Goal: Task Accomplishment & Management: Use online tool/utility

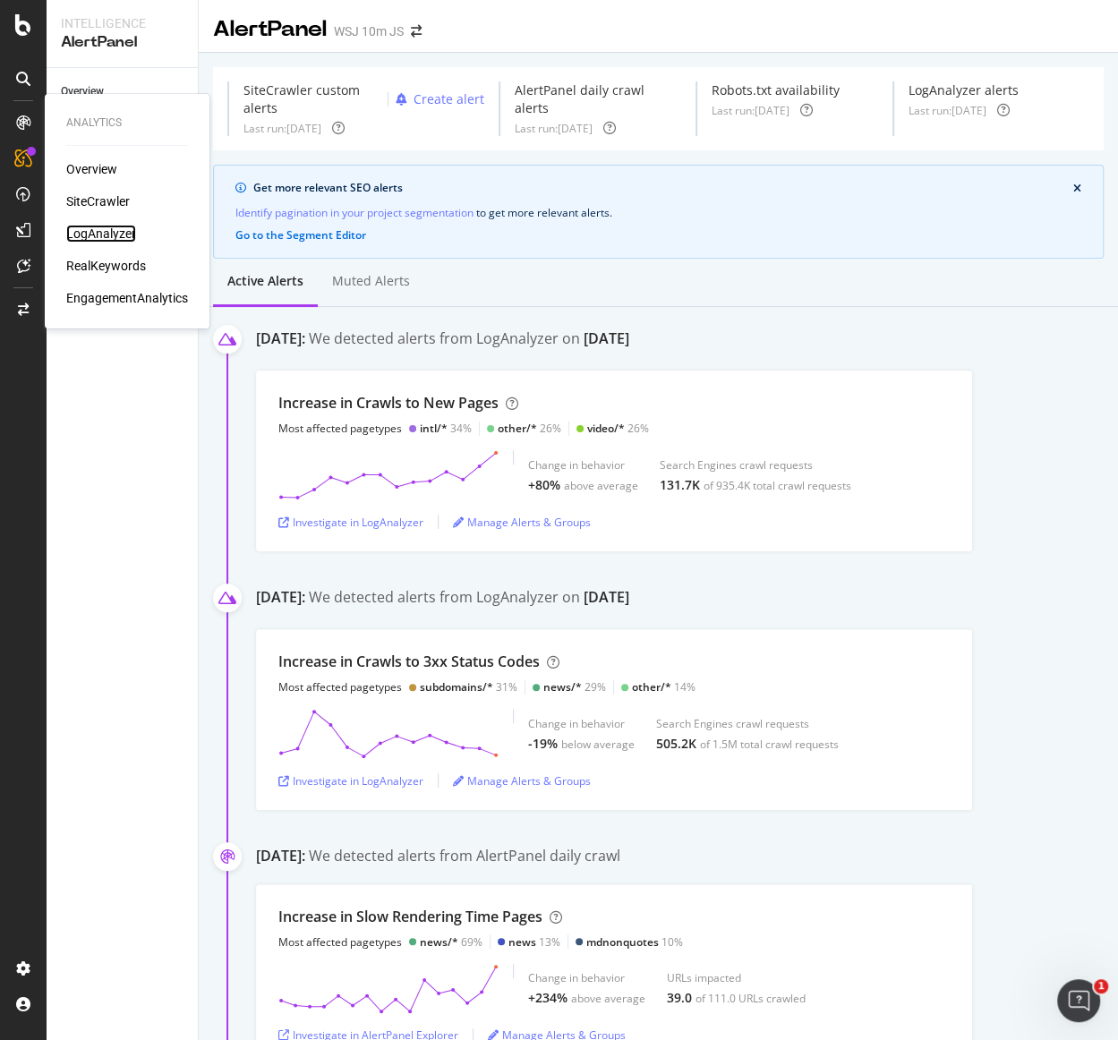
click at [127, 237] on div "LogAnalyzer" at bounding box center [101, 234] width 70 height 18
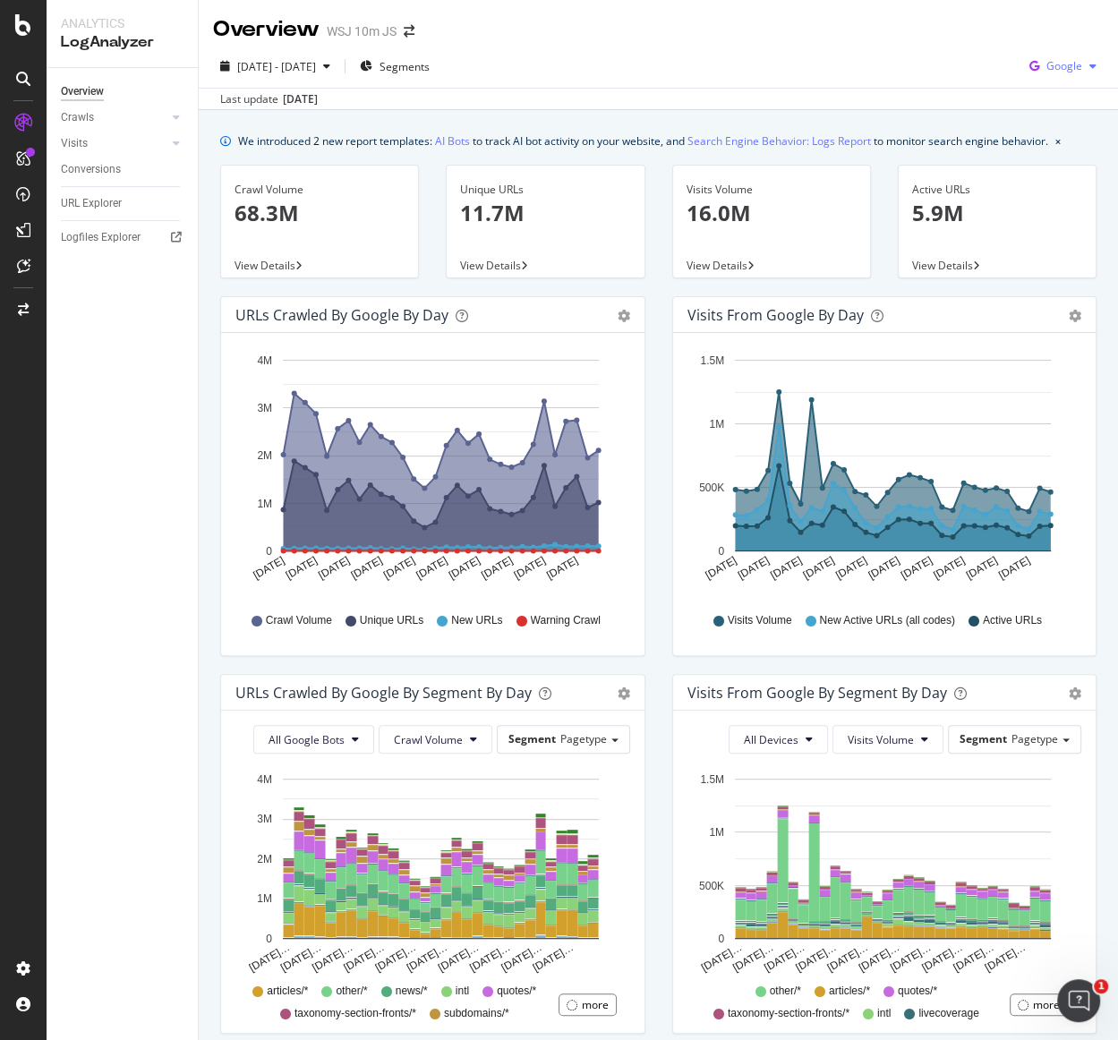
click at [1058, 76] on div "Google" at bounding box center [1062, 66] width 81 height 27
click at [1042, 198] on span "Other AI Bots" at bounding box center [1065, 201] width 66 height 16
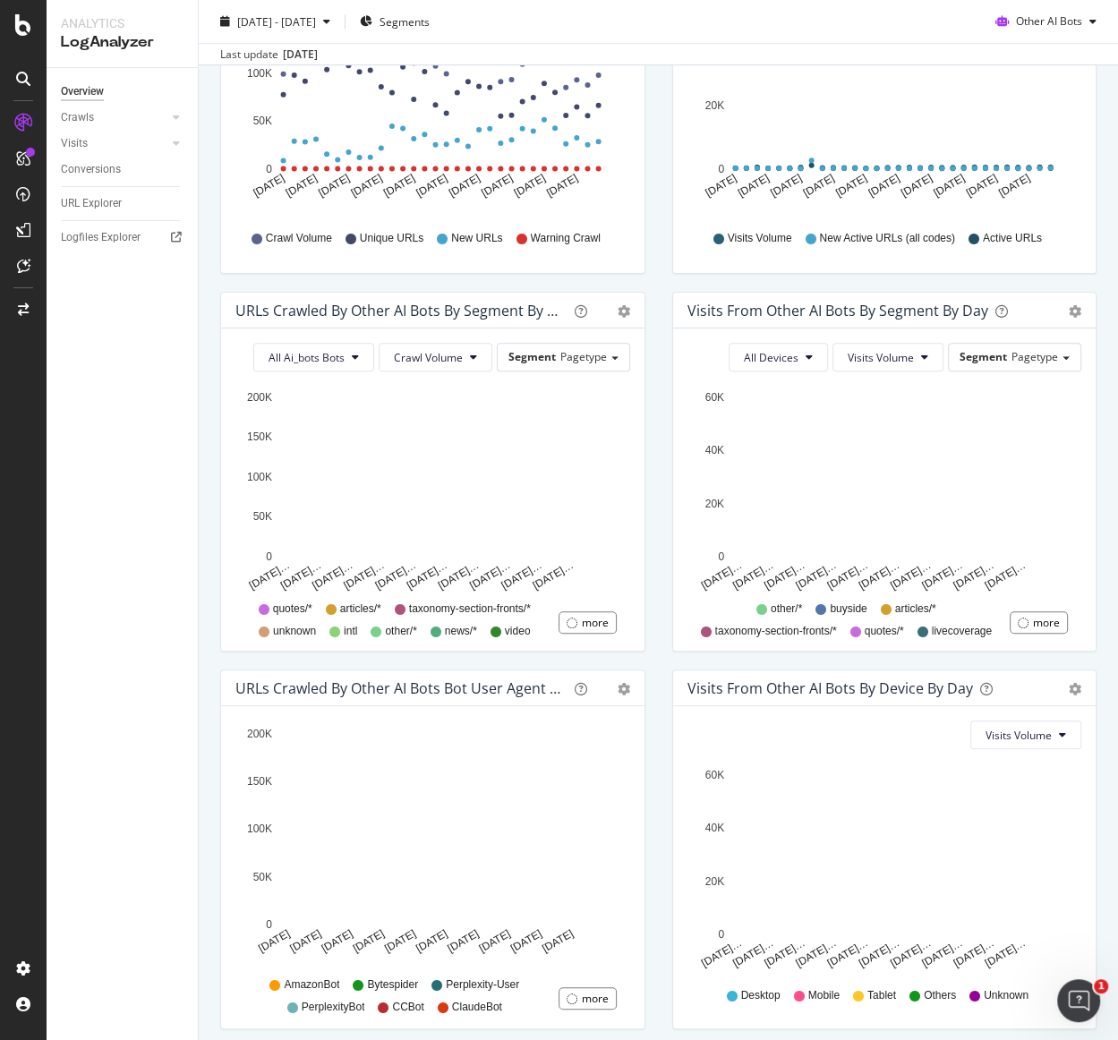
scroll to position [448, 0]
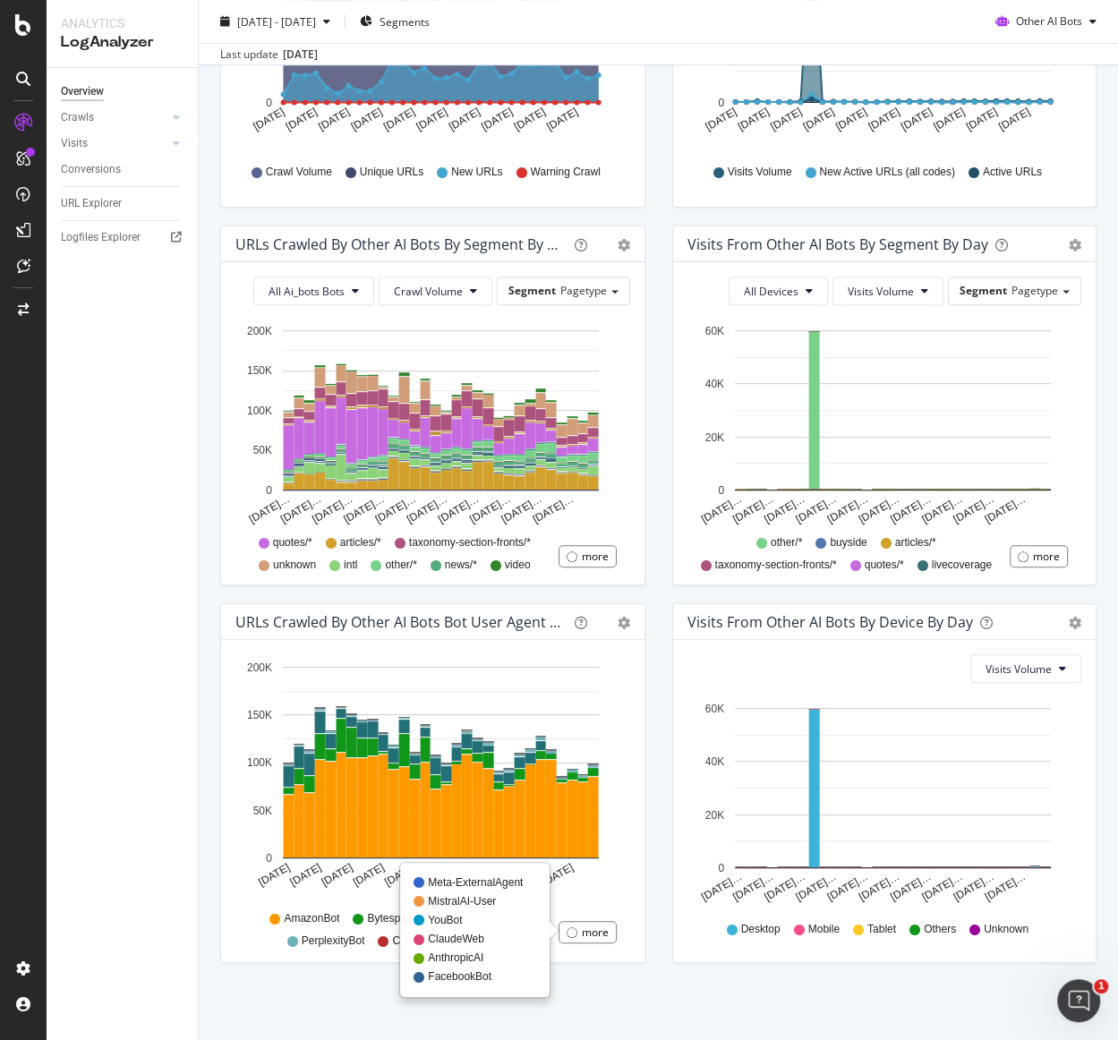
click at [566, 933] on div "more" at bounding box center [587, 932] width 58 height 22
click at [569, 927] on div at bounding box center [571, 932] width 11 height 11
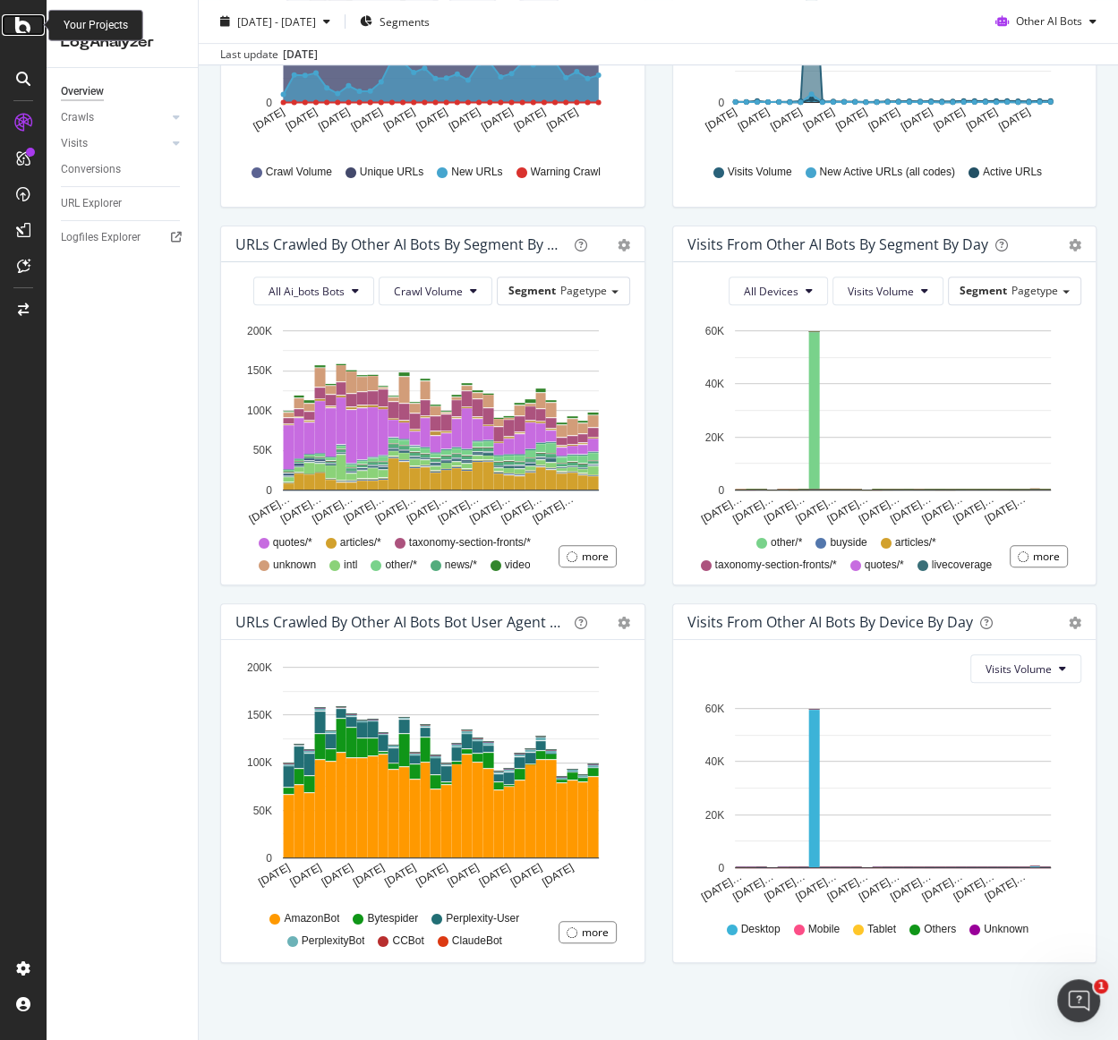
click at [25, 27] on icon at bounding box center [23, 24] width 16 height 21
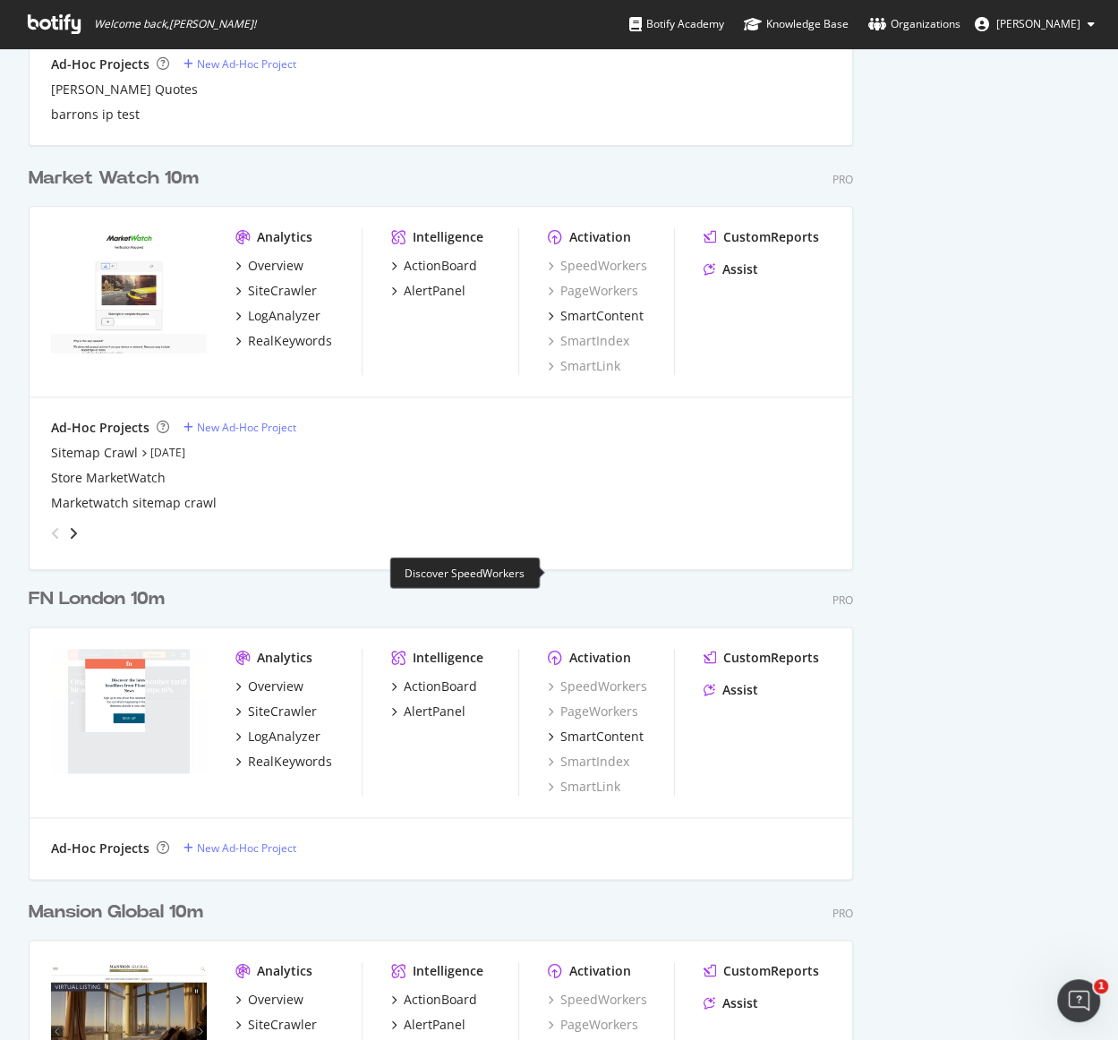
scroll to position [1295, 0]
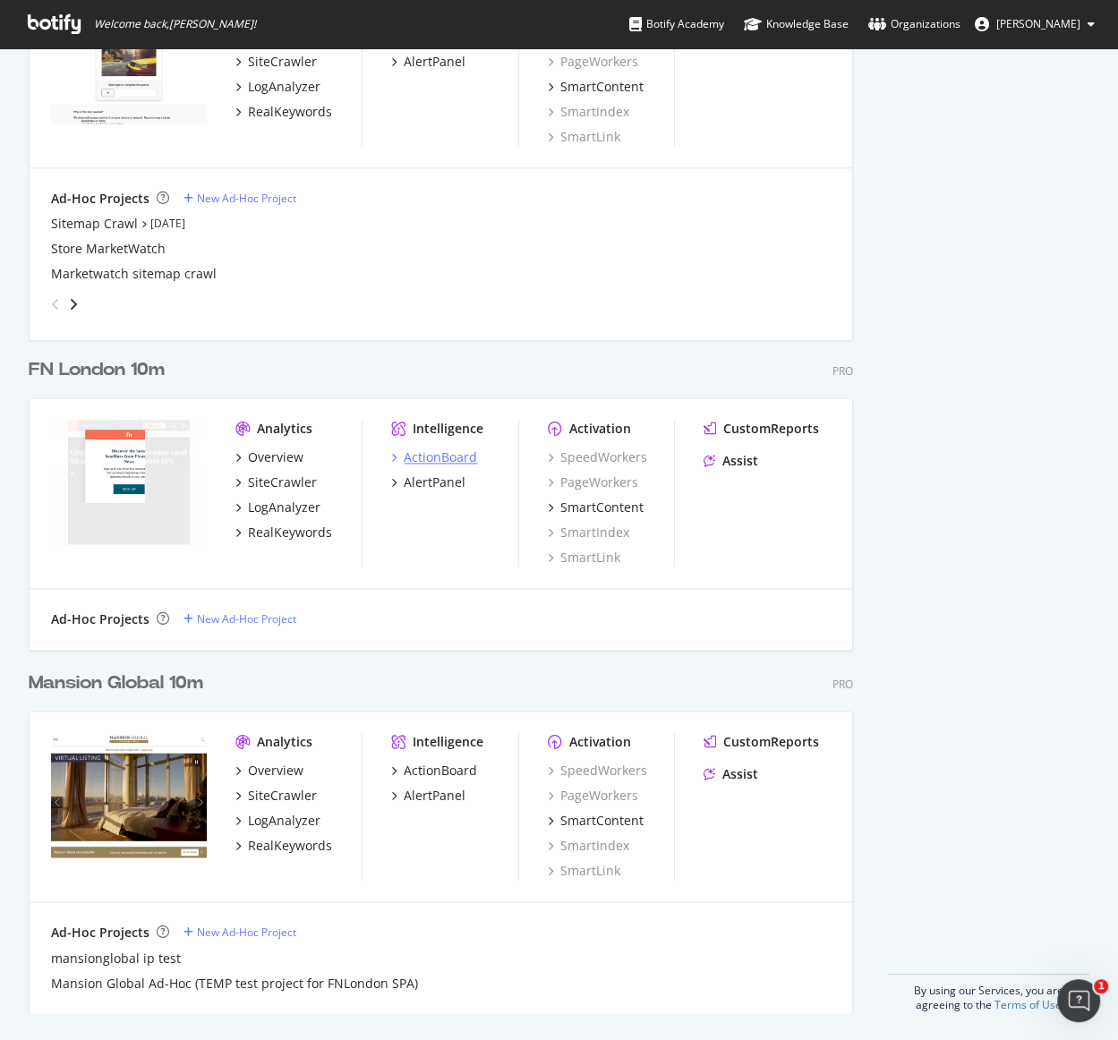
click at [421, 460] on div "ActionBoard" at bounding box center [440, 457] width 73 height 18
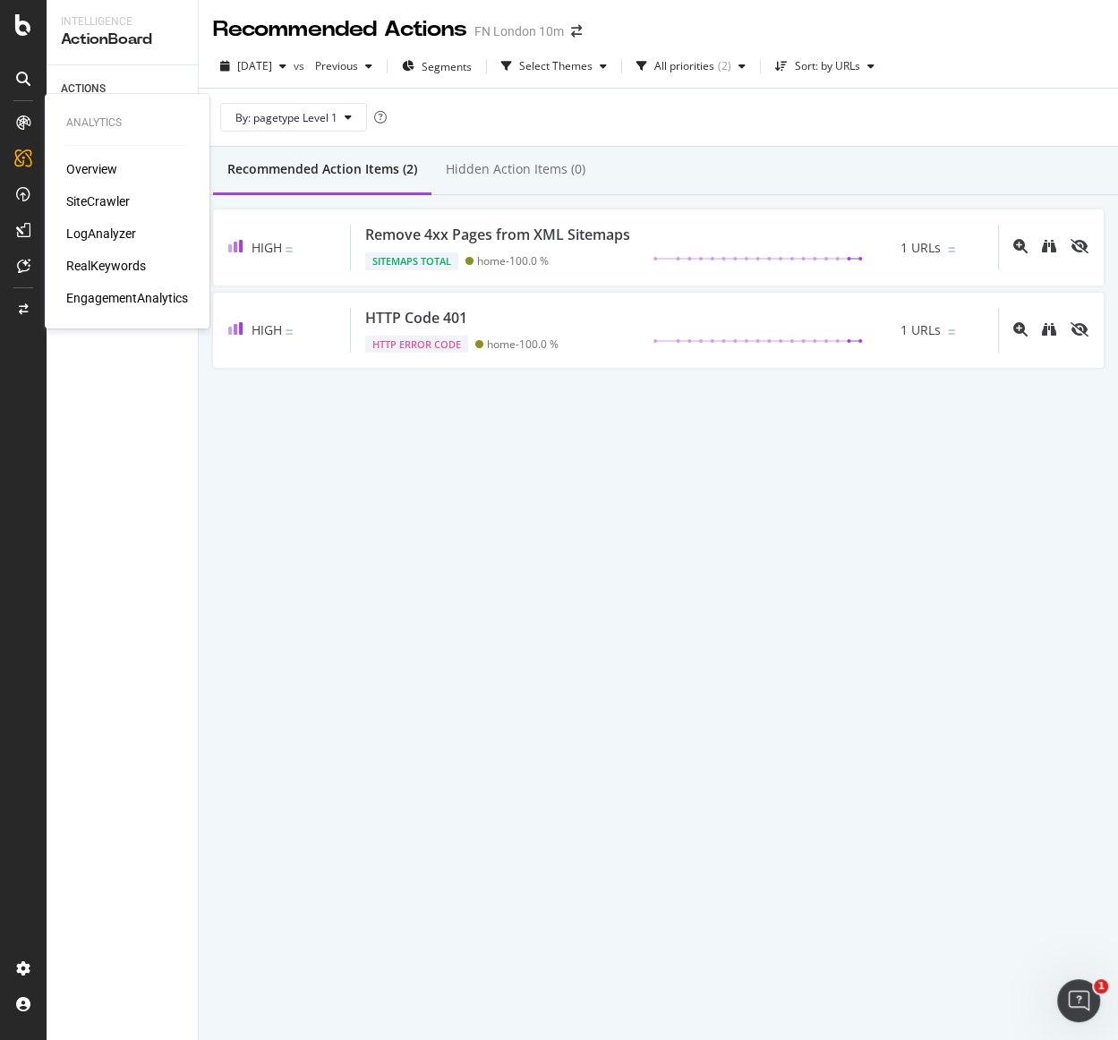
click at [114, 240] on div "LogAnalyzer" at bounding box center [101, 234] width 70 height 18
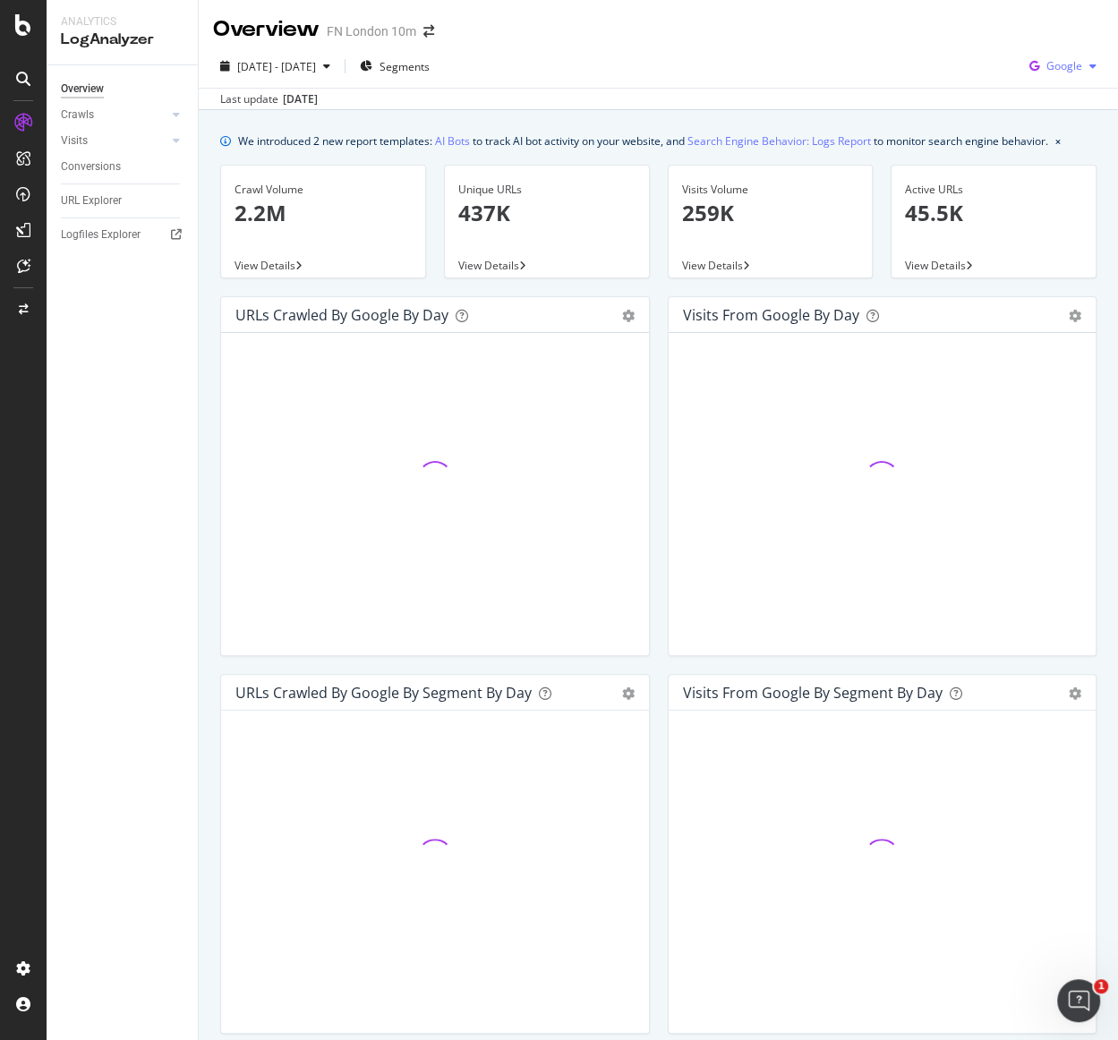
click at [1065, 72] on span "Google" at bounding box center [1064, 65] width 36 height 15
click at [1051, 214] on div "Google Bing OpenAI Other AI Bots" at bounding box center [1050, 151] width 125 height 141
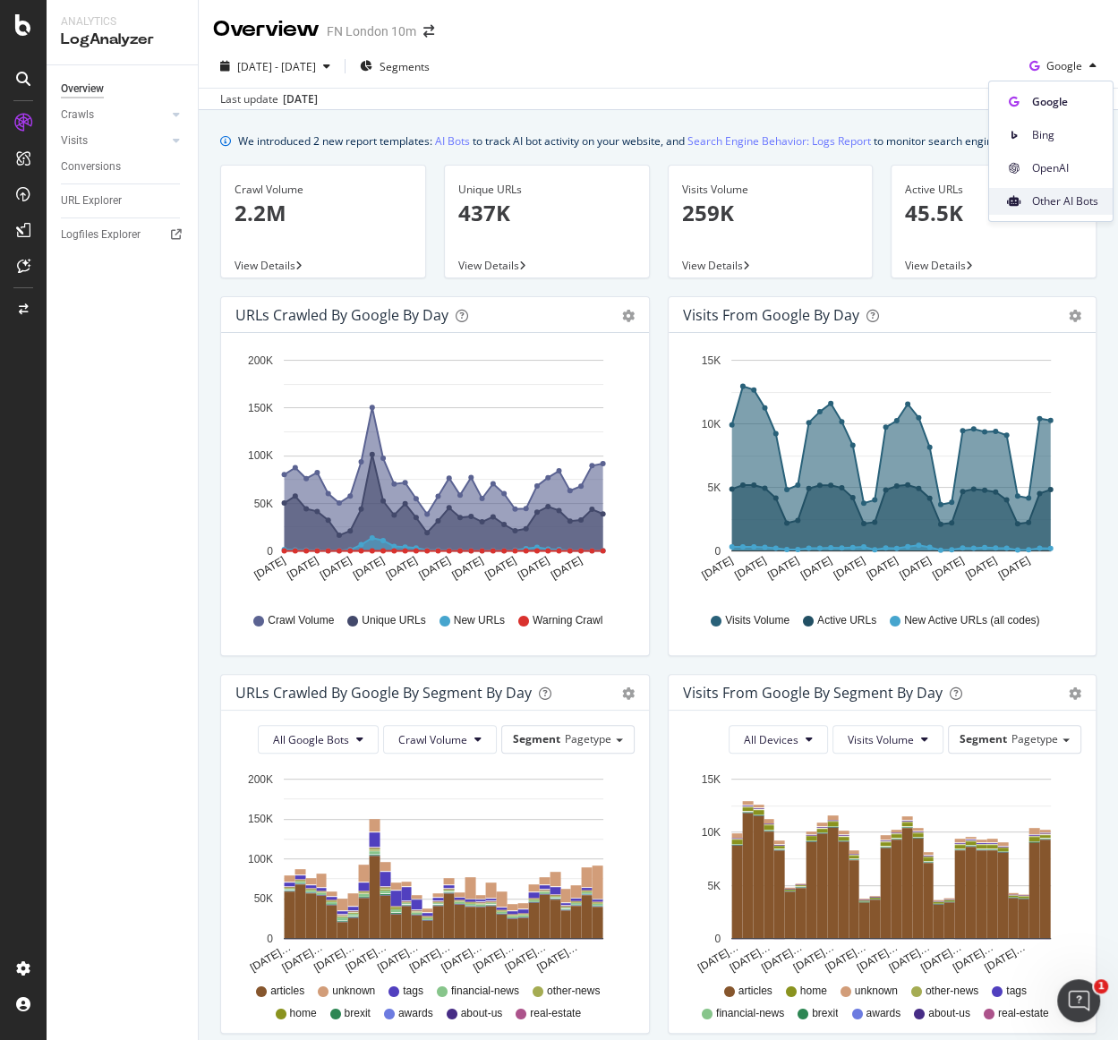
click at [1046, 201] on span "Other AI Bots" at bounding box center [1065, 201] width 66 height 16
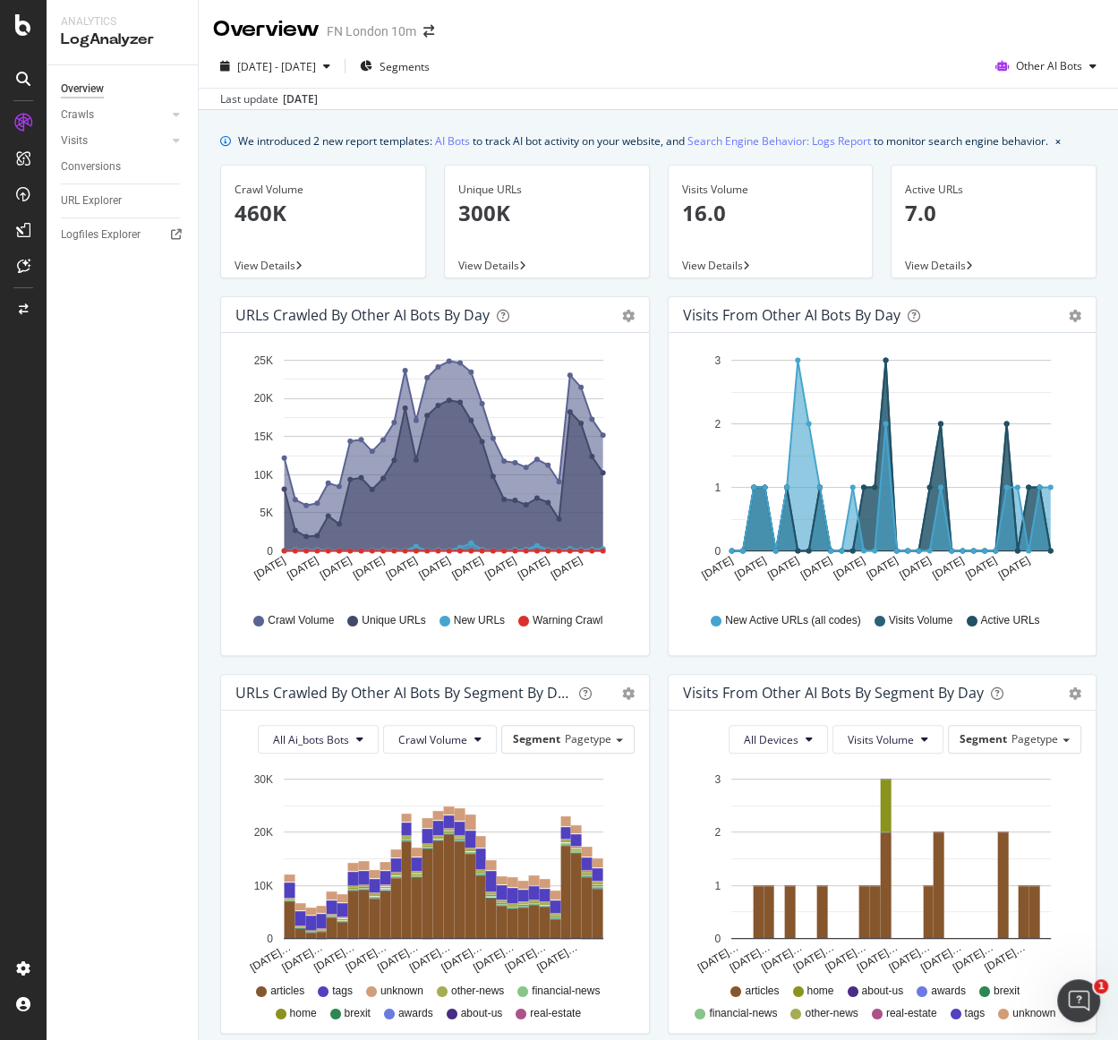
scroll to position [448, 0]
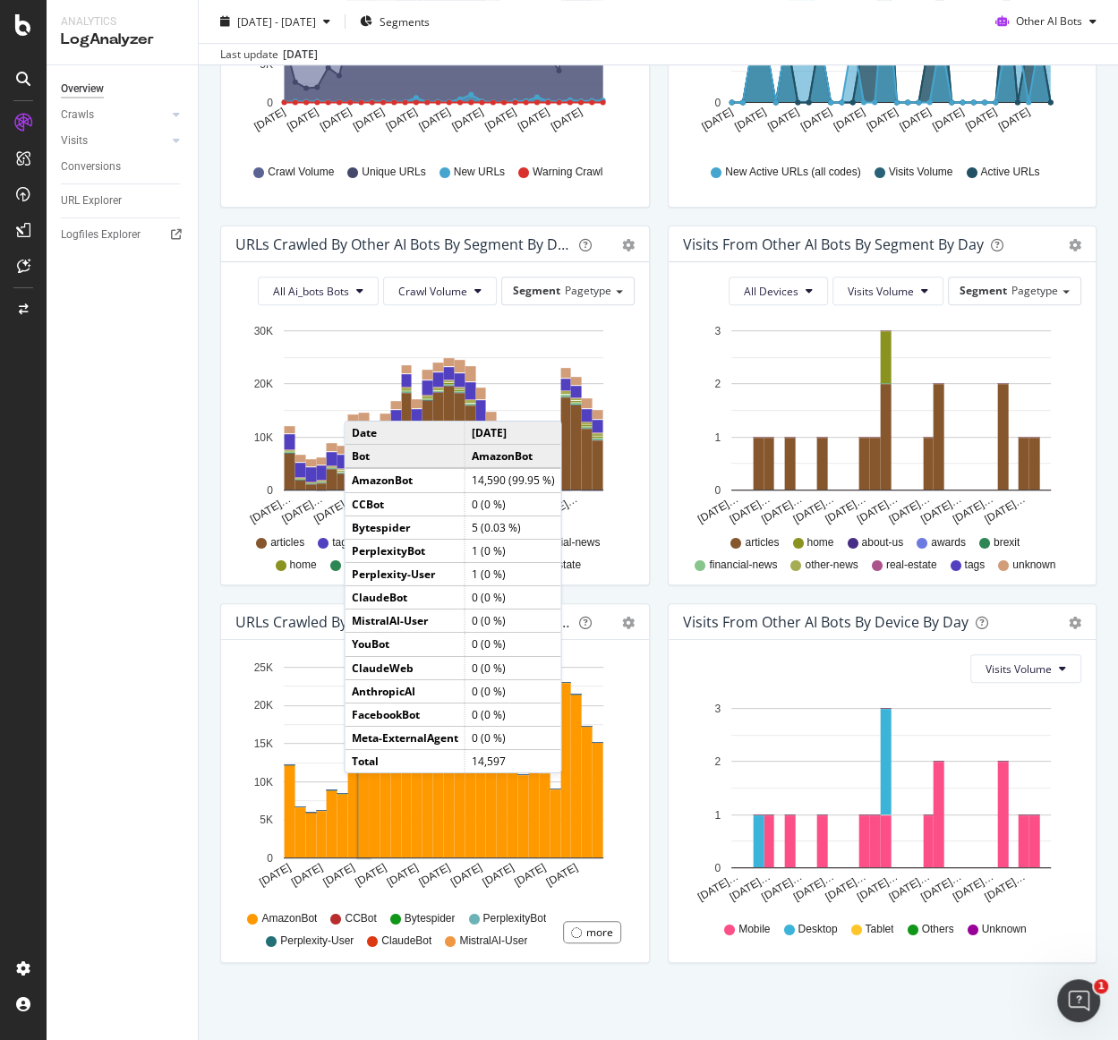
click at [621, 1004] on div "We introduced 2 new report templates: AI Bots to track AI bot activity on your …" at bounding box center [658, 352] width 919 height 1381
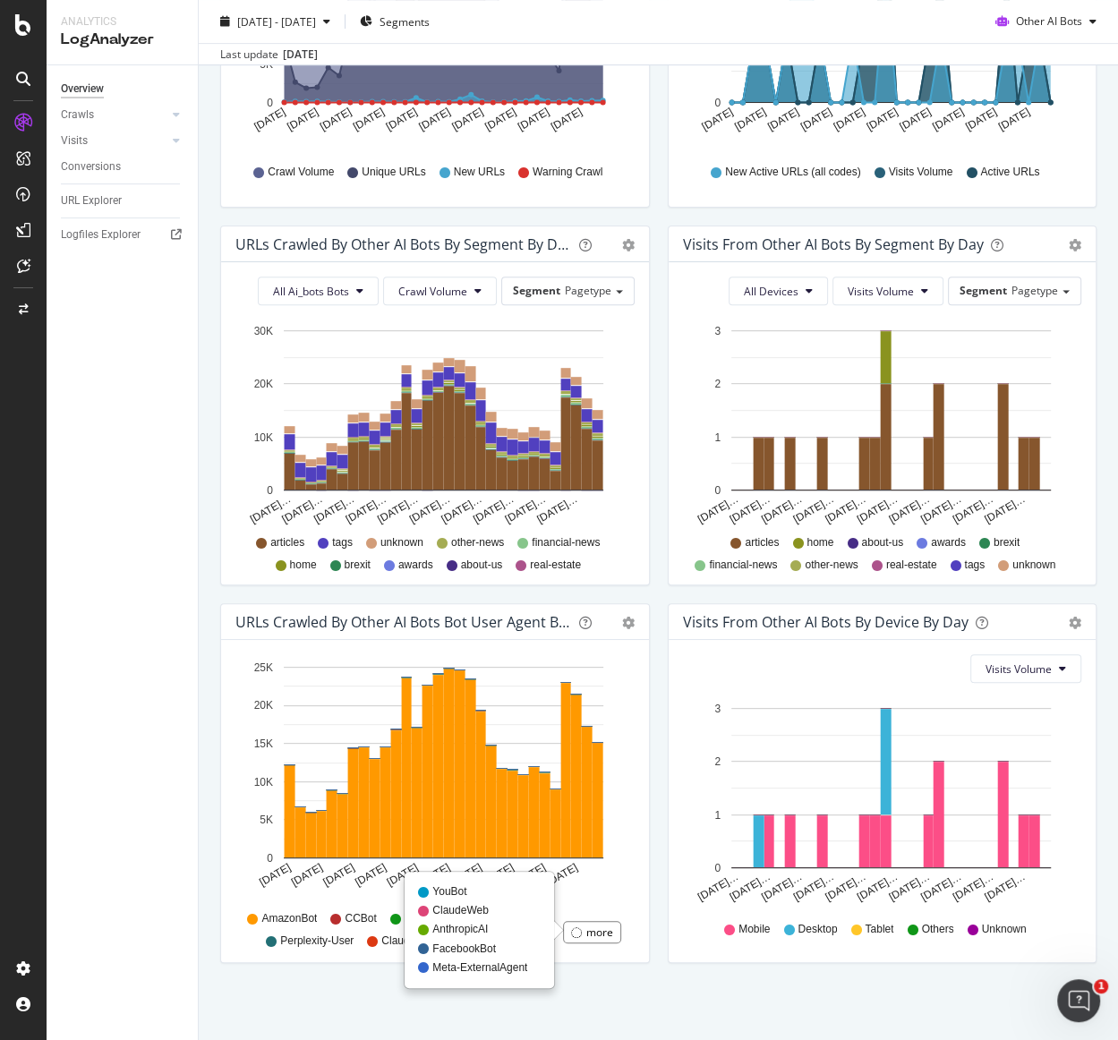
click at [597, 931] on div "more" at bounding box center [599, 931] width 27 height 15
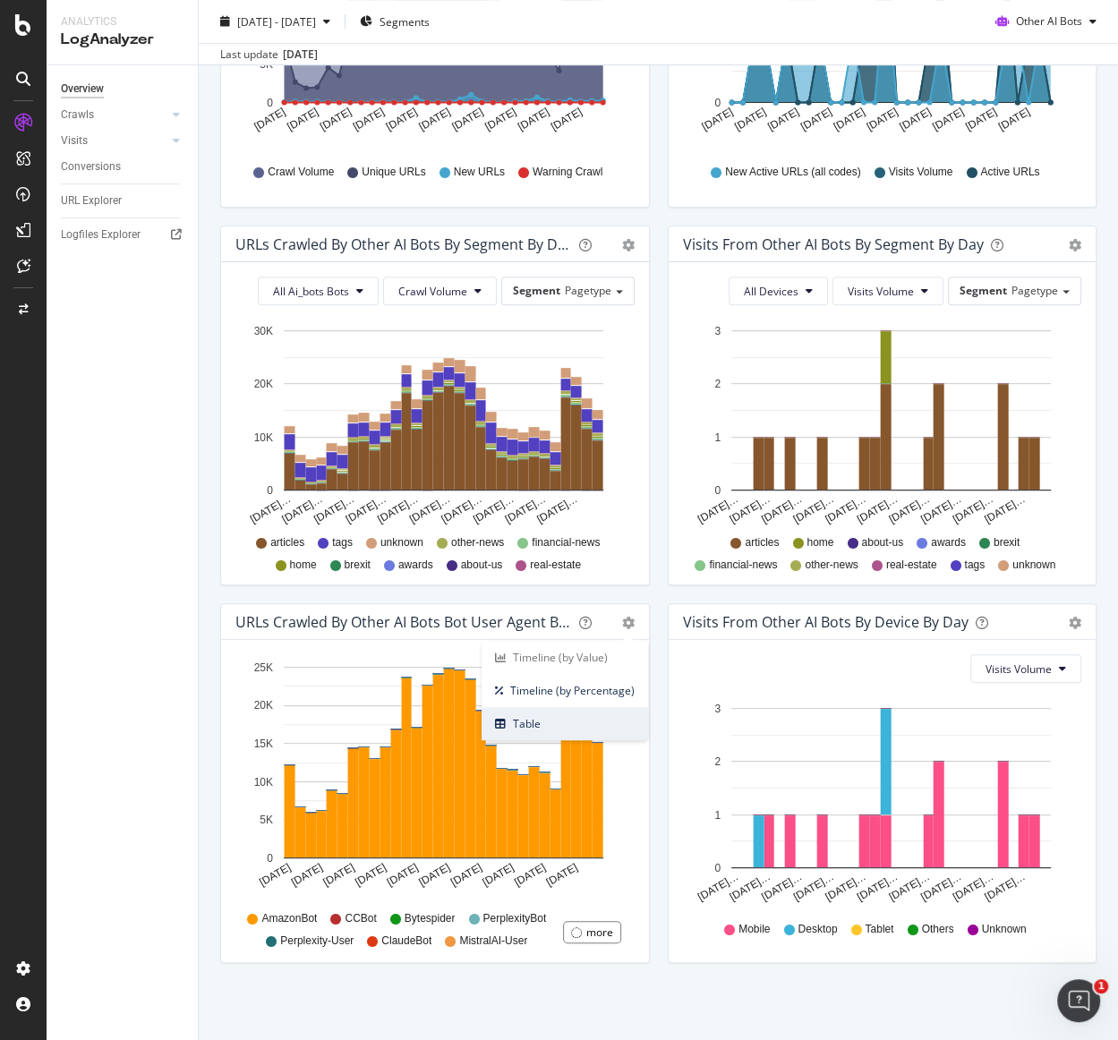
click at [602, 715] on span "Table" at bounding box center [564, 723] width 166 height 24
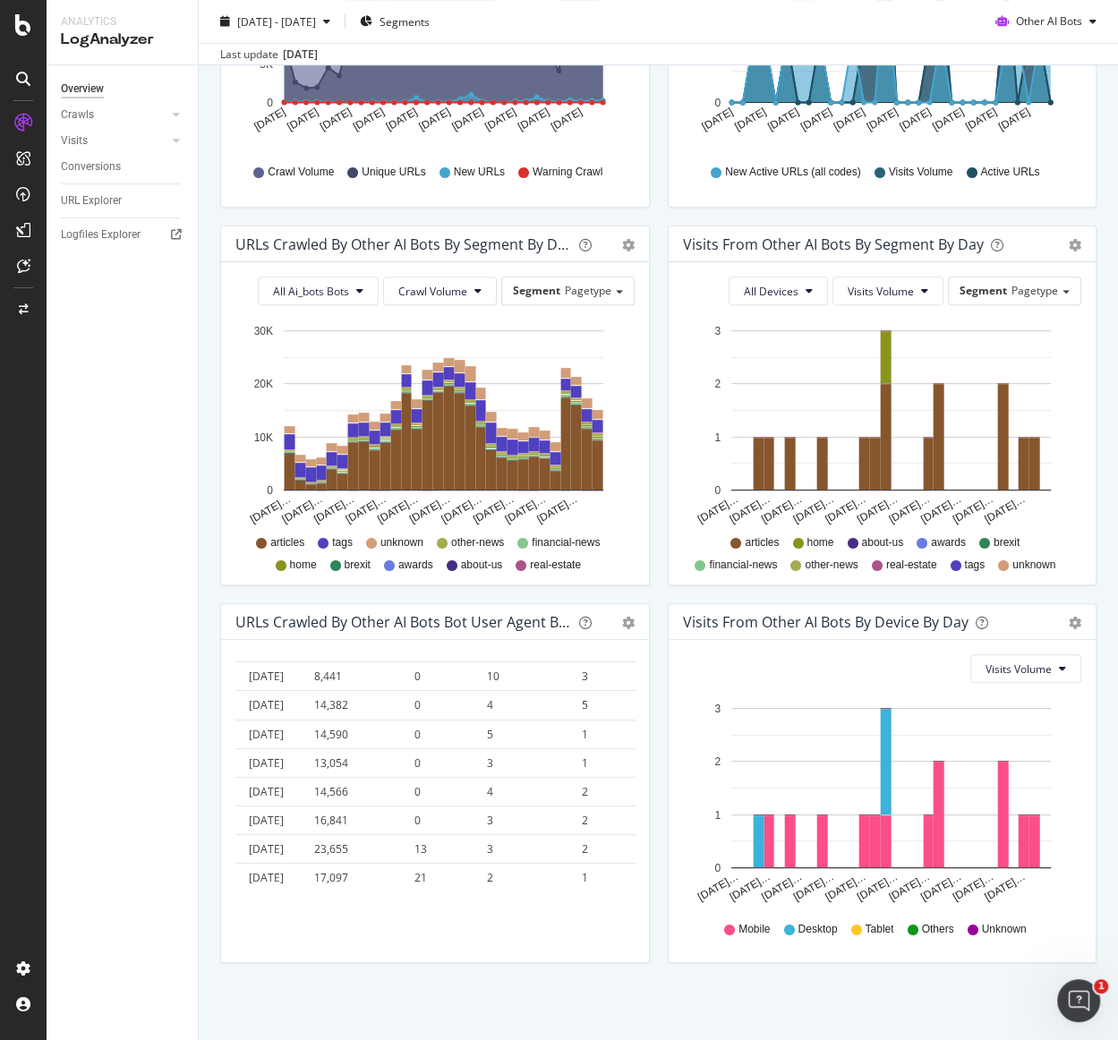
scroll to position [0, 0]
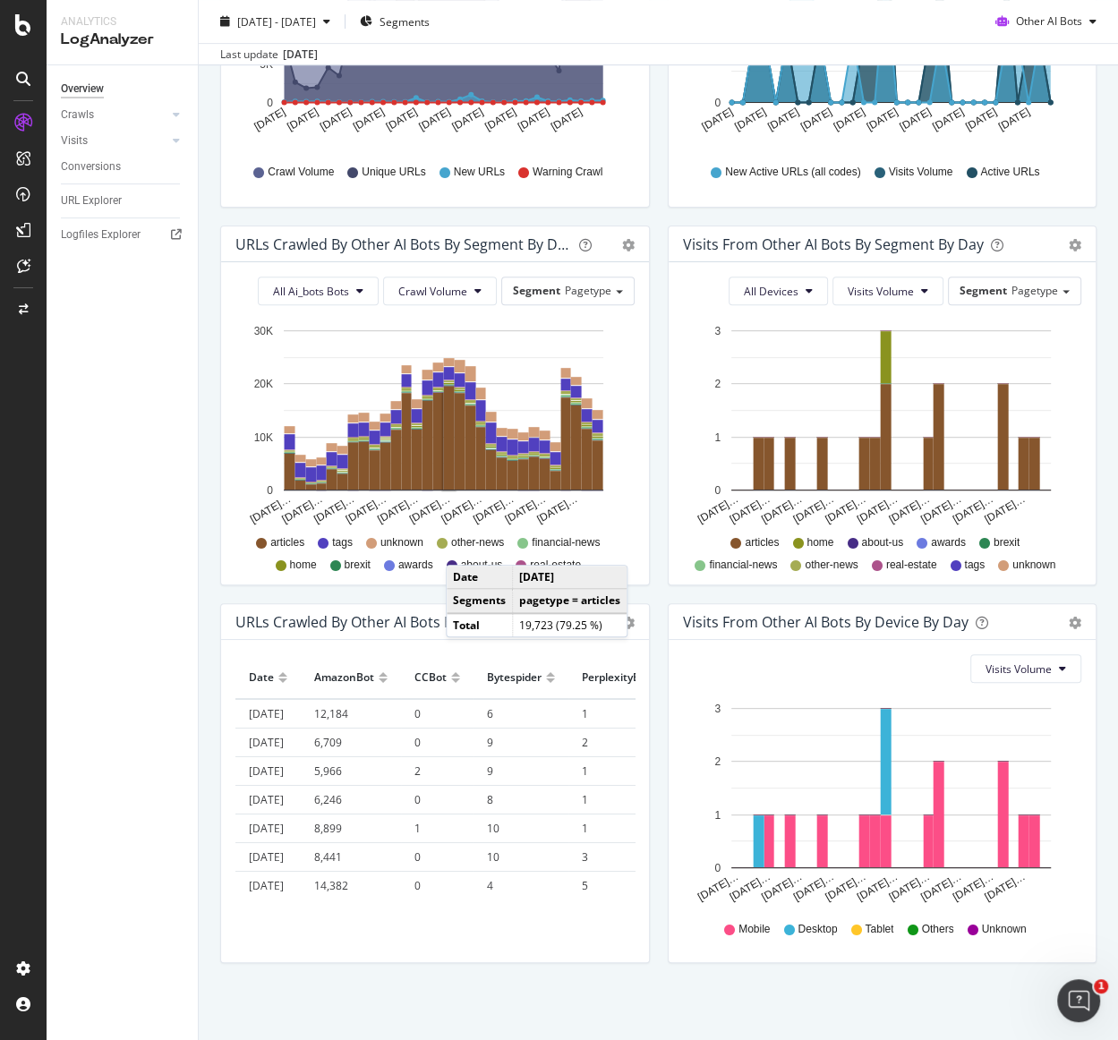
click at [663, 788] on div "Visits From Other AI Bots By Device By Day Timeline (by Value) Timeline (by Per…" at bounding box center [882, 792] width 447 height 378
click at [659, 786] on div "Visits From Other AI Bots By Device By Day Timeline (by Value) Timeline (by Per…" at bounding box center [882, 792] width 447 height 378
click at [616, 675] on div "PerplexityBot" at bounding box center [616, 677] width 69 height 29
click at [632, 613] on div "Timeline (by Value) Timeline (by Percentage) Table" at bounding box center [628, 622] width 13 height 18
click at [647, 691] on div "Hold CMD (⌘) while clicking to filter the report. Date AmazonBot CCBot Bytespid…" at bounding box center [435, 801] width 428 height 322
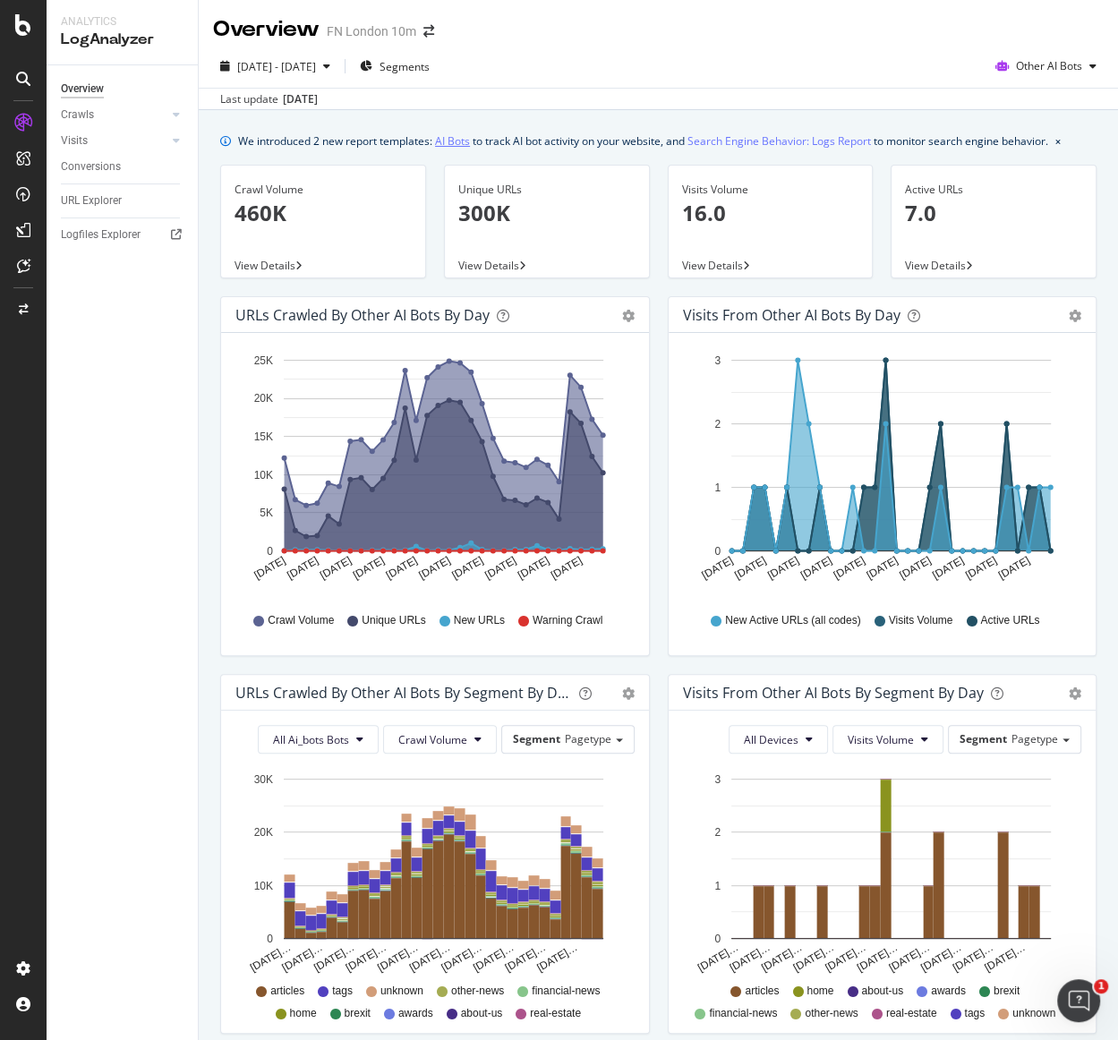
click at [468, 142] on link "AI Bots" at bounding box center [452, 141] width 35 height 19
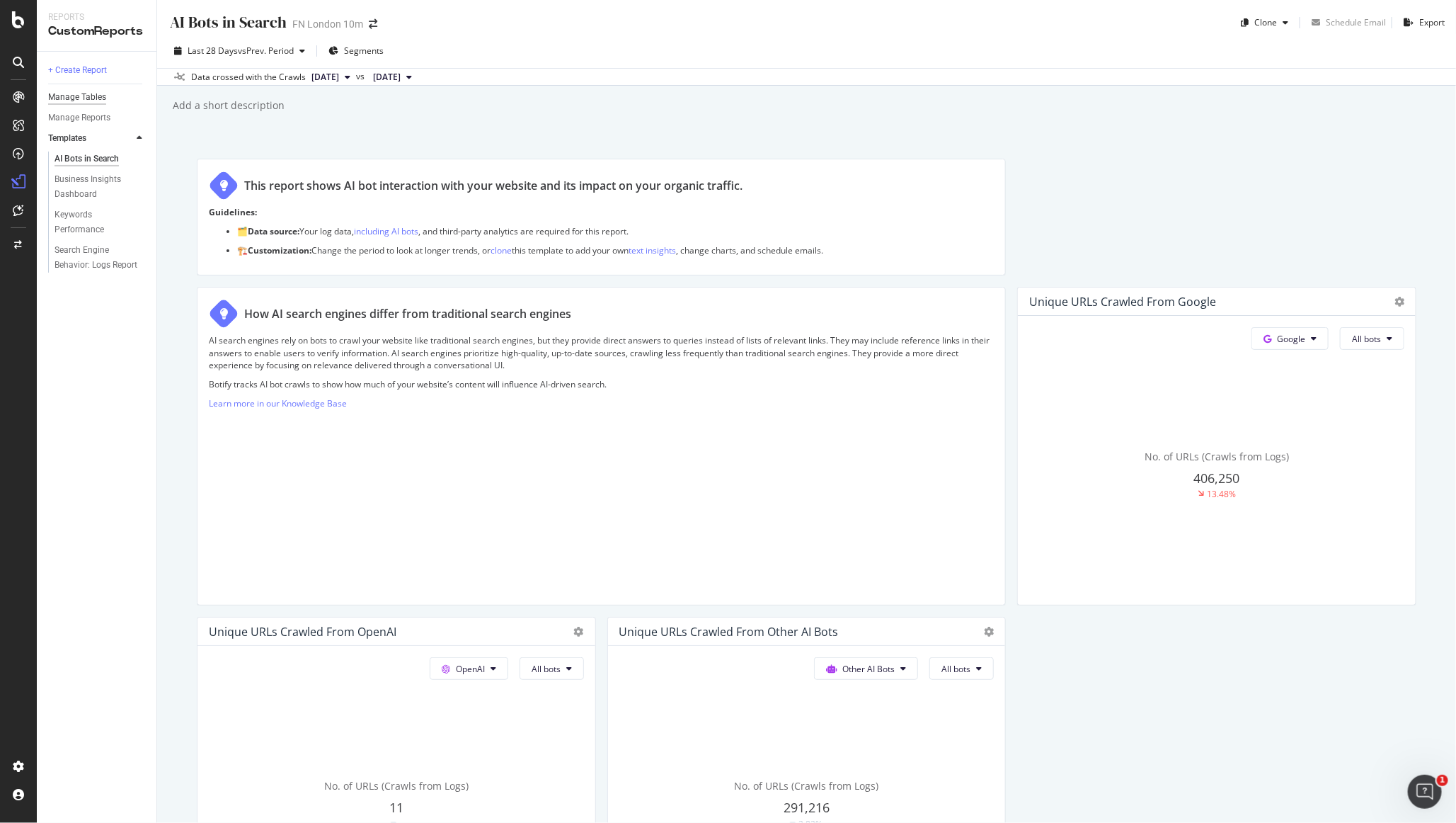
click at [89, 101] on div "Manage Tables" at bounding box center [77, 97] width 58 height 15
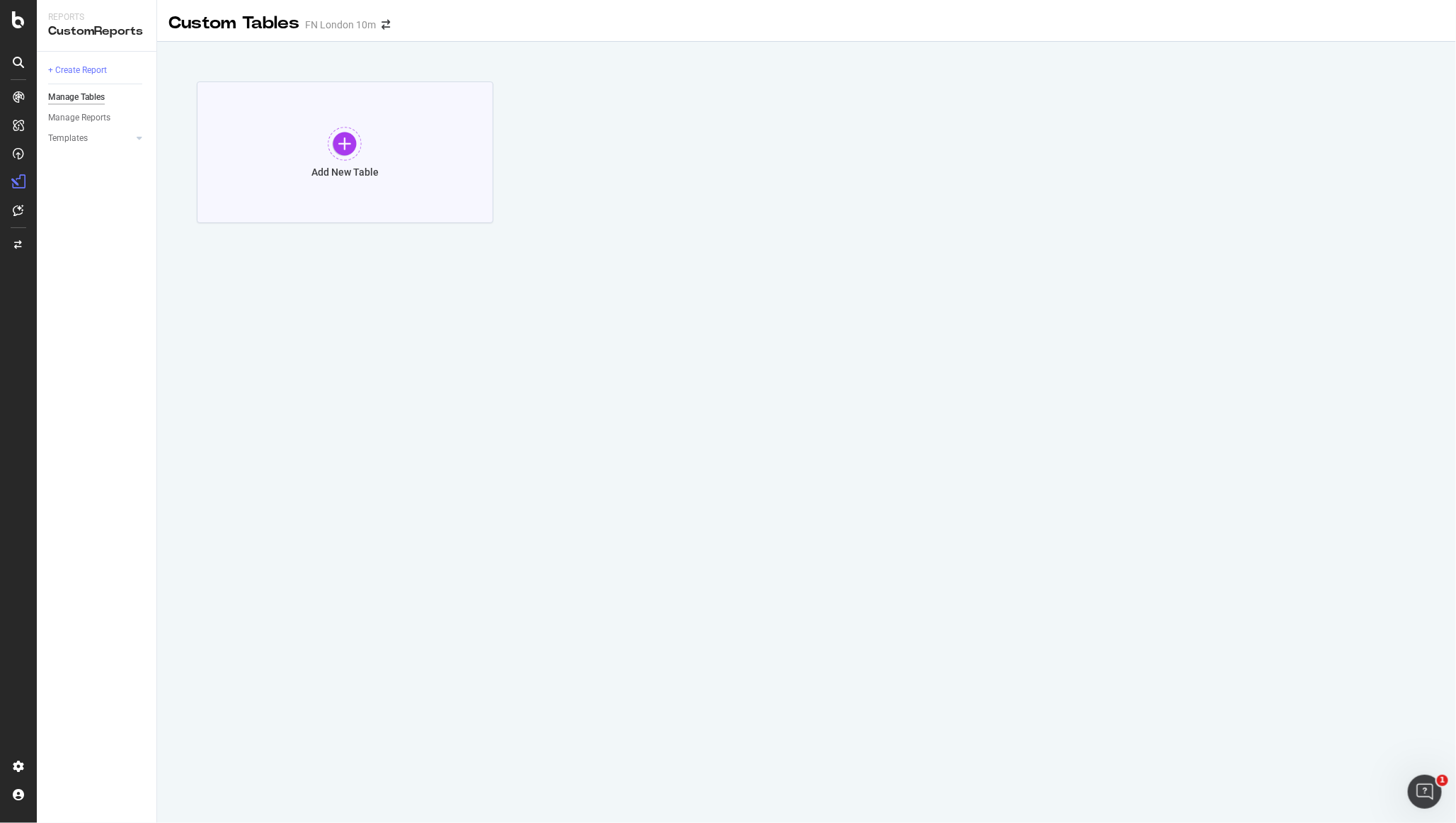
click at [314, 127] on div "Add New Table" at bounding box center [345, 152] width 297 height 142
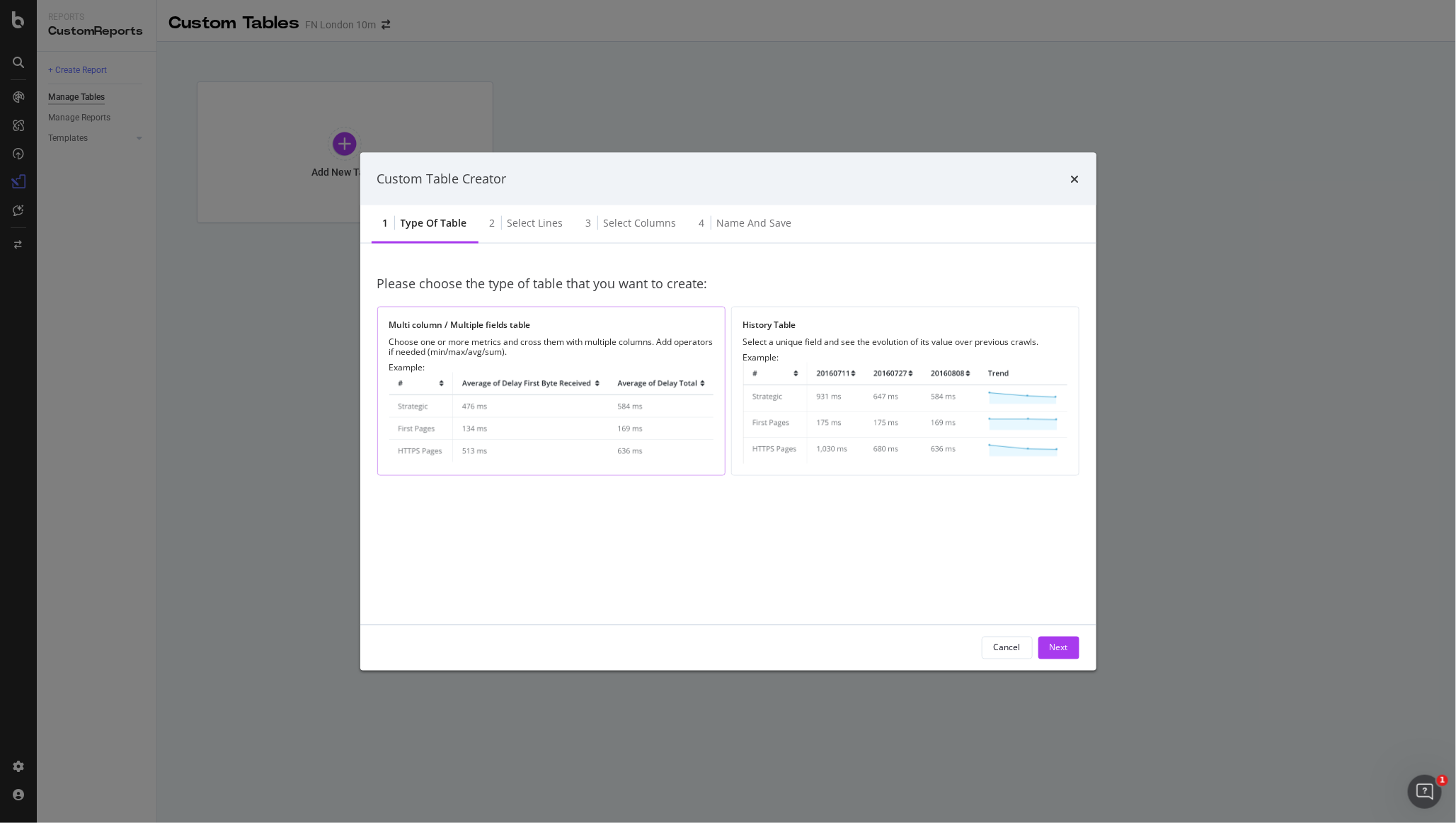
click at [651, 414] on img "modal" at bounding box center [552, 418] width 324 height 92
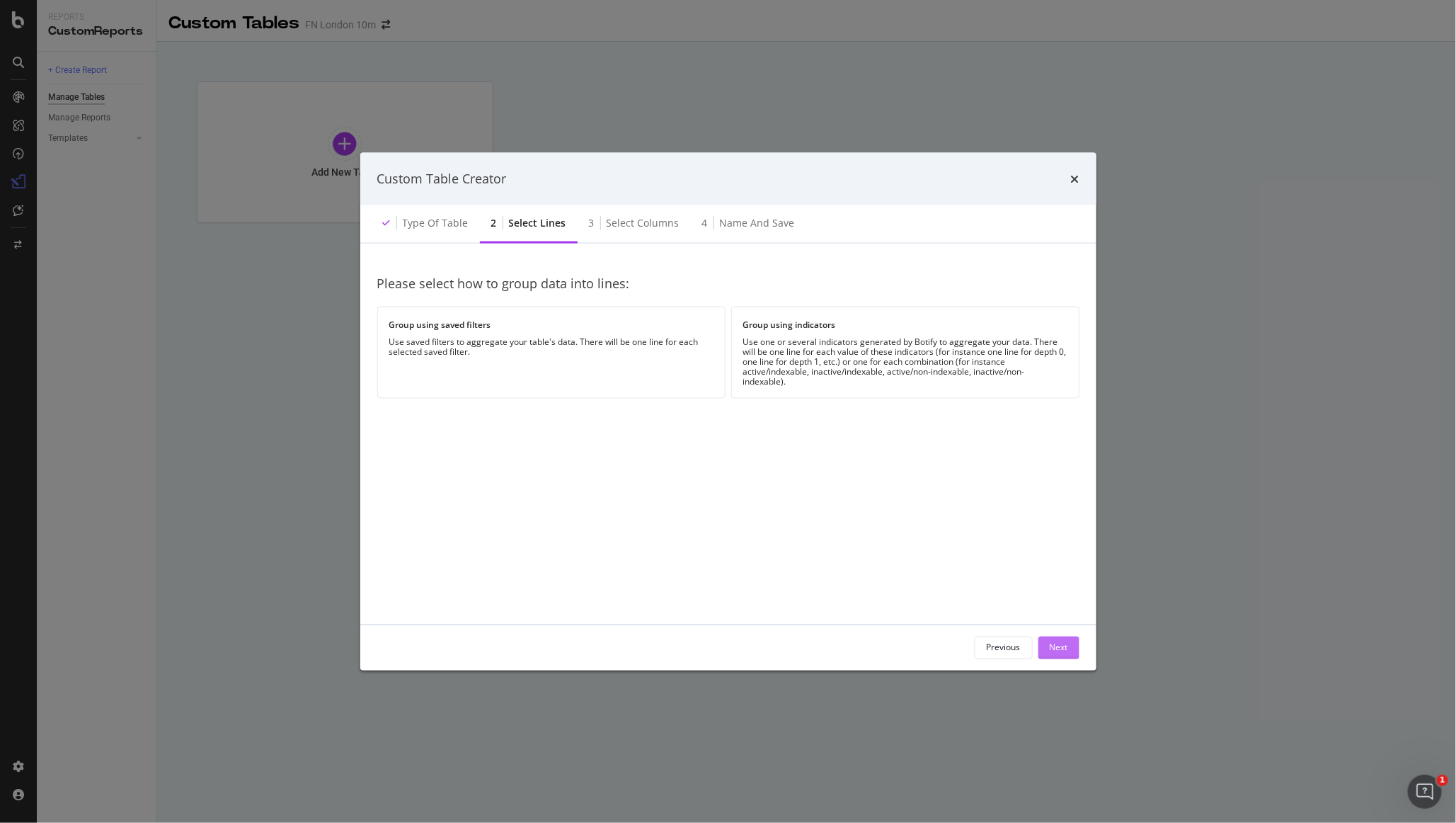
click at [884, 649] on button "Next" at bounding box center [1060, 647] width 41 height 23
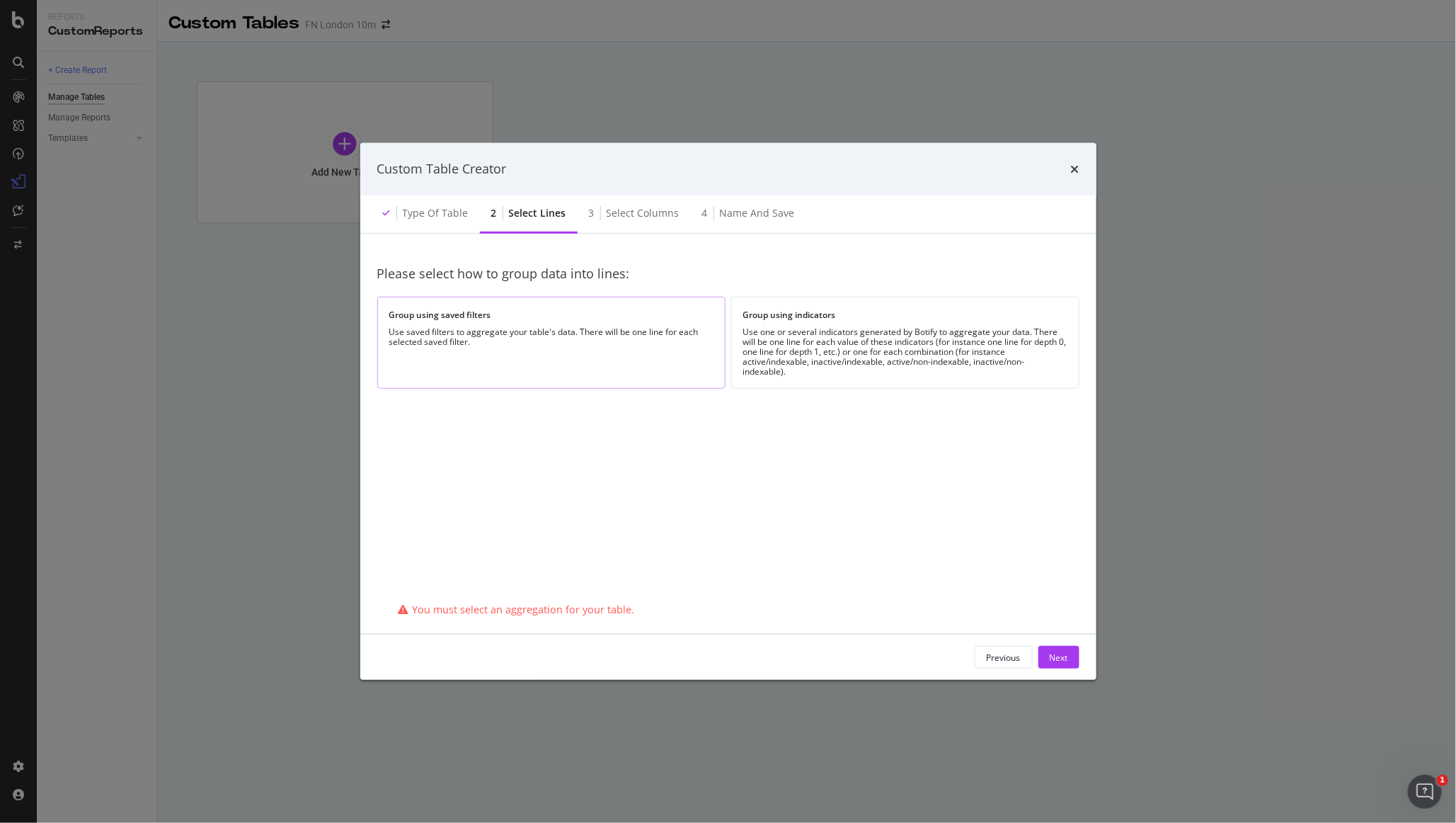
click at [632, 368] on div "Group using saved filters Use saved filters to aggregate your table's data. The…" at bounding box center [552, 342] width 348 height 91
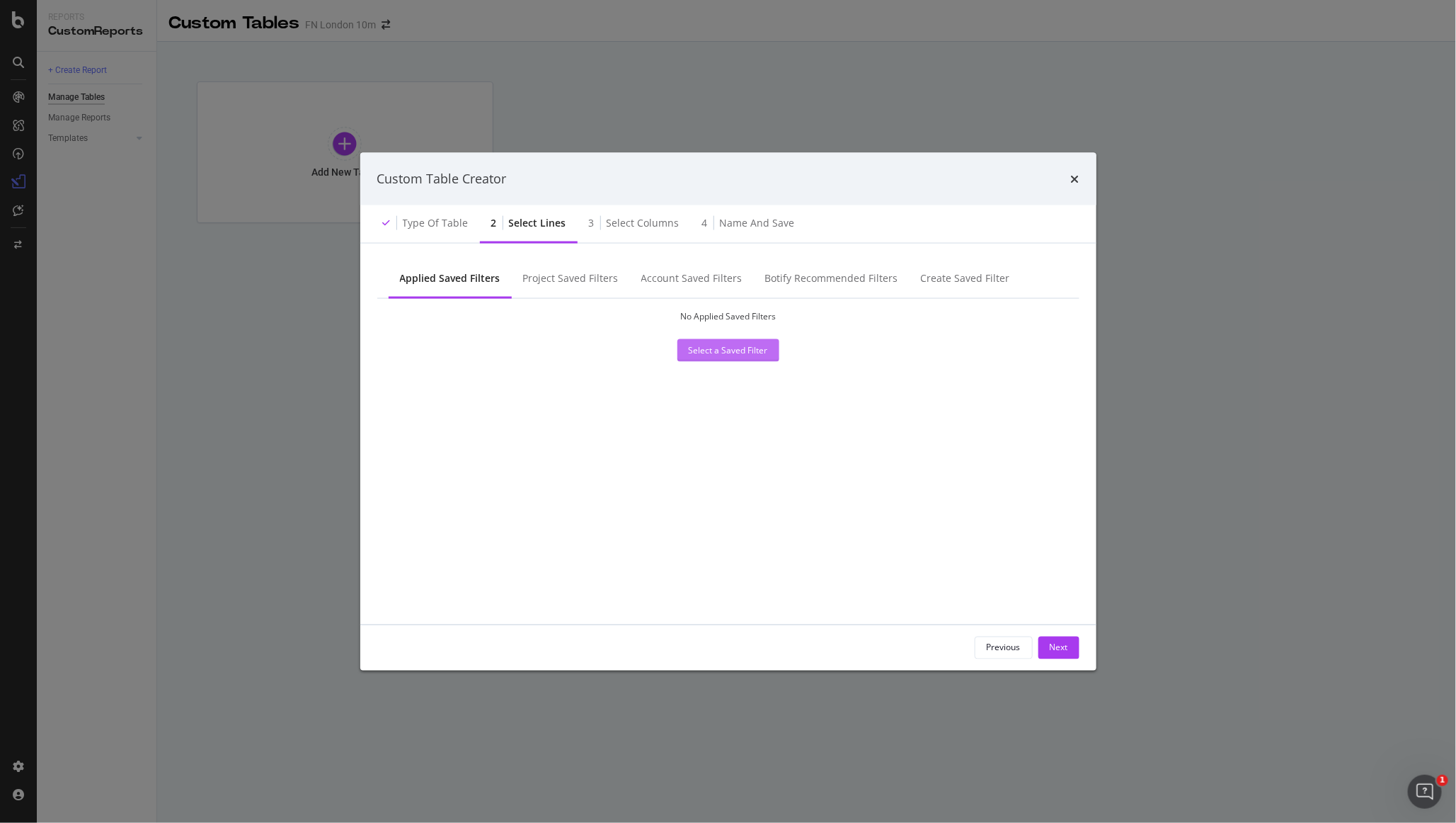
click at [715, 350] on div "Select a Saved Filter" at bounding box center [729, 350] width 79 height 12
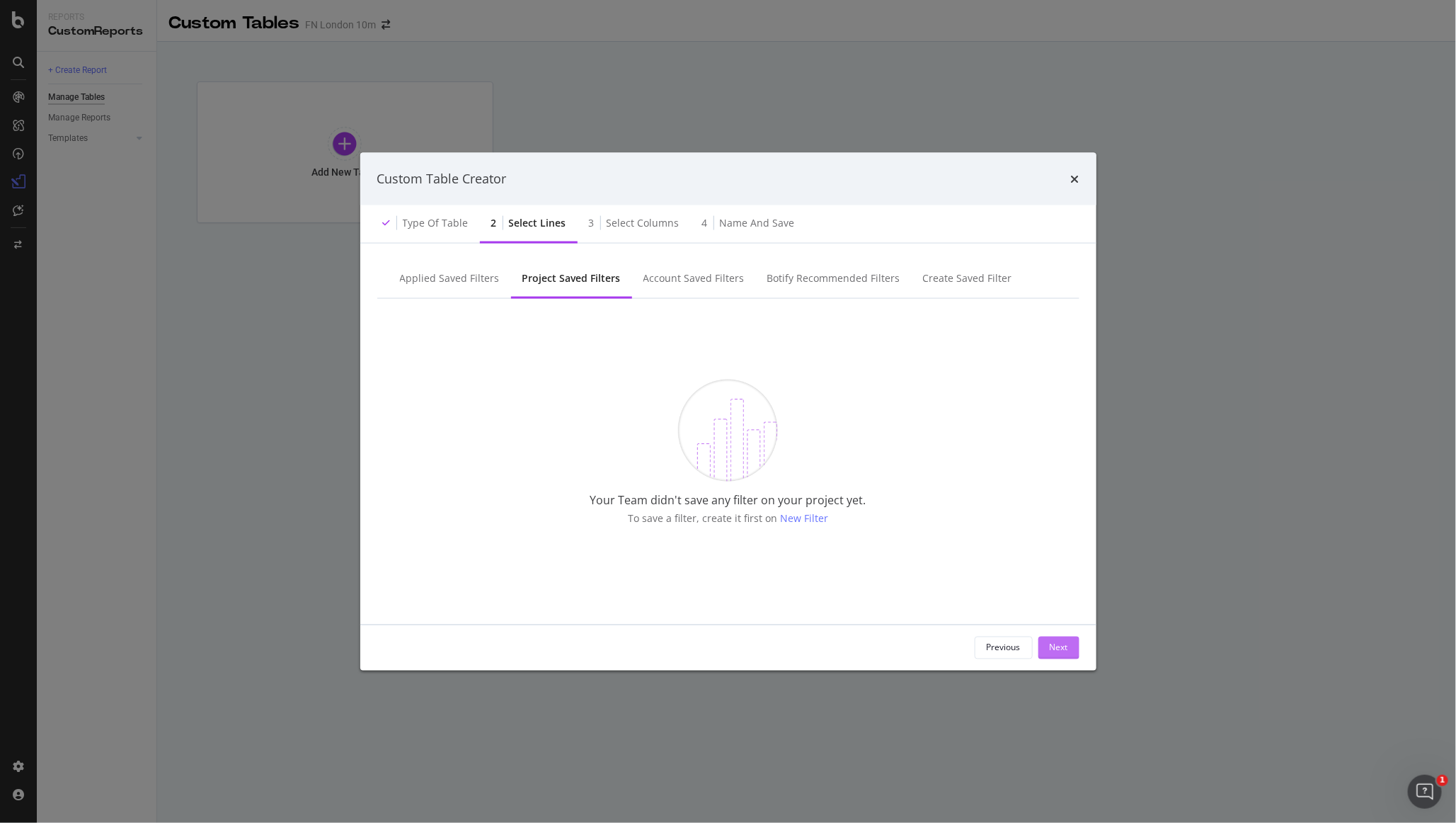
click at [884, 653] on div "Next" at bounding box center [1059, 647] width 18 height 12
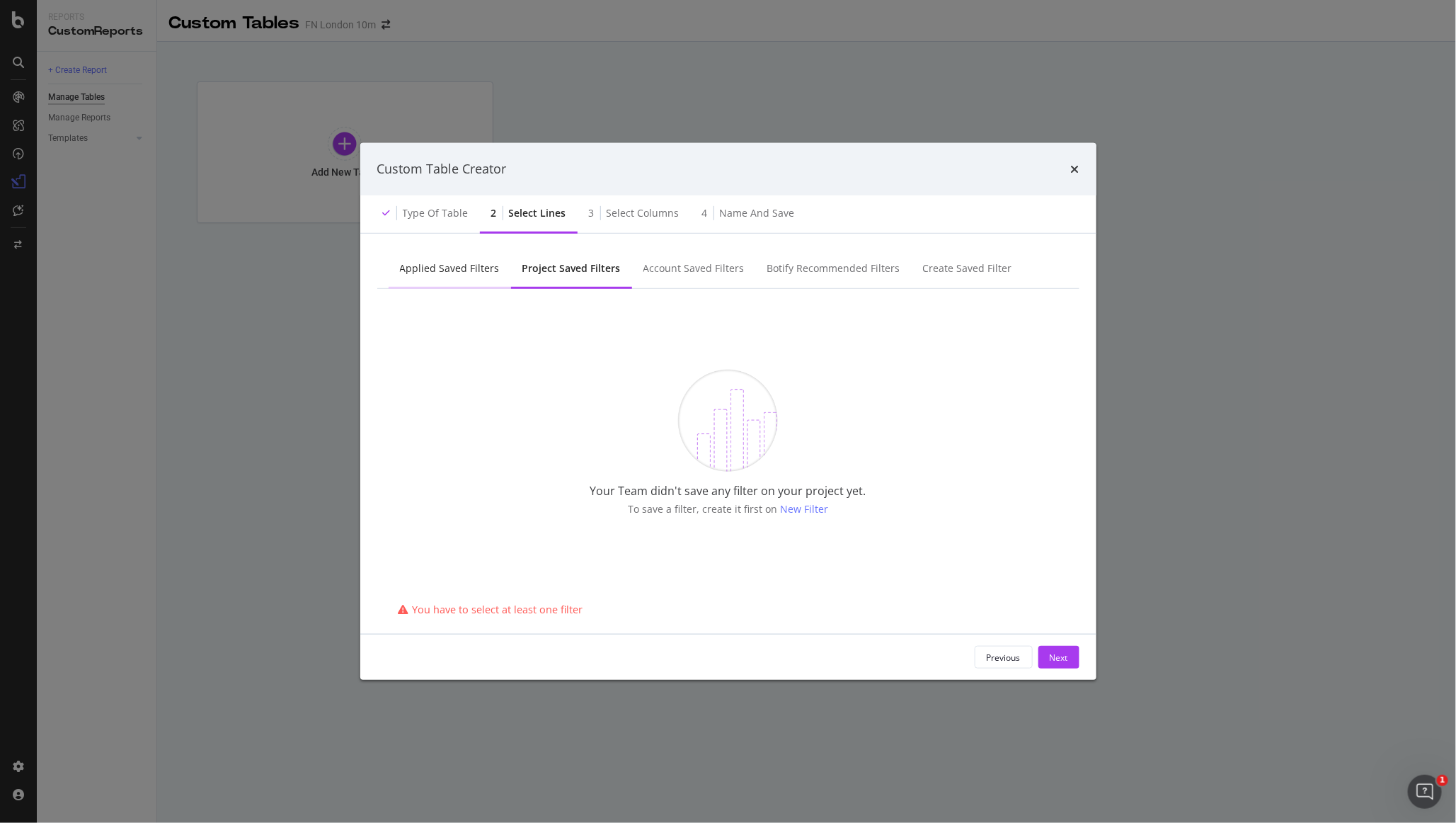
click at [440, 261] on div "Applied Saved Filters" at bounding box center [450, 268] width 100 height 14
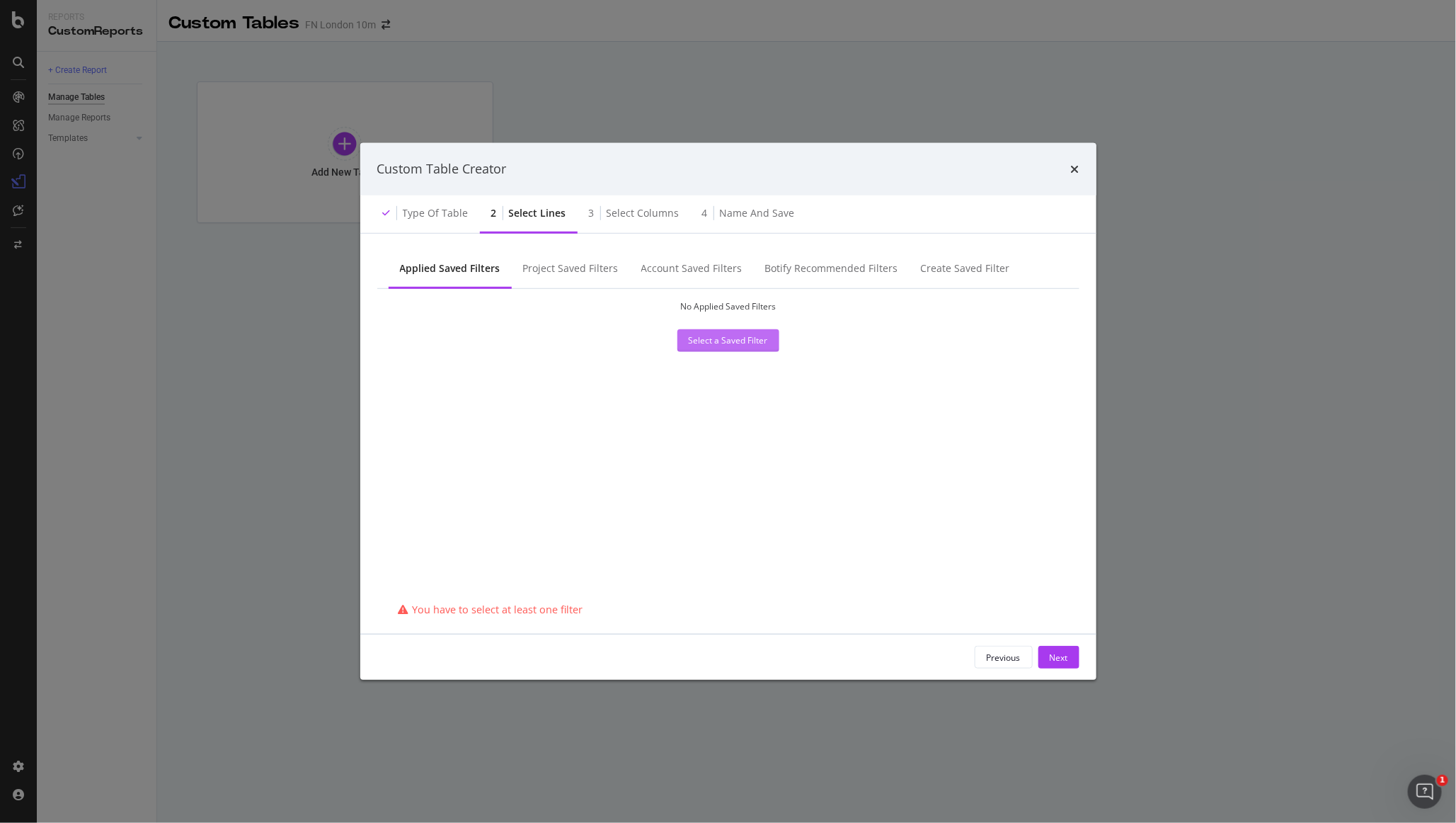
click at [753, 334] on div "Select a Saved Filter" at bounding box center [729, 340] width 79 height 21
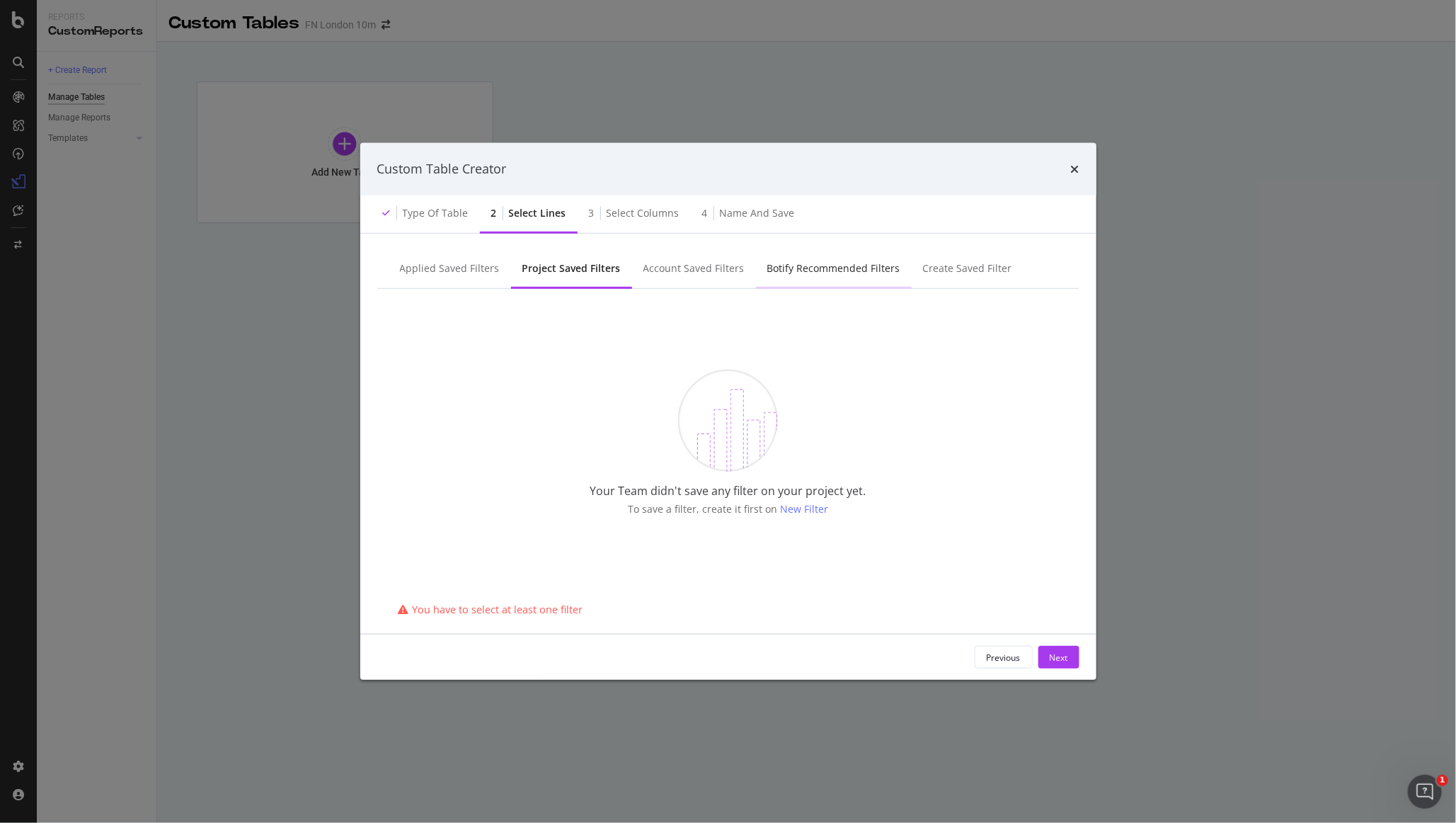
click at [819, 279] on div "Botify Recommended Filters" at bounding box center [834, 269] width 156 height 39
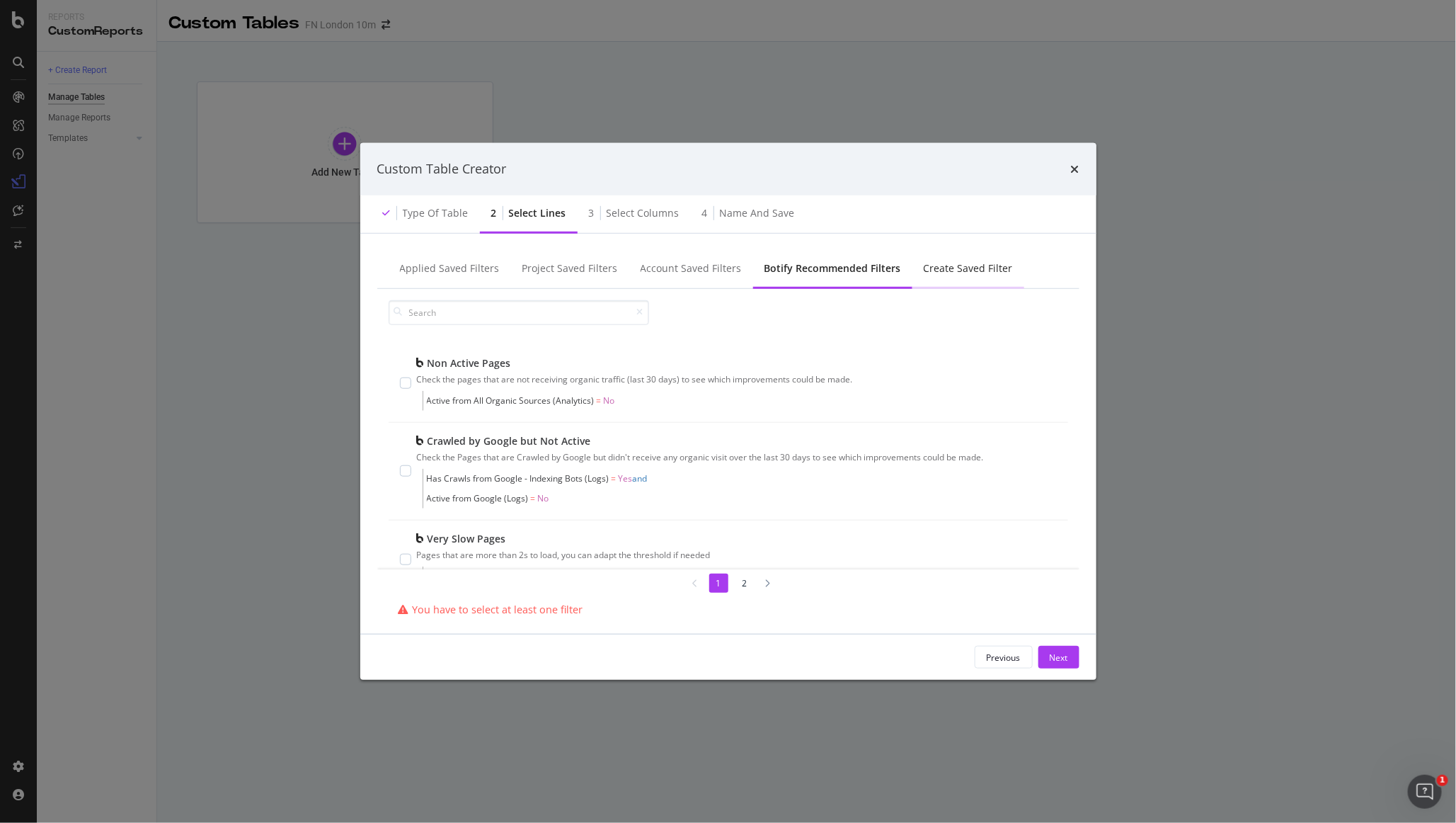
click at [884, 274] on div "Create Saved Filter" at bounding box center [969, 268] width 89 height 14
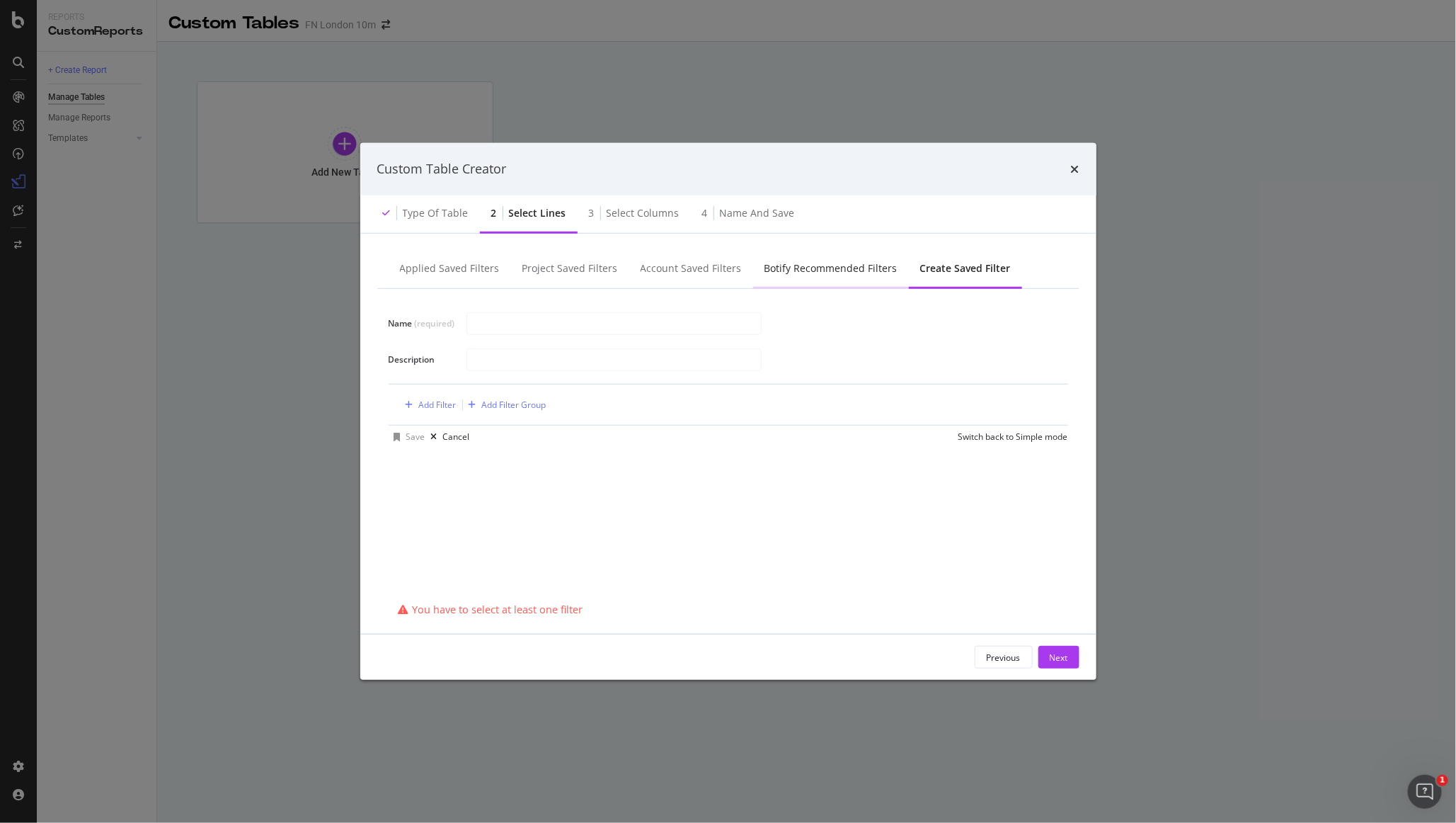
click at [848, 268] on div "Botify Recommended Filters" at bounding box center [831, 268] width 133 height 14
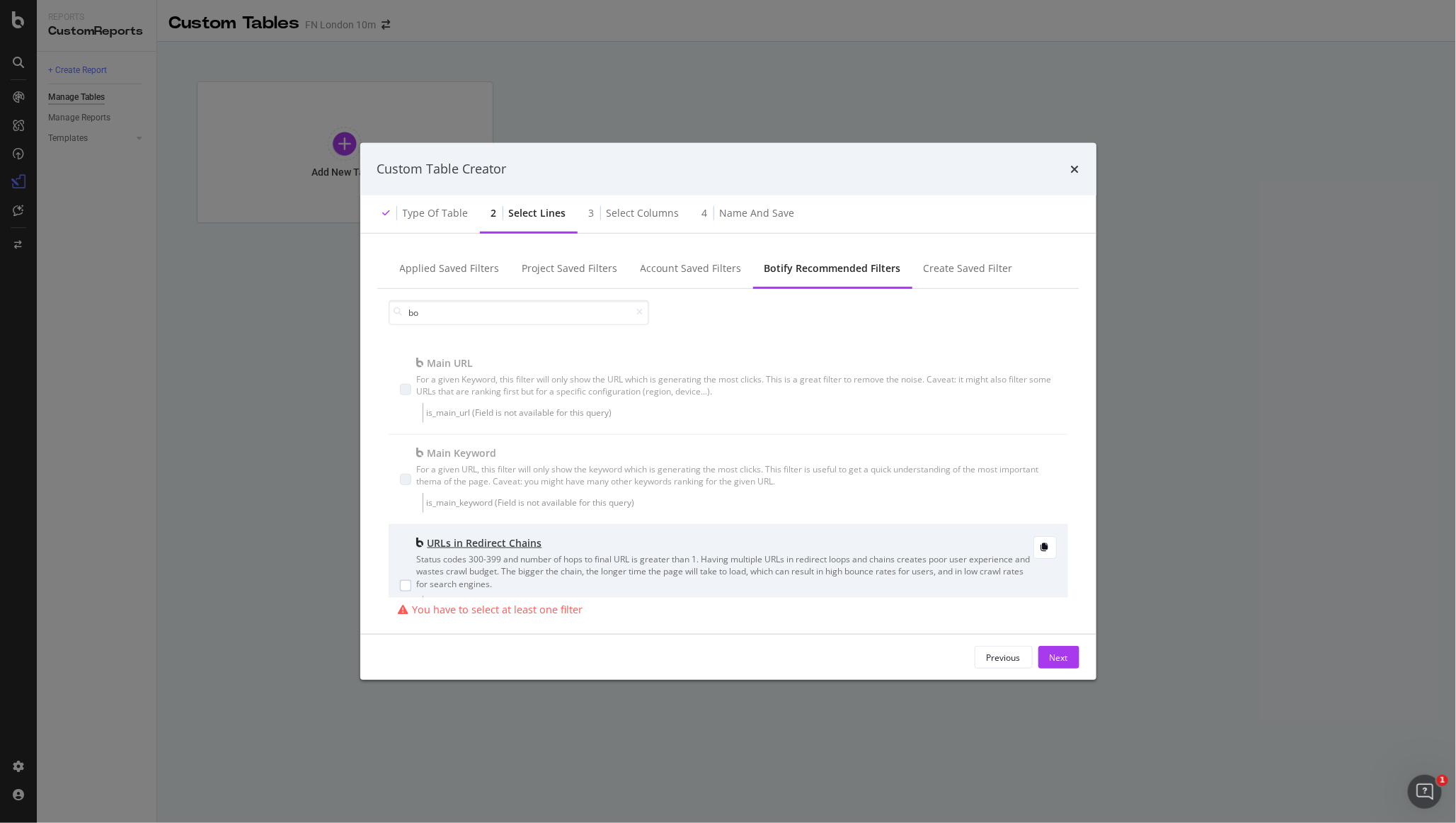
type input "bot"
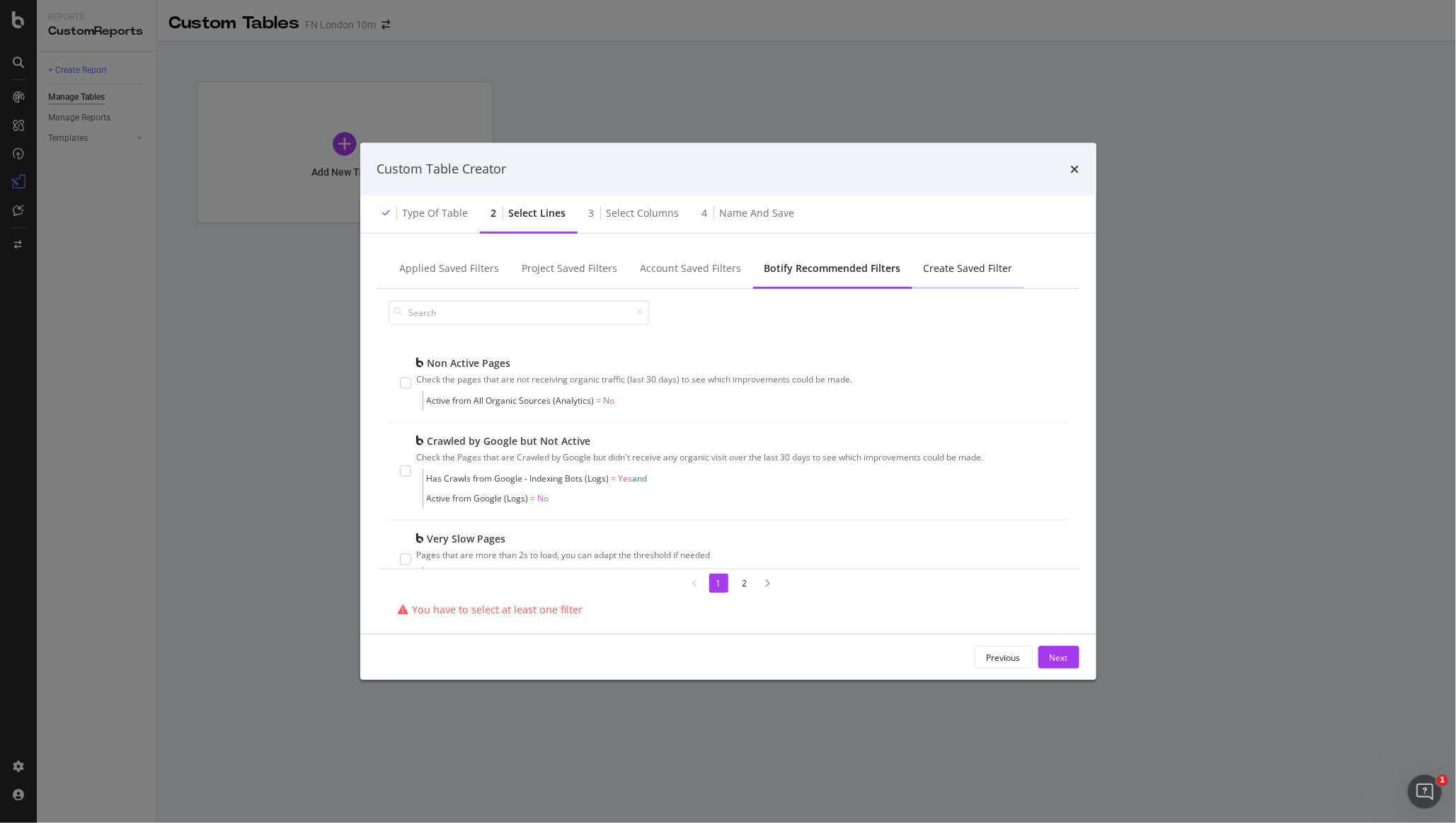
click at [884, 260] on div "Create Saved Filter" at bounding box center [968, 269] width 112 height 39
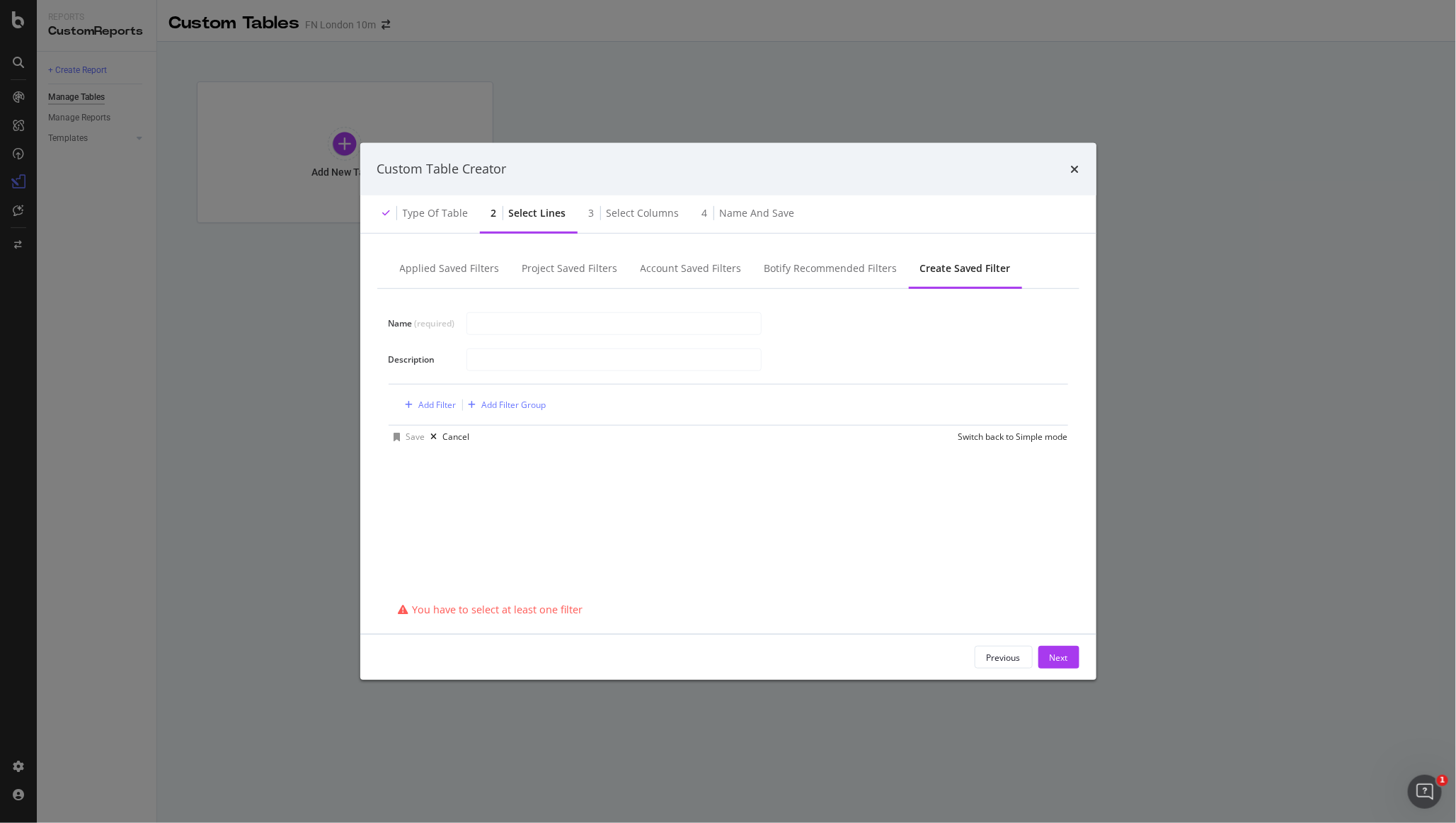
click at [422, 414] on div "Add Filter Add Filter Group" at bounding box center [729, 404] width 657 height 40
click at [438, 408] on div "Add Filter" at bounding box center [438, 404] width 37 height 12
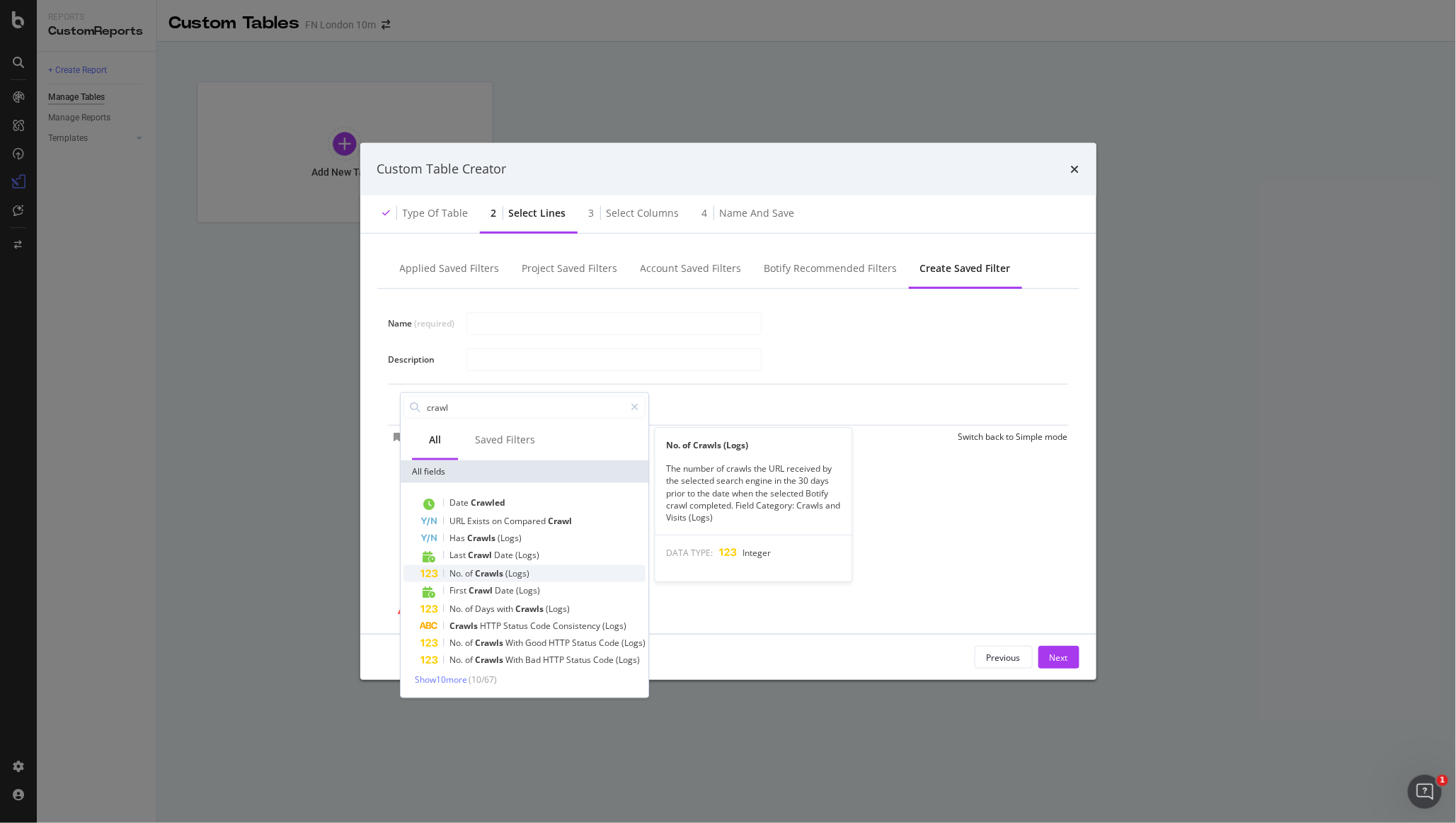
type input "crawl"
click at [557, 574] on div "No. of Crawls (Logs)" at bounding box center [533, 573] width 226 height 17
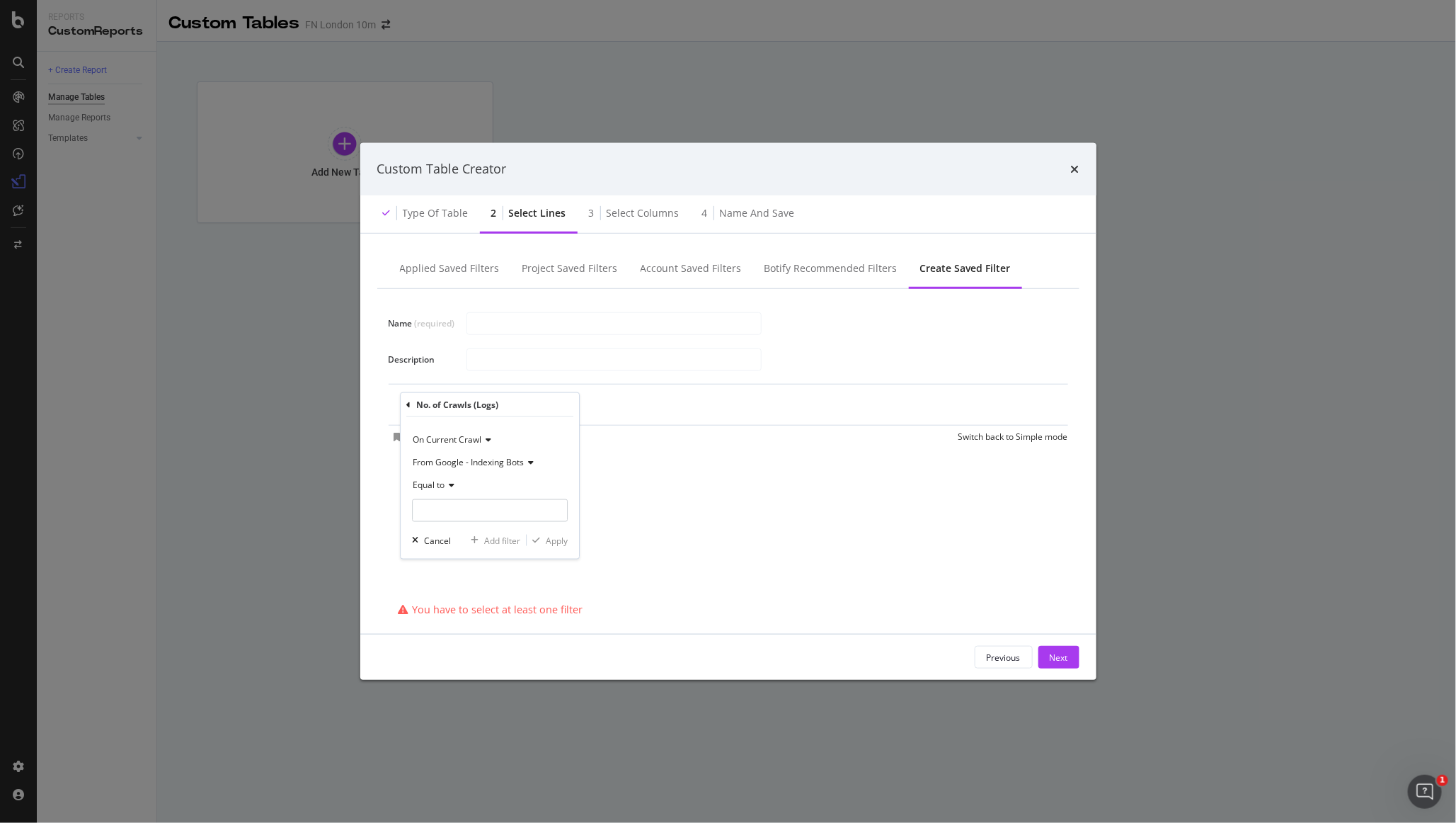
click at [497, 468] on div "From Google - Indexing Bots" at bounding box center [490, 462] width 156 height 23
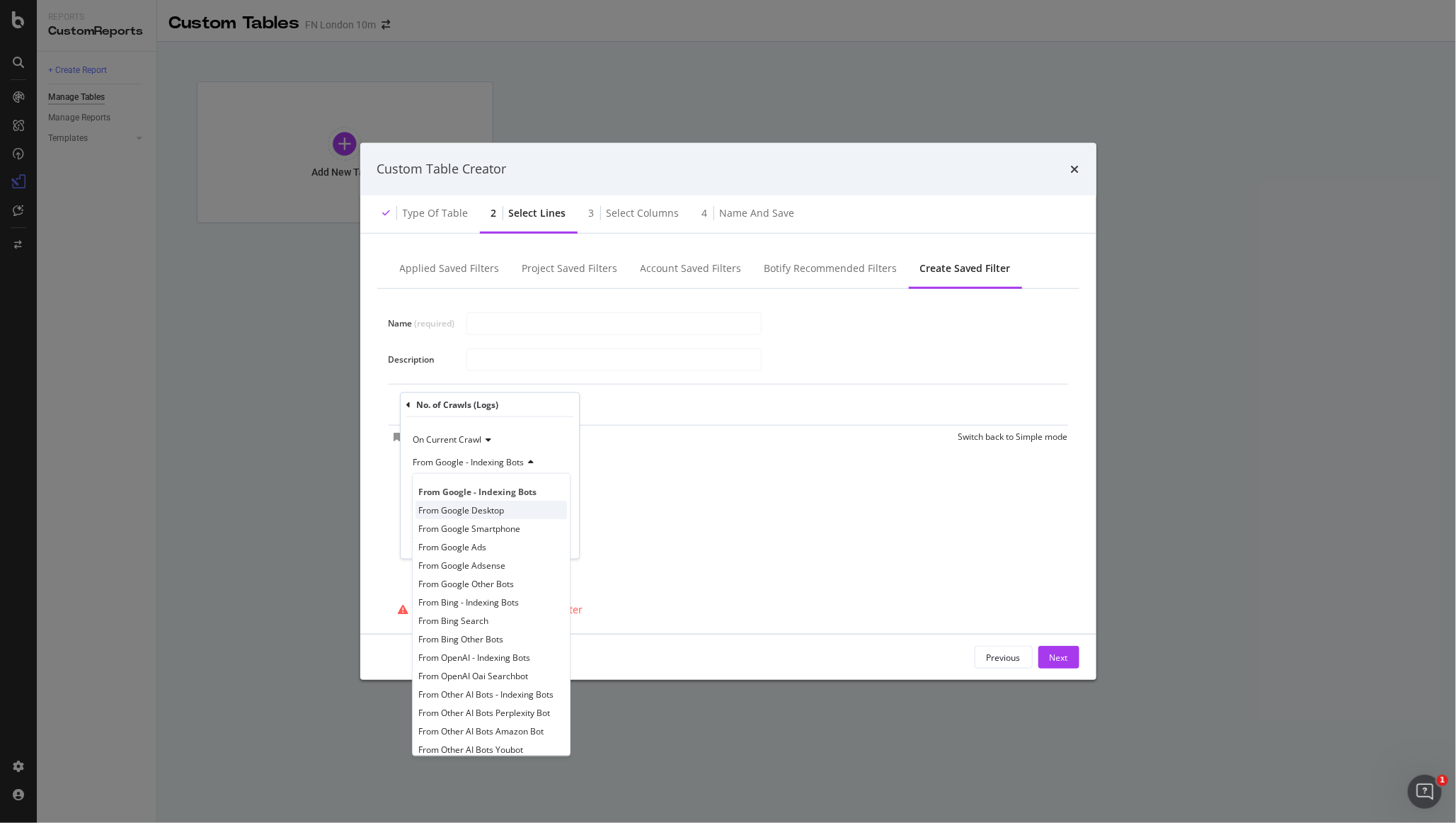
scroll to position [10, 0]
click at [513, 687] on span "From Other AI Bots - Indexing Bots" at bounding box center [487, 682] width 135 height 12
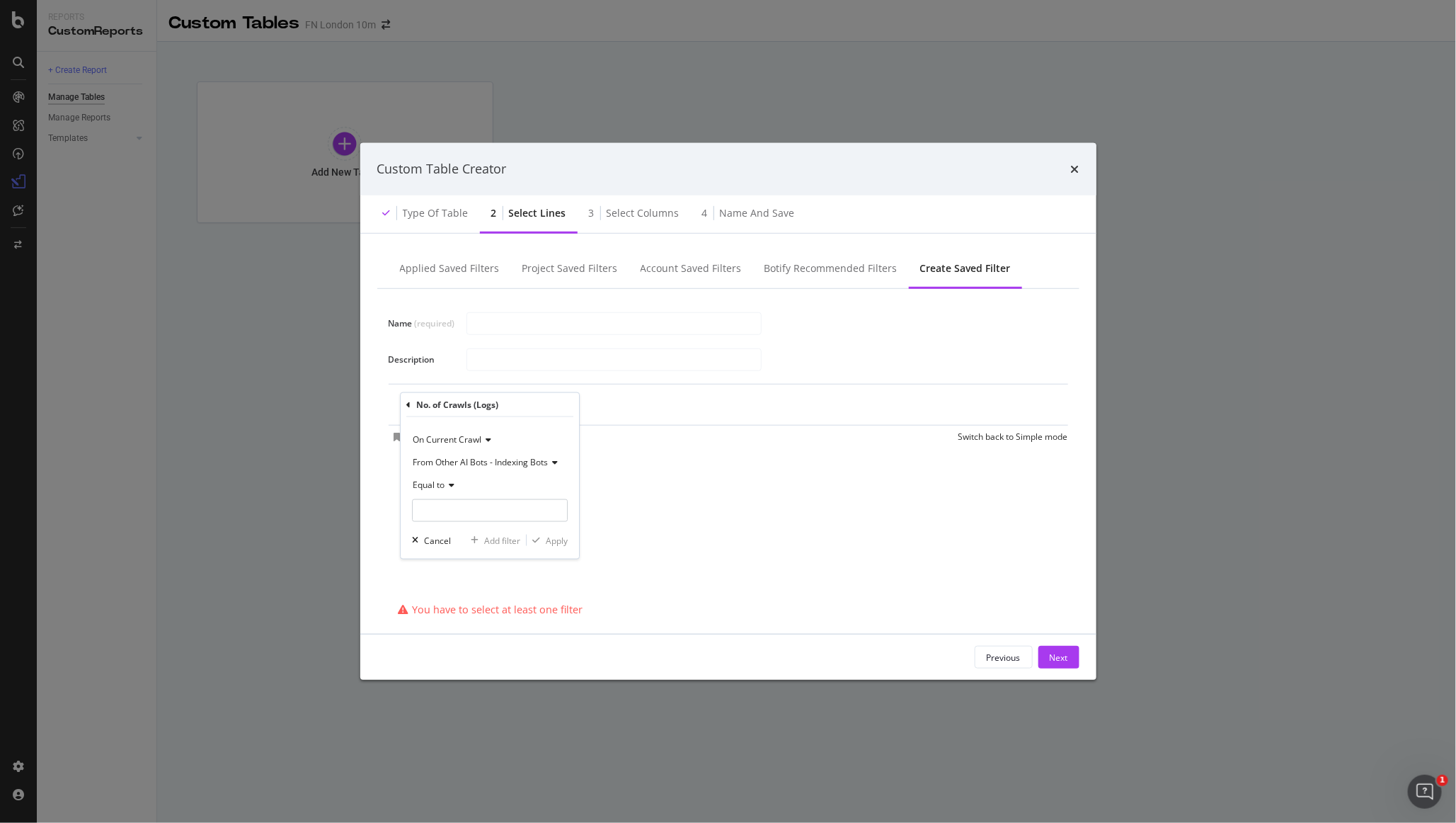
click at [440, 480] on span "Equal to" at bounding box center [429, 484] width 32 height 12
click at [463, 593] on span "Greater than" at bounding box center [445, 587] width 51 height 12
click at [449, 508] on input "modal" at bounding box center [490, 510] width 156 height 23
type input "0"
click at [663, 508] on div "Name (required) Description No. of Crawls from Other AI Bots - Indexing Bots (L…" at bounding box center [729, 443] width 703 height 309
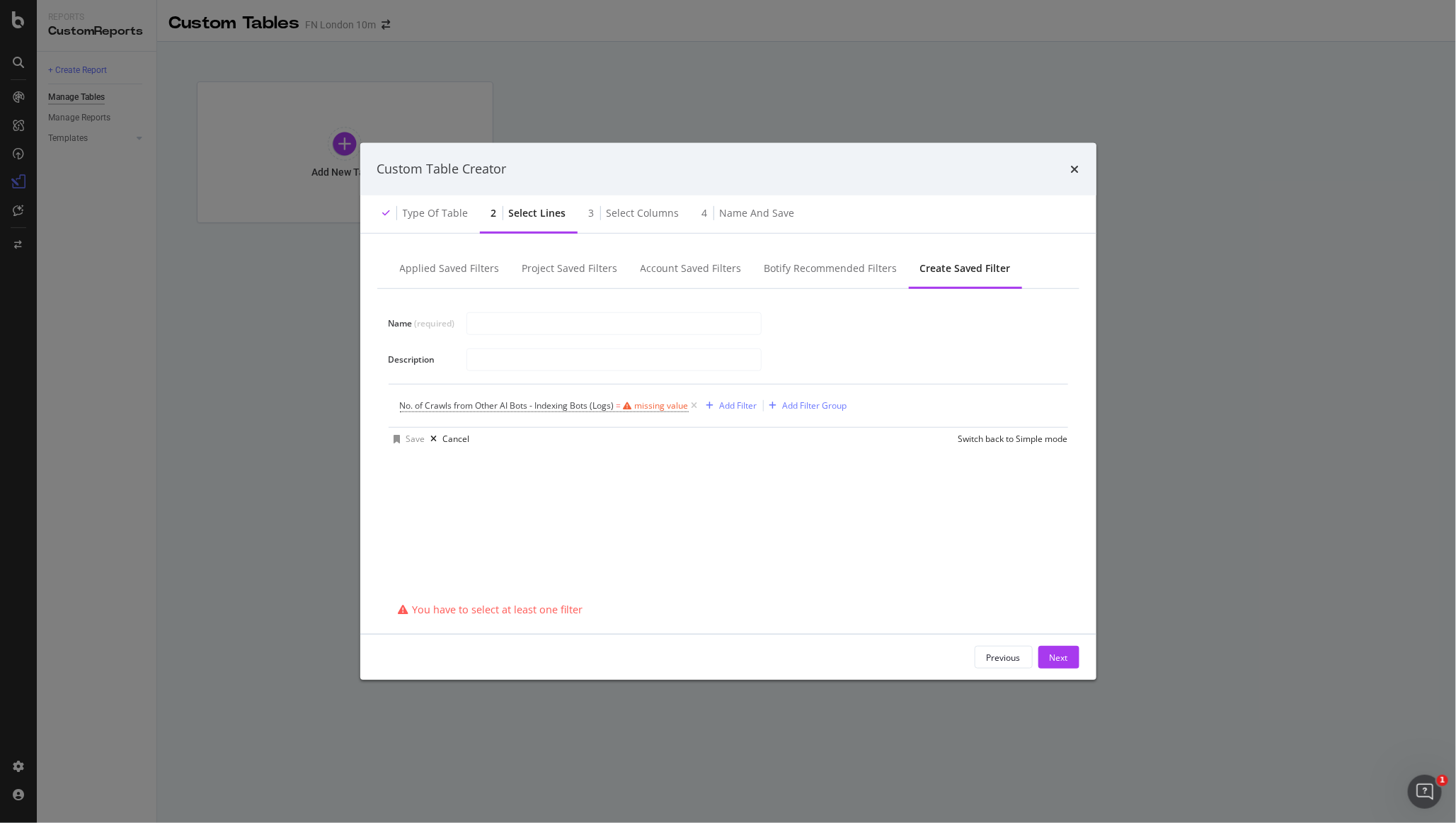
click at [616, 411] on span "No. of Crawls from Other AI Bots - Indexing Bots (Logs) = missing value" at bounding box center [551, 405] width 301 height 20
click at [616, 406] on span "No. of Crawls from Other AI Bots - Indexing Bots (Logs) = missing value" at bounding box center [544, 406] width 289 height 13
click at [434, 480] on span "Equal to" at bounding box center [429, 483] width 32 height 12
click at [430, 584] on span "Greater than" at bounding box center [445, 586] width 51 height 12
click at [423, 513] on input "modal" at bounding box center [490, 509] width 156 height 23
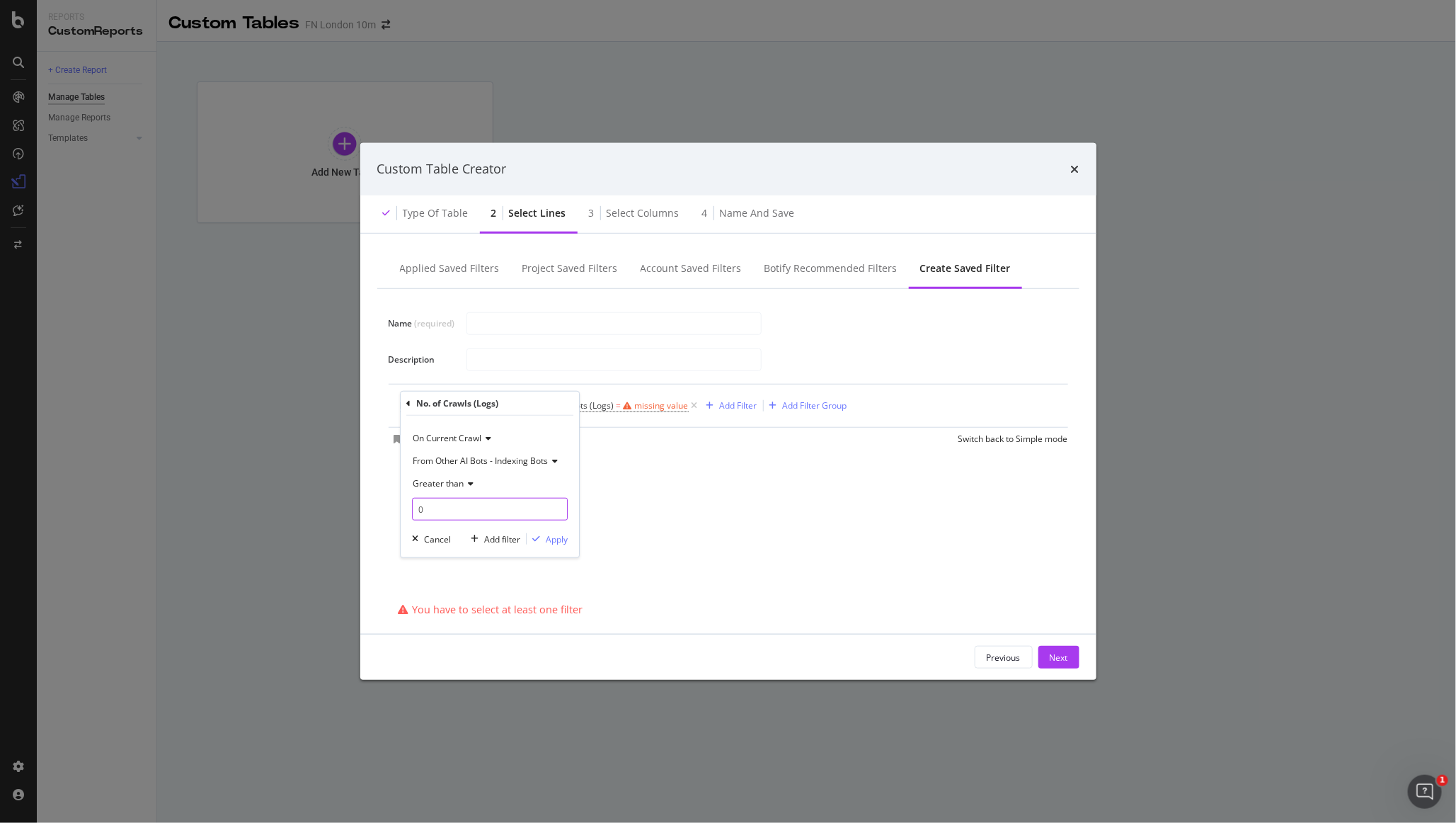
type input "0"
click at [563, 541] on div "Apply" at bounding box center [557, 538] width 22 height 12
click at [884, 663] on div "Next" at bounding box center [1059, 657] width 18 height 21
click at [884, 575] on div "Name (required) Description No. of Crawls from Other AI Bots - Indexing Bots (L…" at bounding box center [729, 443] width 703 height 309
click at [468, 474] on div "Name (required) Description No. of Crawls from Other AI Bots - Indexing Bots (L…" at bounding box center [729, 443] width 703 height 309
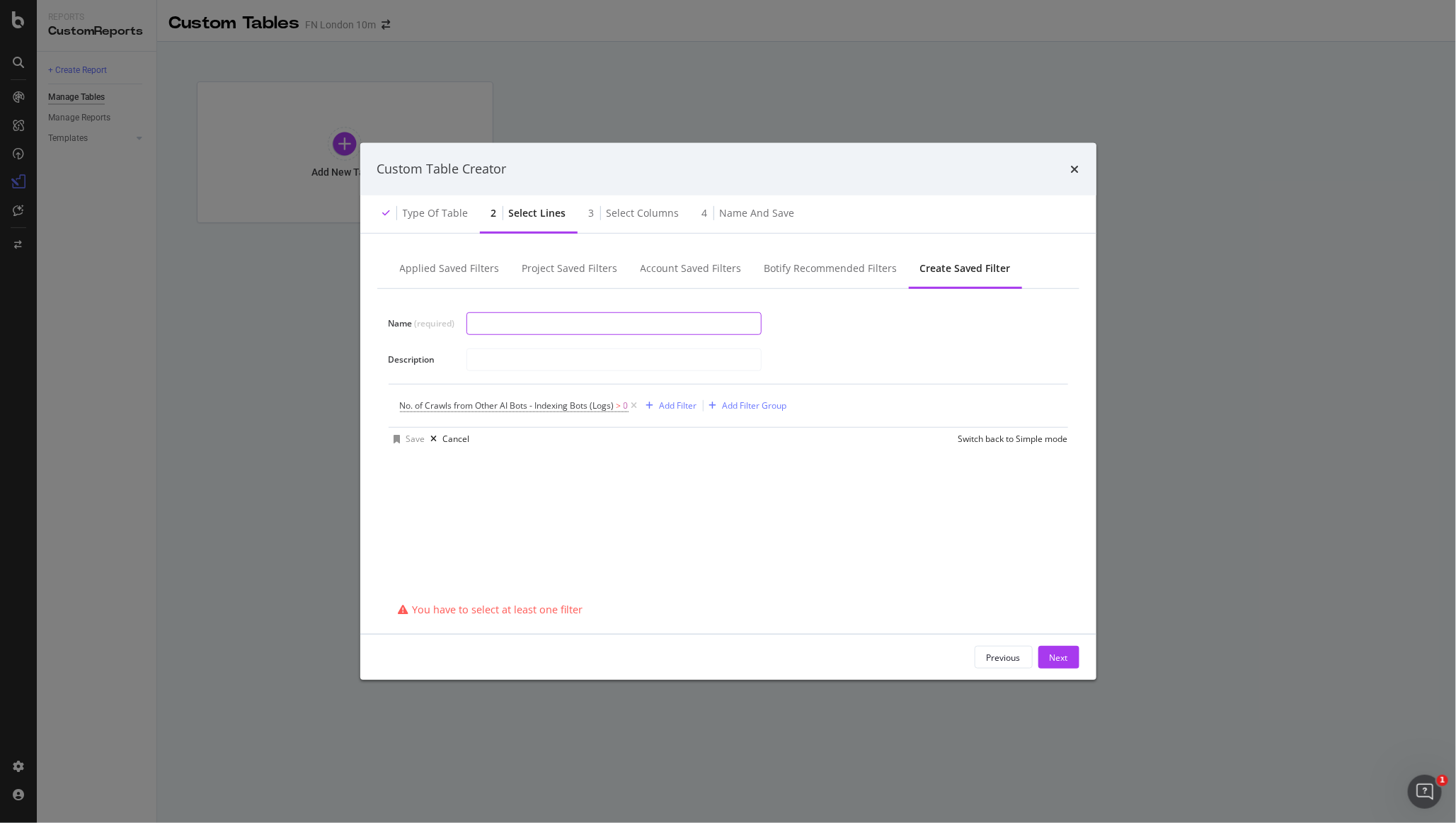
click at [510, 323] on input "modal" at bounding box center [614, 323] width 294 height 21
type input "B"
type input "URLs with AI Bot Crawls"
click at [884, 663] on button "Next" at bounding box center [1060, 657] width 41 height 23
click at [884, 656] on div "Next" at bounding box center [1059, 657] width 18 height 12
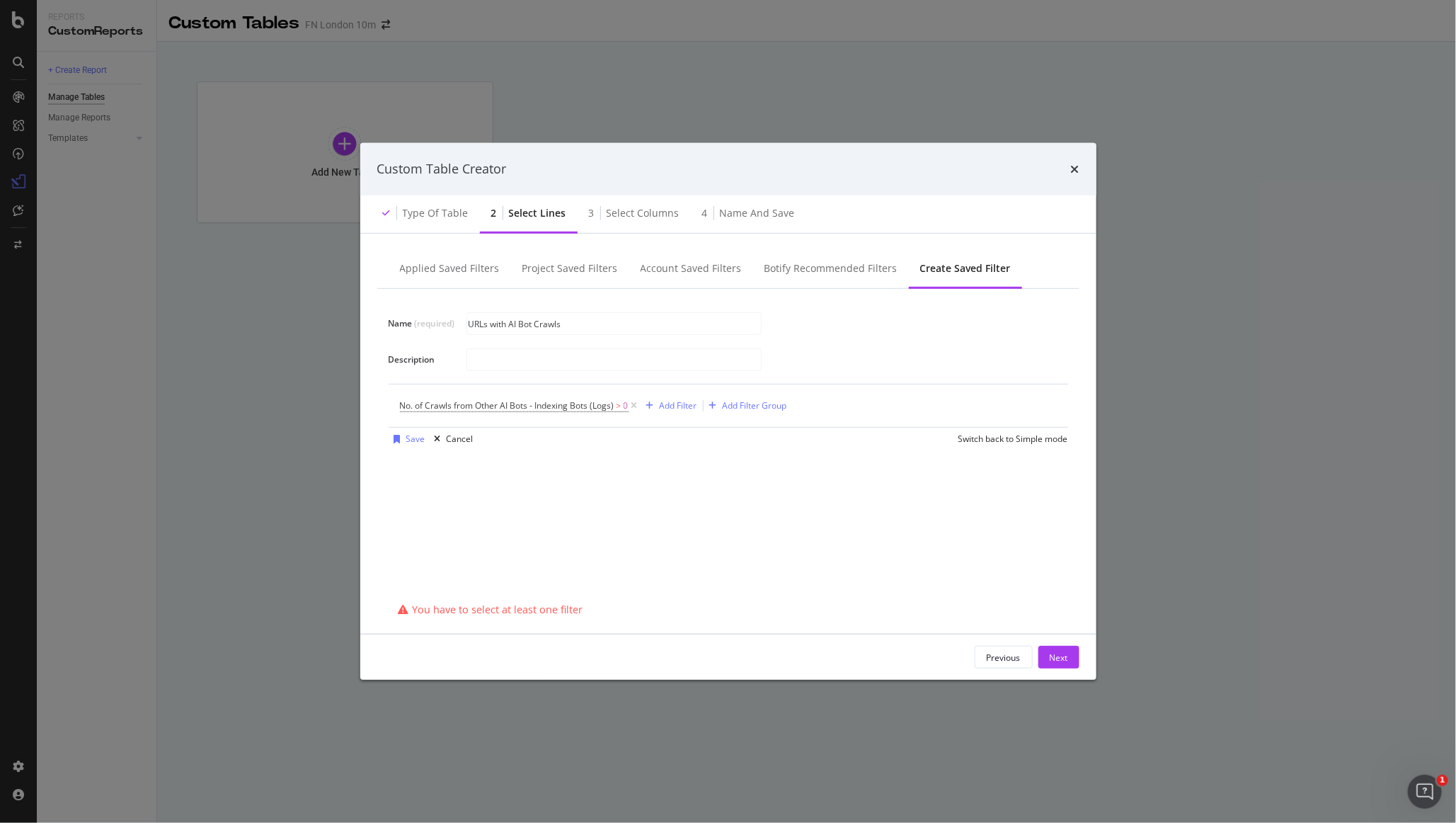
click at [856, 439] on div "Save Cancel Switch back to Simple mode" at bounding box center [728, 438] width 680 height 23
click at [412, 444] on div "Save" at bounding box center [407, 438] width 37 height 21
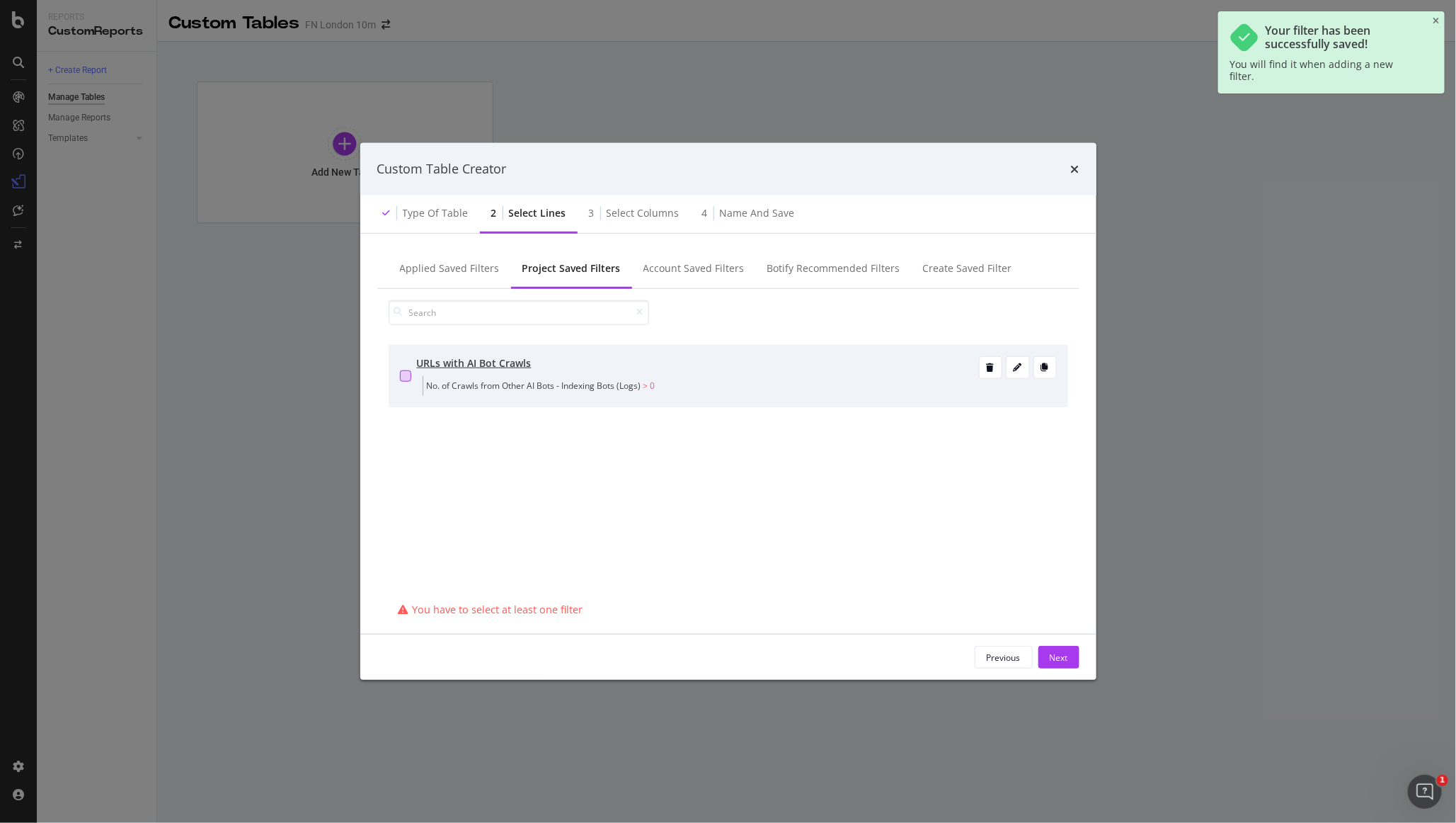
click at [409, 375] on div "modal" at bounding box center [406, 376] width 11 height 11
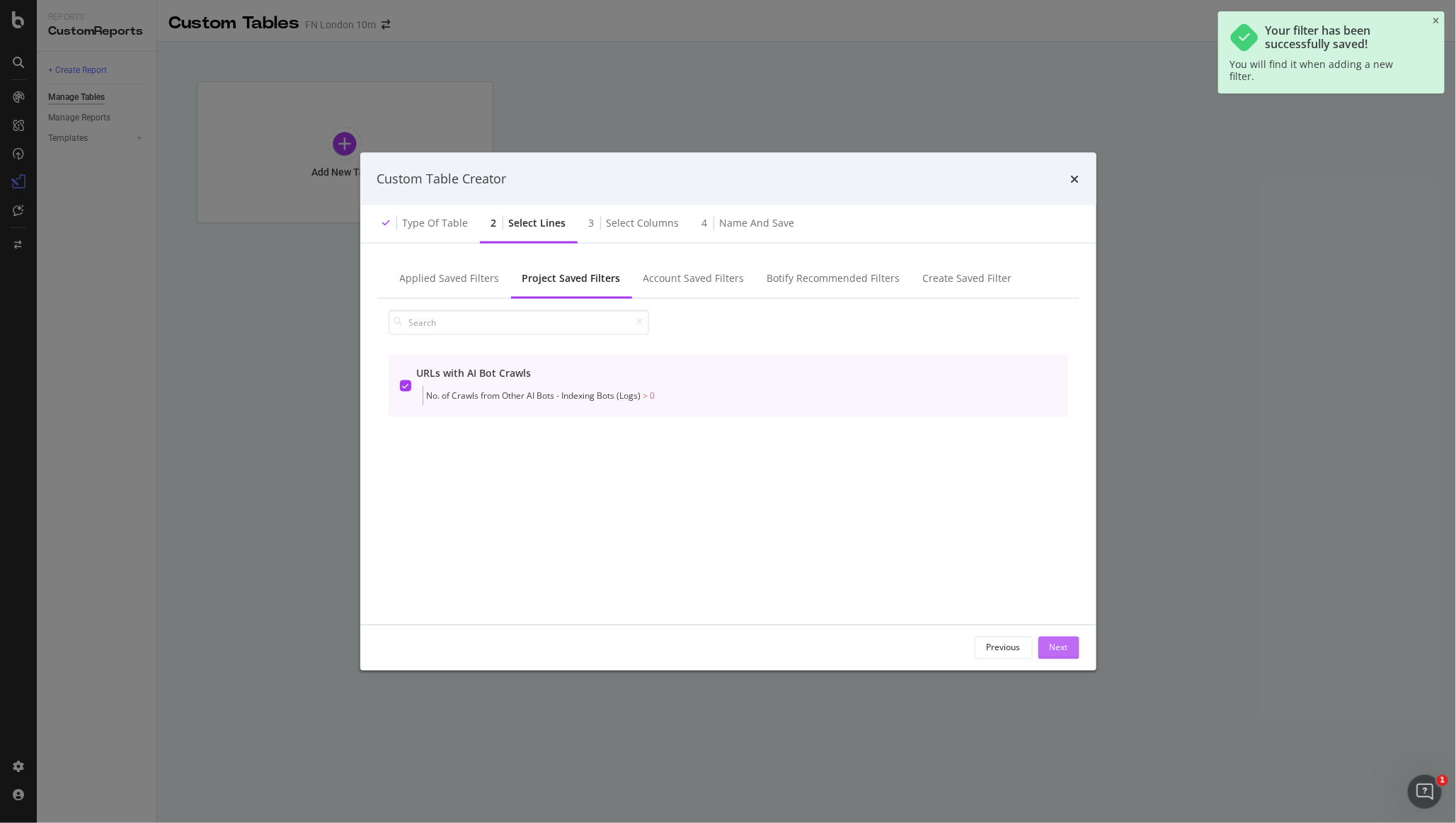
click at [884, 643] on div "Next" at bounding box center [1059, 647] width 18 height 12
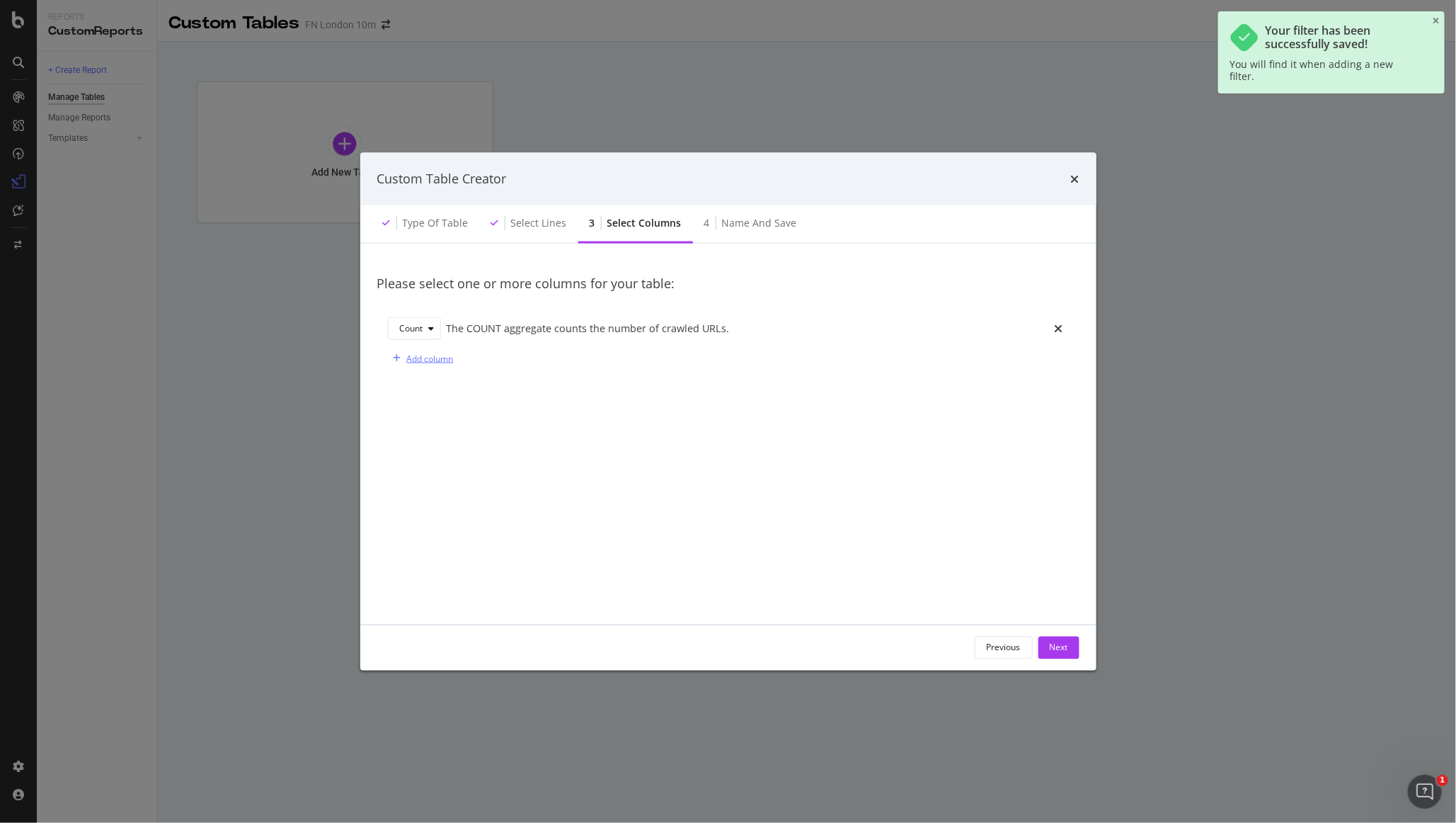
click at [421, 355] on div "Add column" at bounding box center [430, 358] width 47 height 12
click at [474, 354] on div "Select a field" at bounding box center [740, 358] width 573 height 9
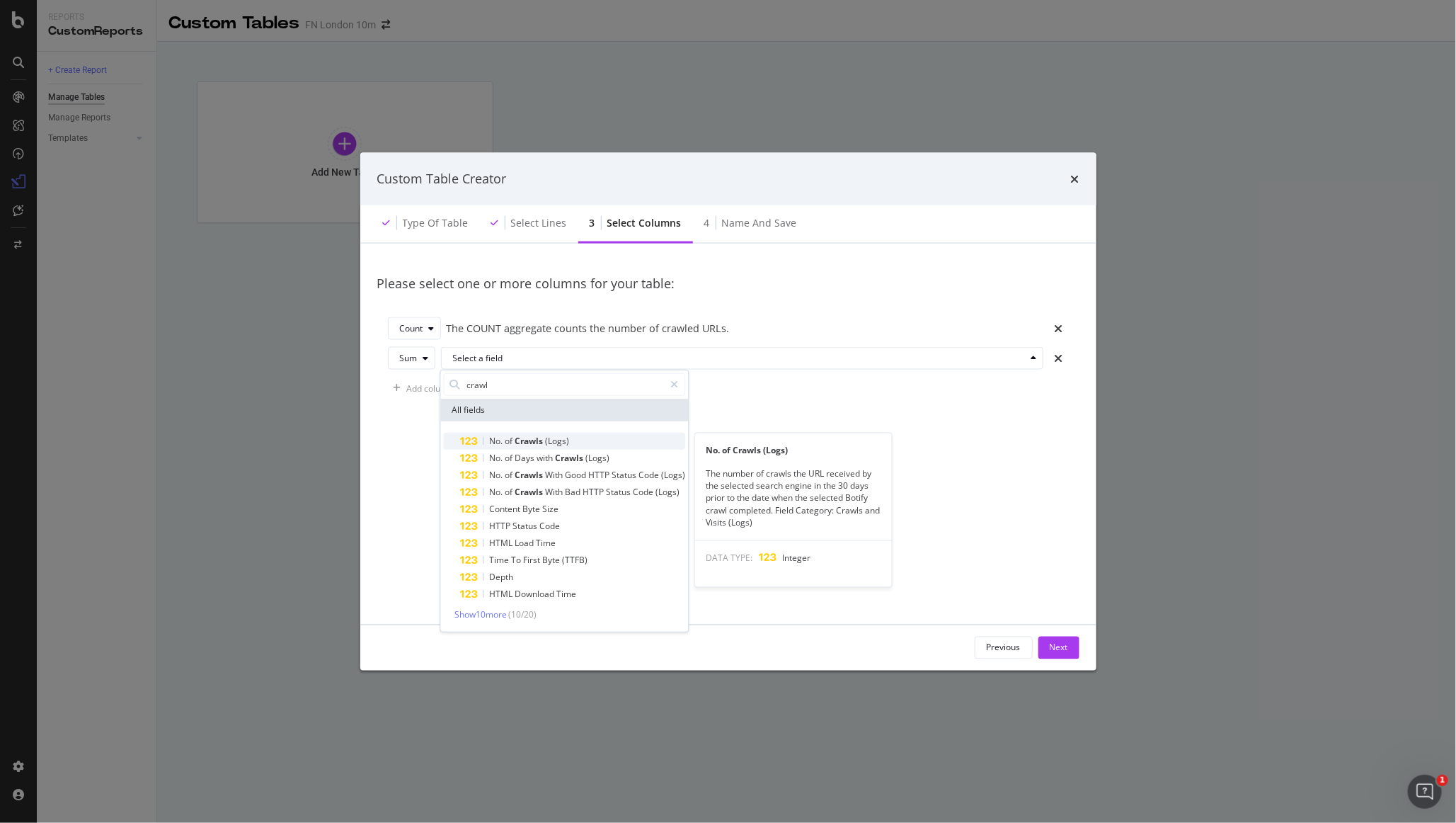
type input "crawl"
click at [515, 449] on div "No. of Crawls (Logs)" at bounding box center [573, 441] width 226 height 17
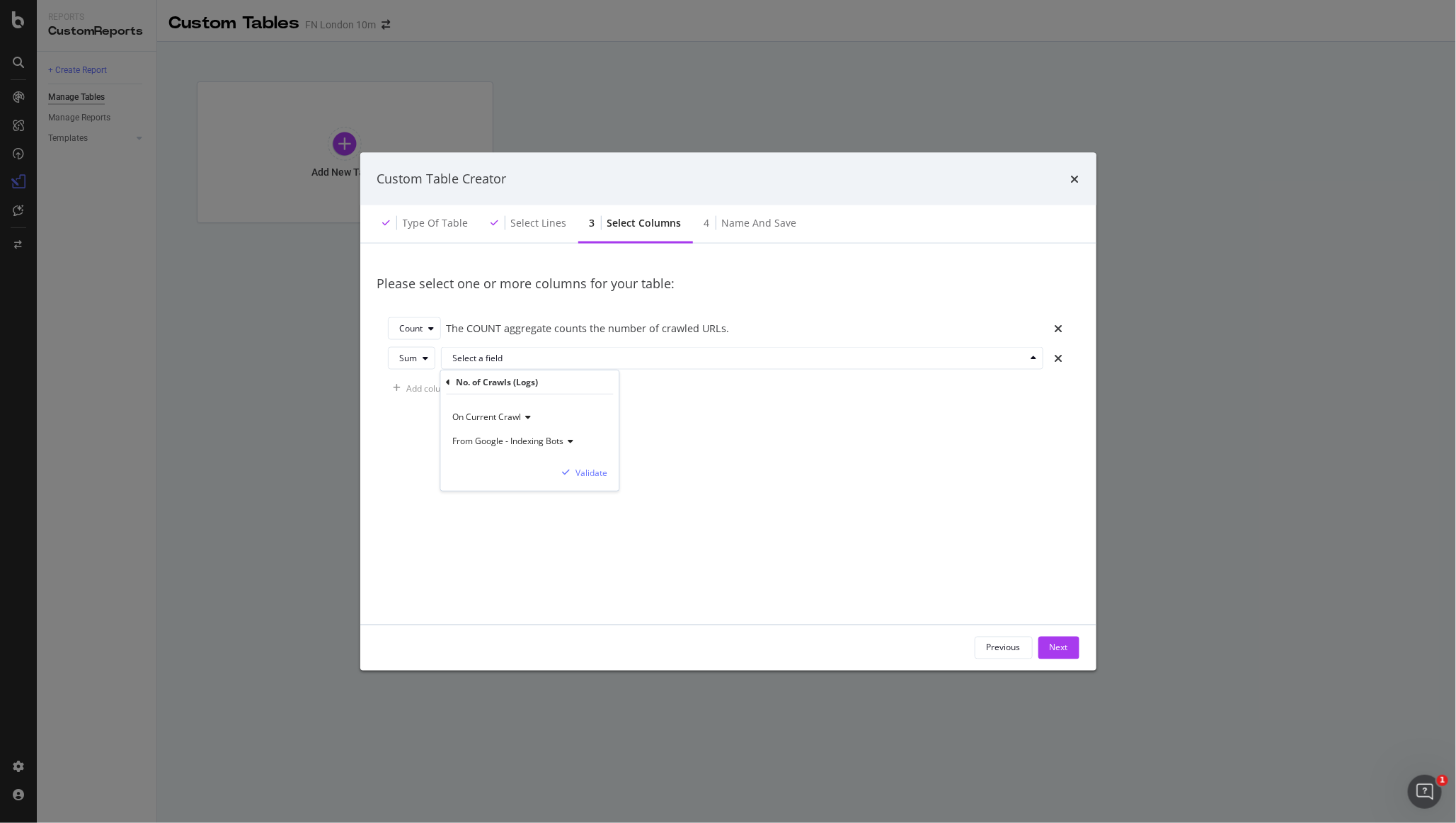
click at [519, 433] on div "From Google - Indexing Bots" at bounding box center [529, 442] width 156 height 24
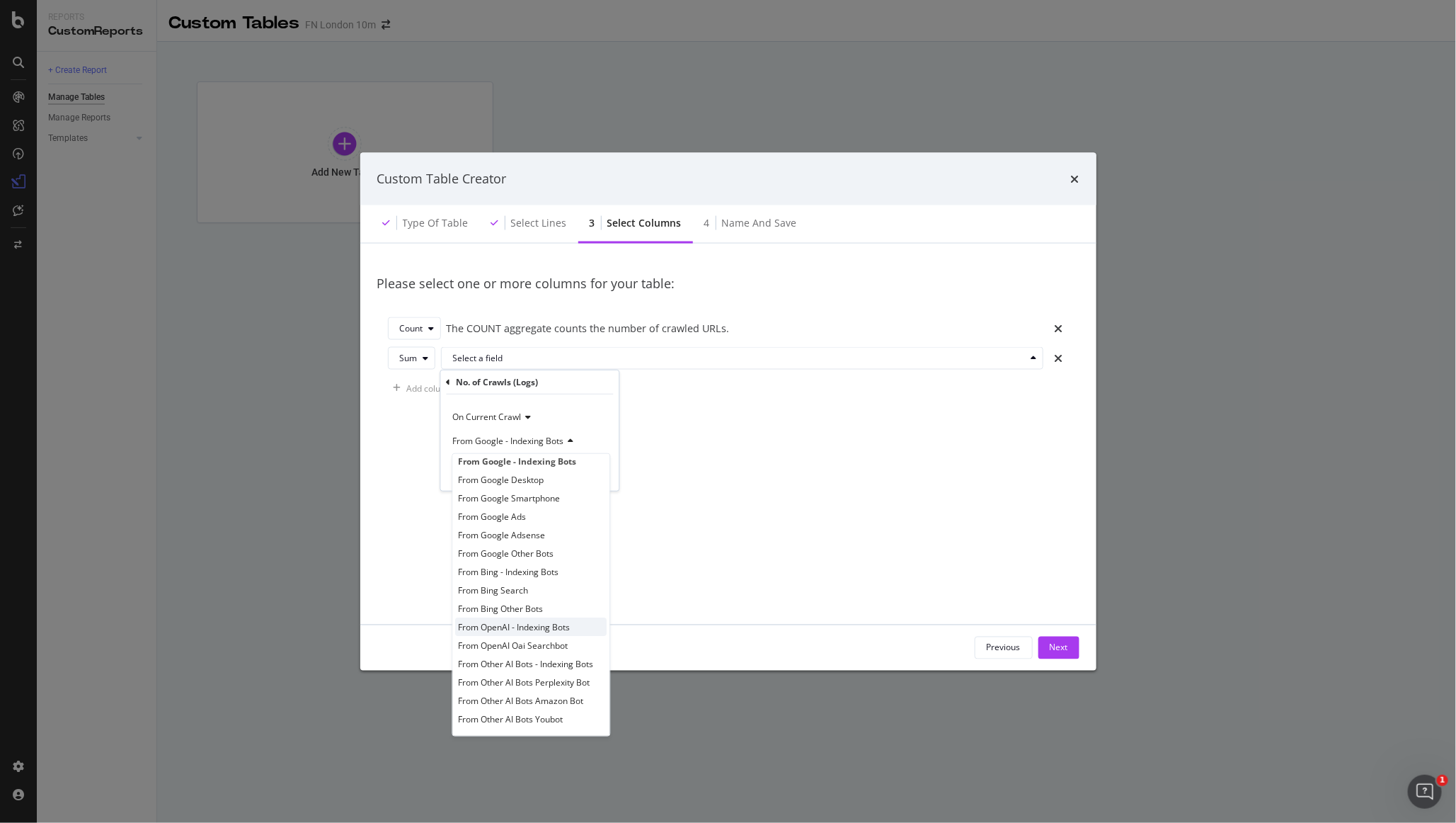
click at [564, 624] on span "From OpenAI - Indexing Bots" at bounding box center [514, 626] width 112 height 12
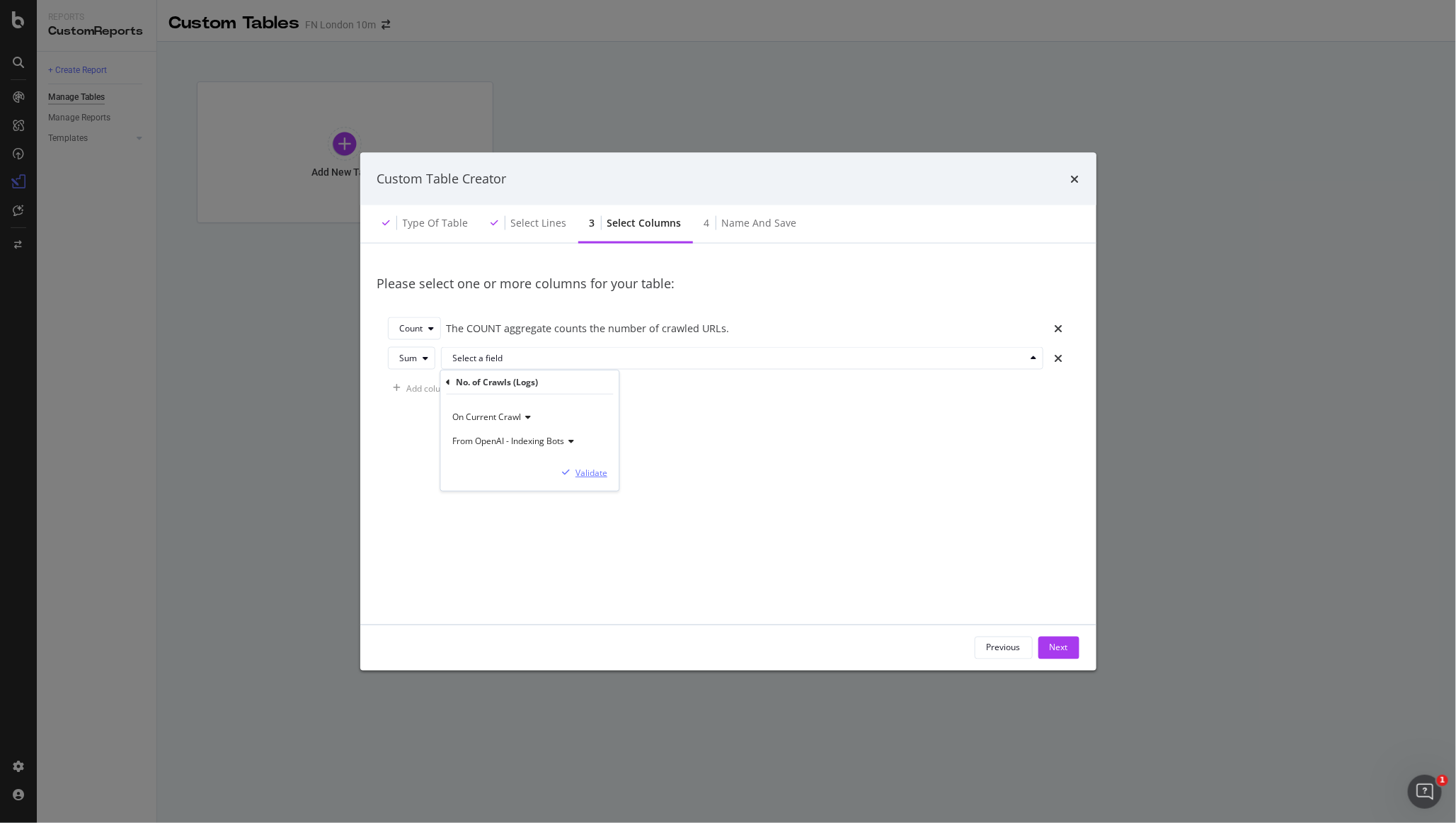
click at [597, 476] on div "Validate" at bounding box center [591, 472] width 32 height 12
click at [440, 389] on div "Add column" at bounding box center [430, 387] width 47 height 12
click at [475, 393] on div "Select a field" at bounding box center [748, 388] width 590 height 20
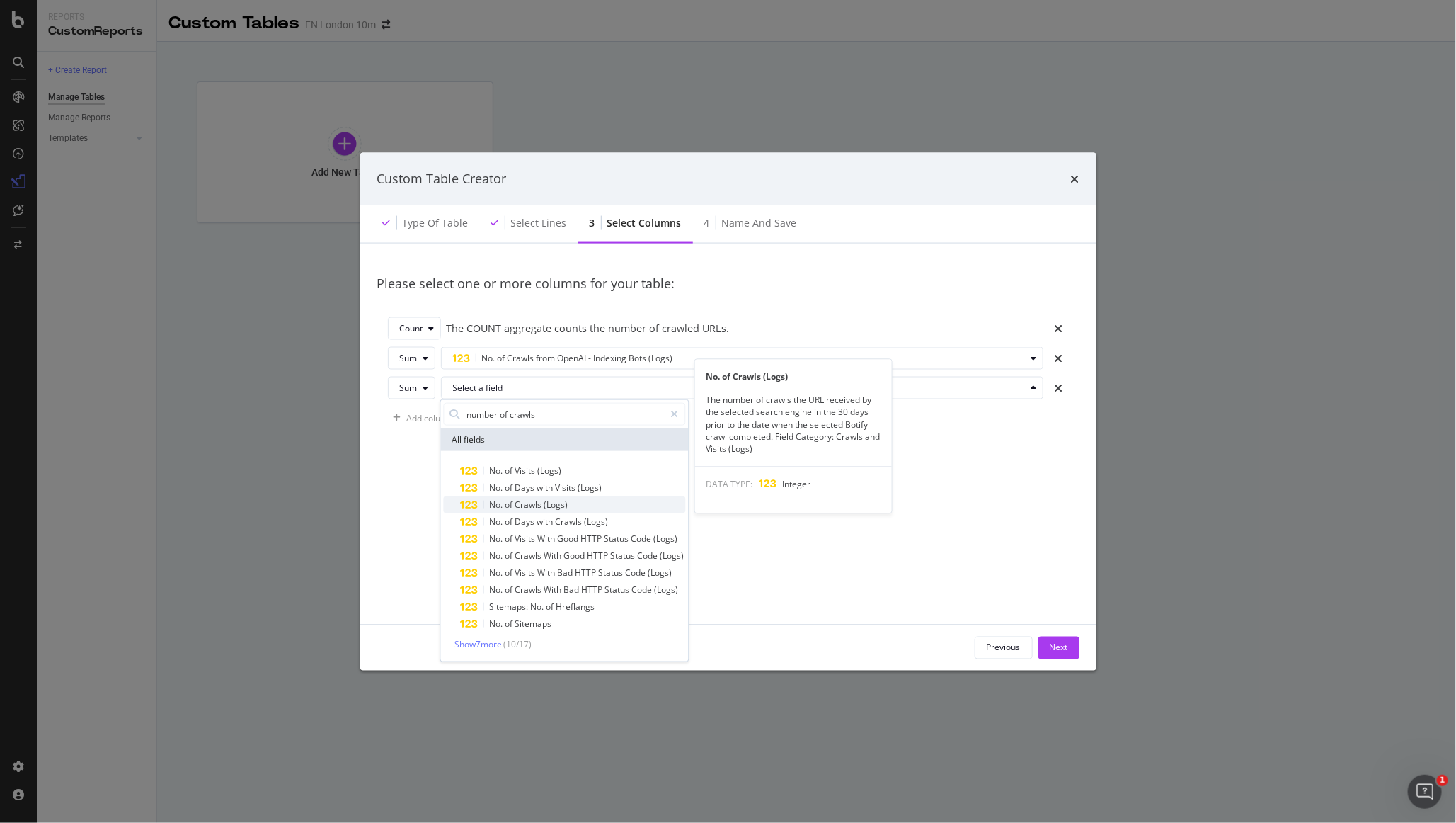
type input "number of crawls"
click at [595, 510] on div "No. of Crawls (Logs)" at bounding box center [573, 504] width 226 height 17
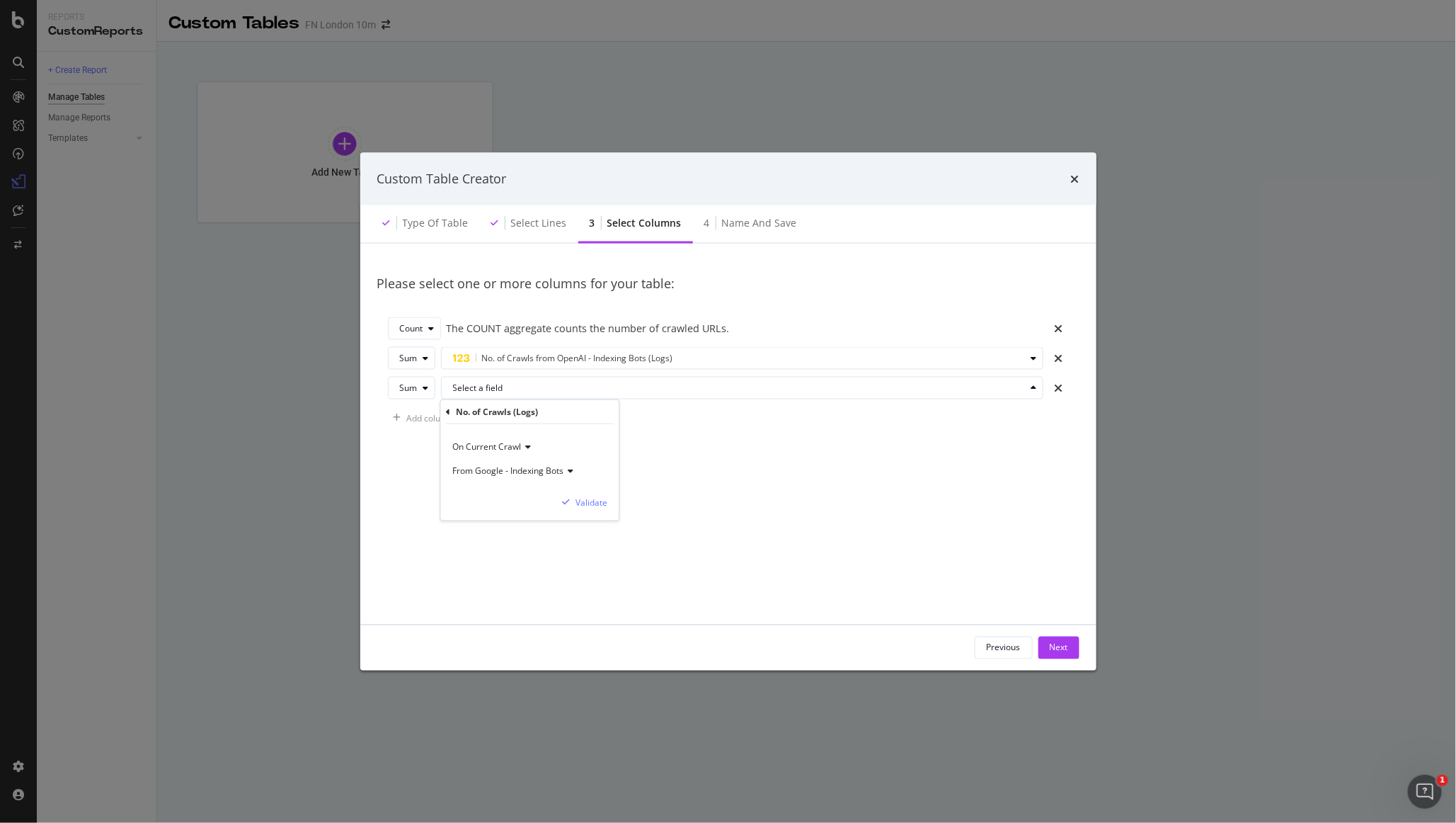
click at [553, 469] on span "From Google - Indexing Bots" at bounding box center [508, 470] width 111 height 12
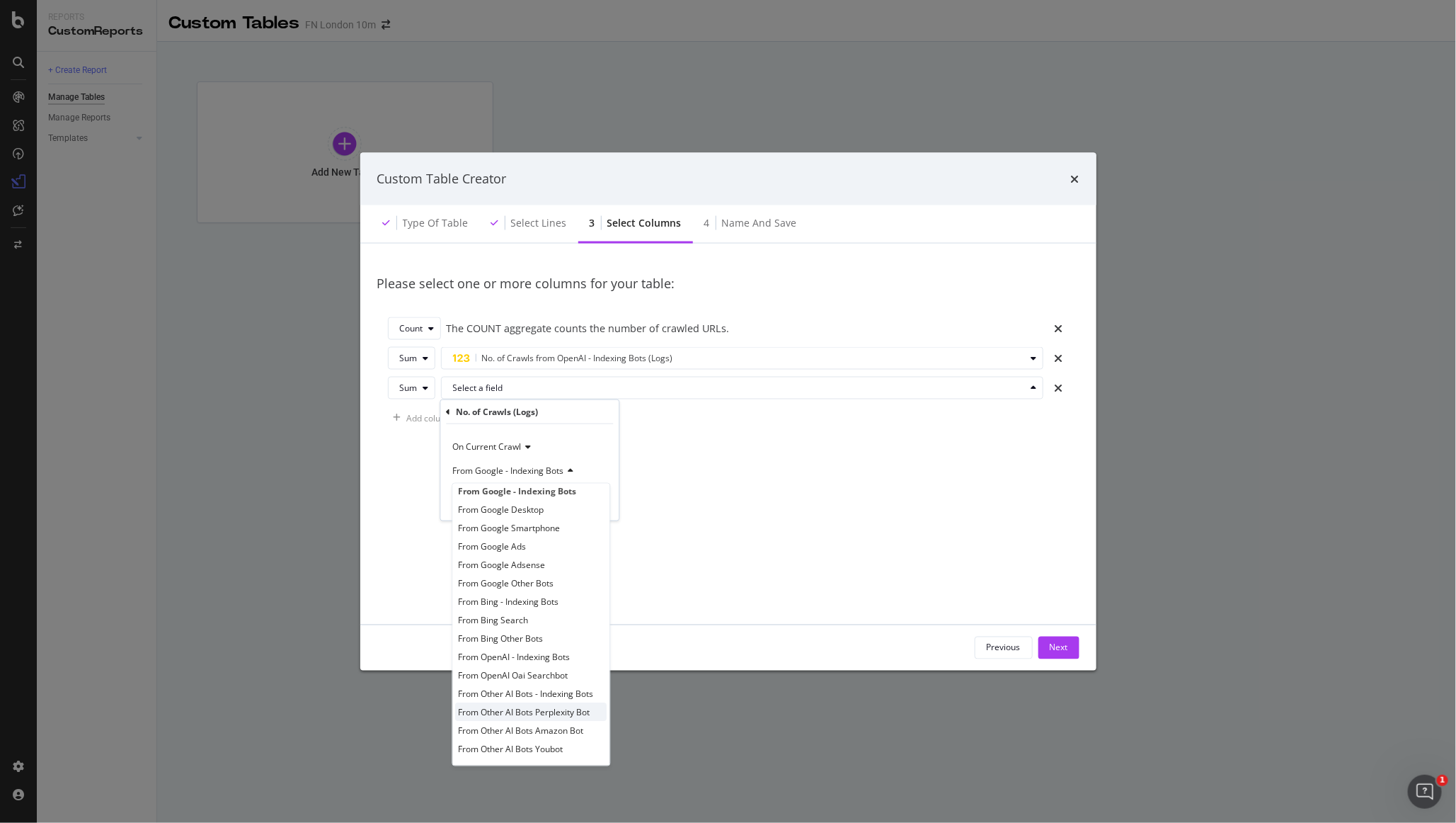
click at [550, 705] on span "From Other AI Bots Perplexity Bot" at bounding box center [525, 711] width 131 height 12
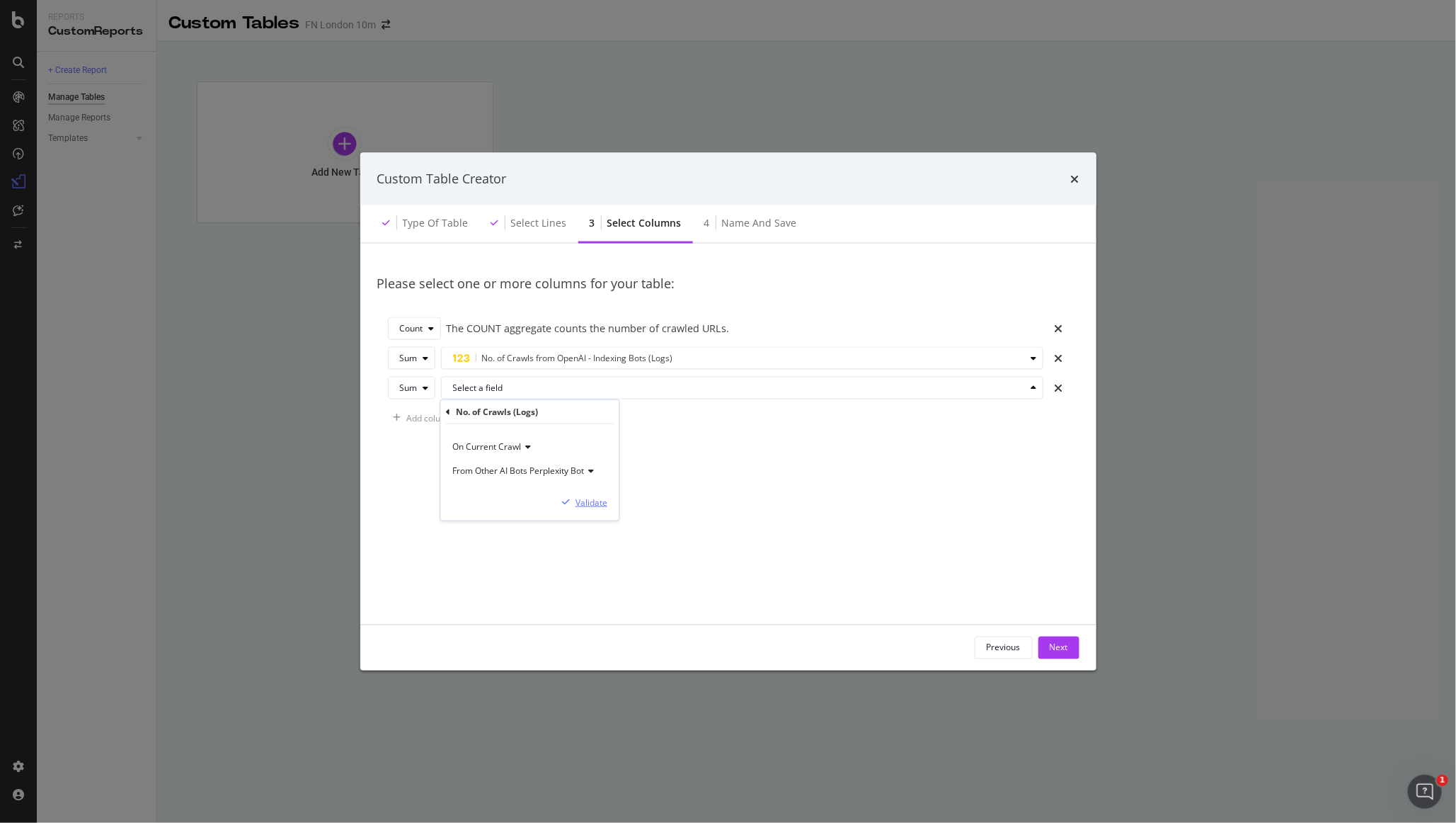
click at [595, 503] on div "Validate" at bounding box center [591, 501] width 32 height 12
click at [417, 424] on div "Add column" at bounding box center [420, 417] width 66 height 21
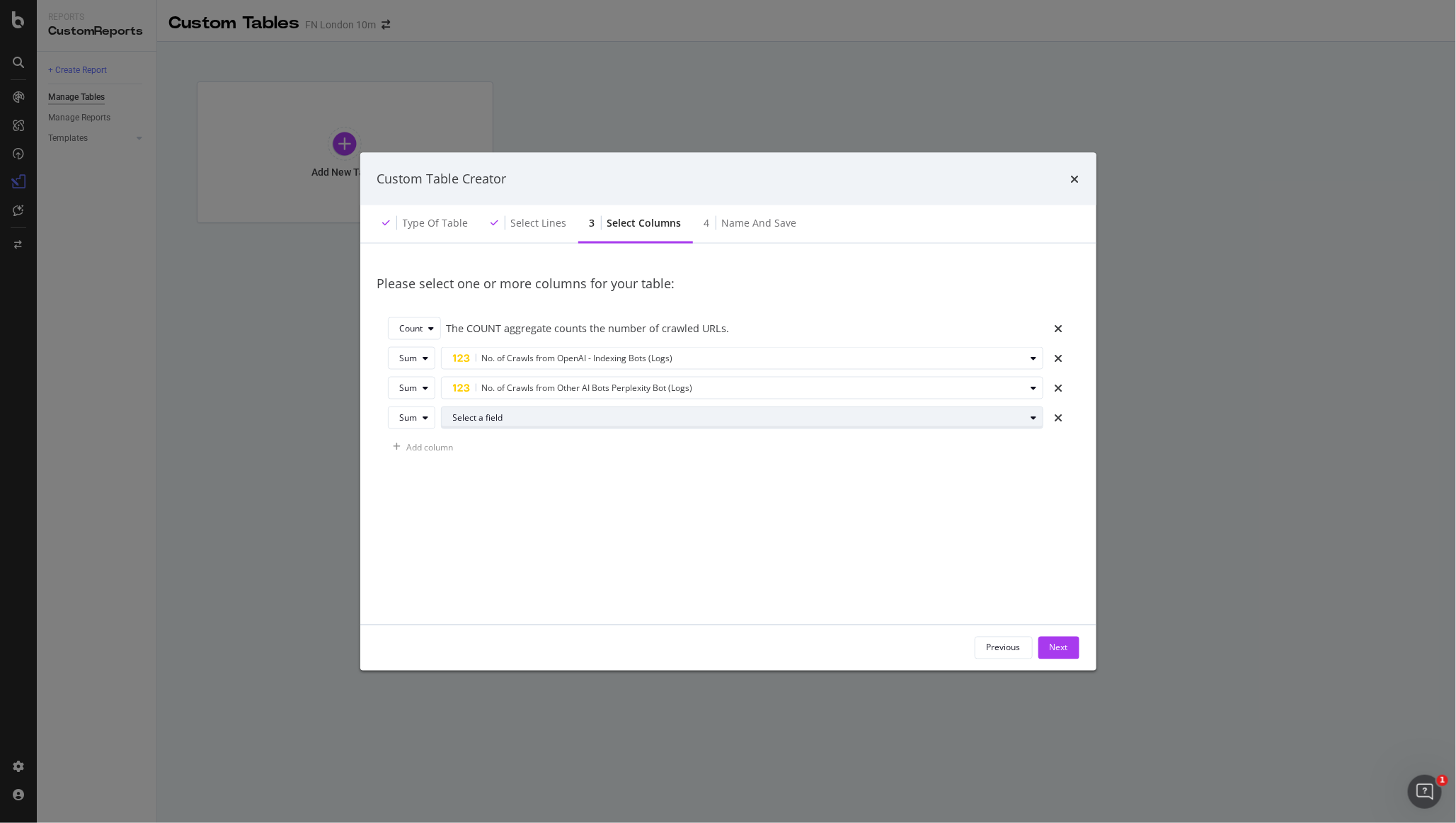
click at [482, 415] on div "Select a field" at bounding box center [740, 418] width 573 height 9
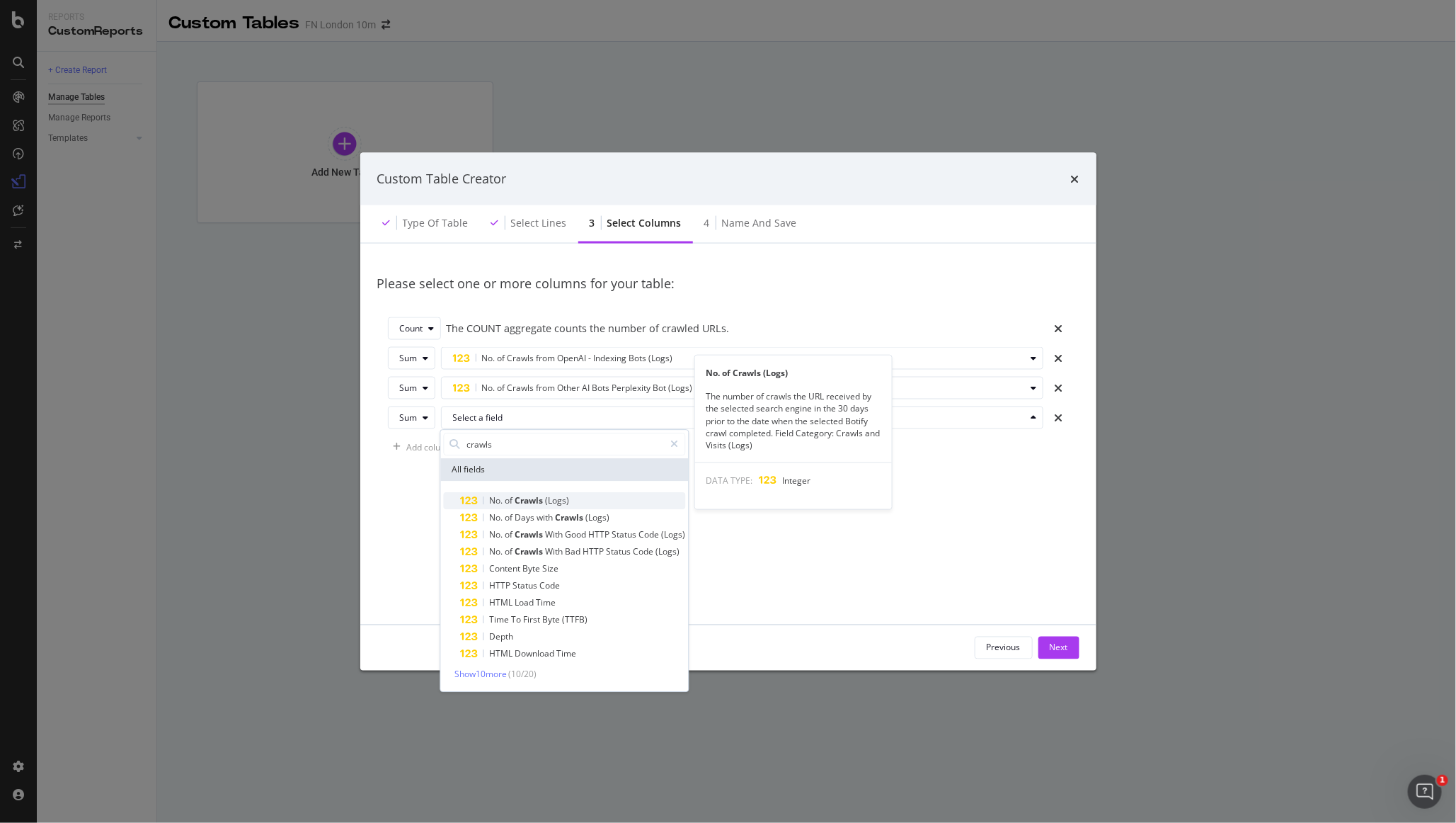
type input "crawls"
click at [501, 501] on span "No." at bounding box center [497, 500] width 16 height 12
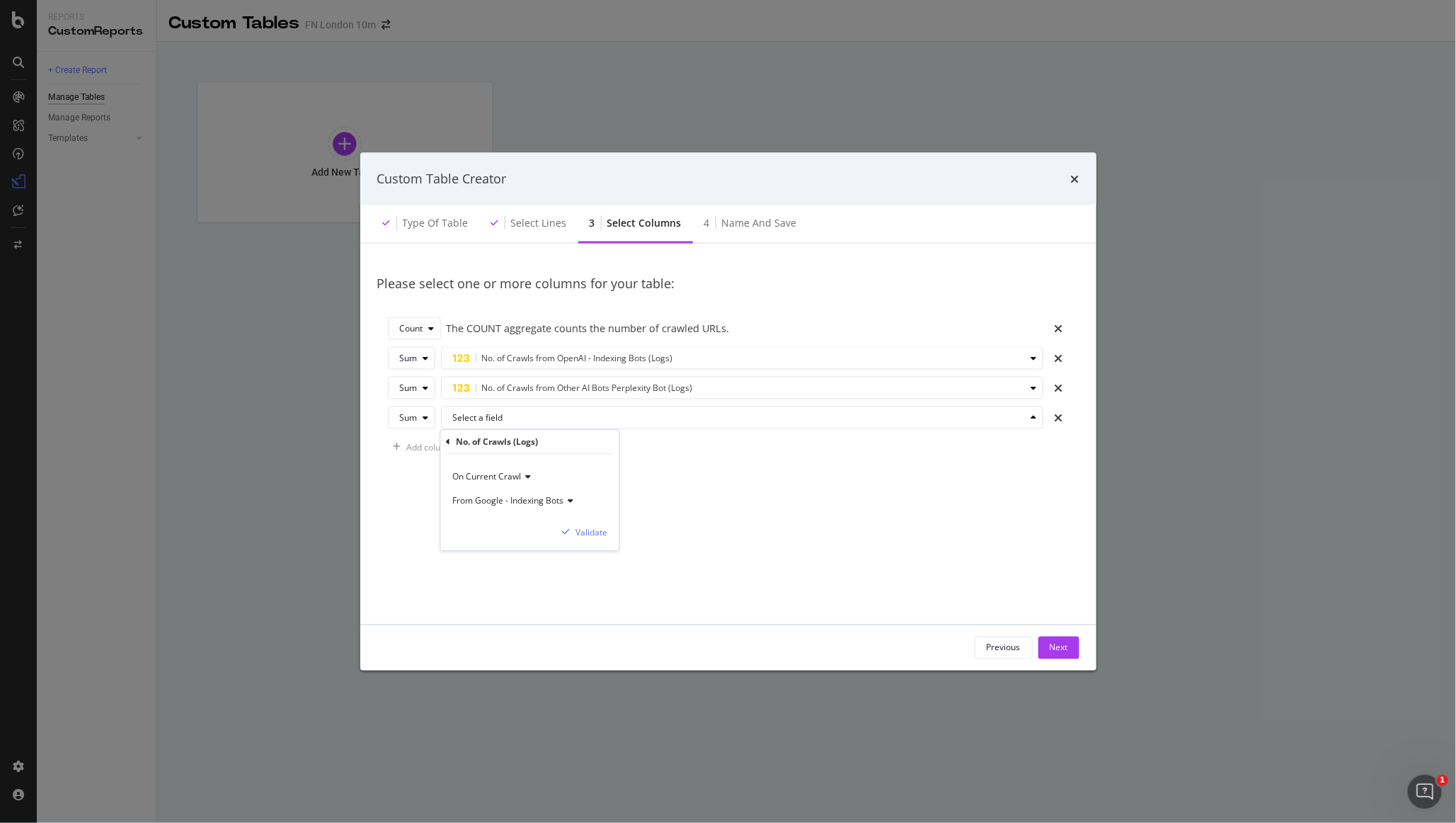
click at [549, 495] on span "From Google - Indexing Bots" at bounding box center [508, 500] width 111 height 12
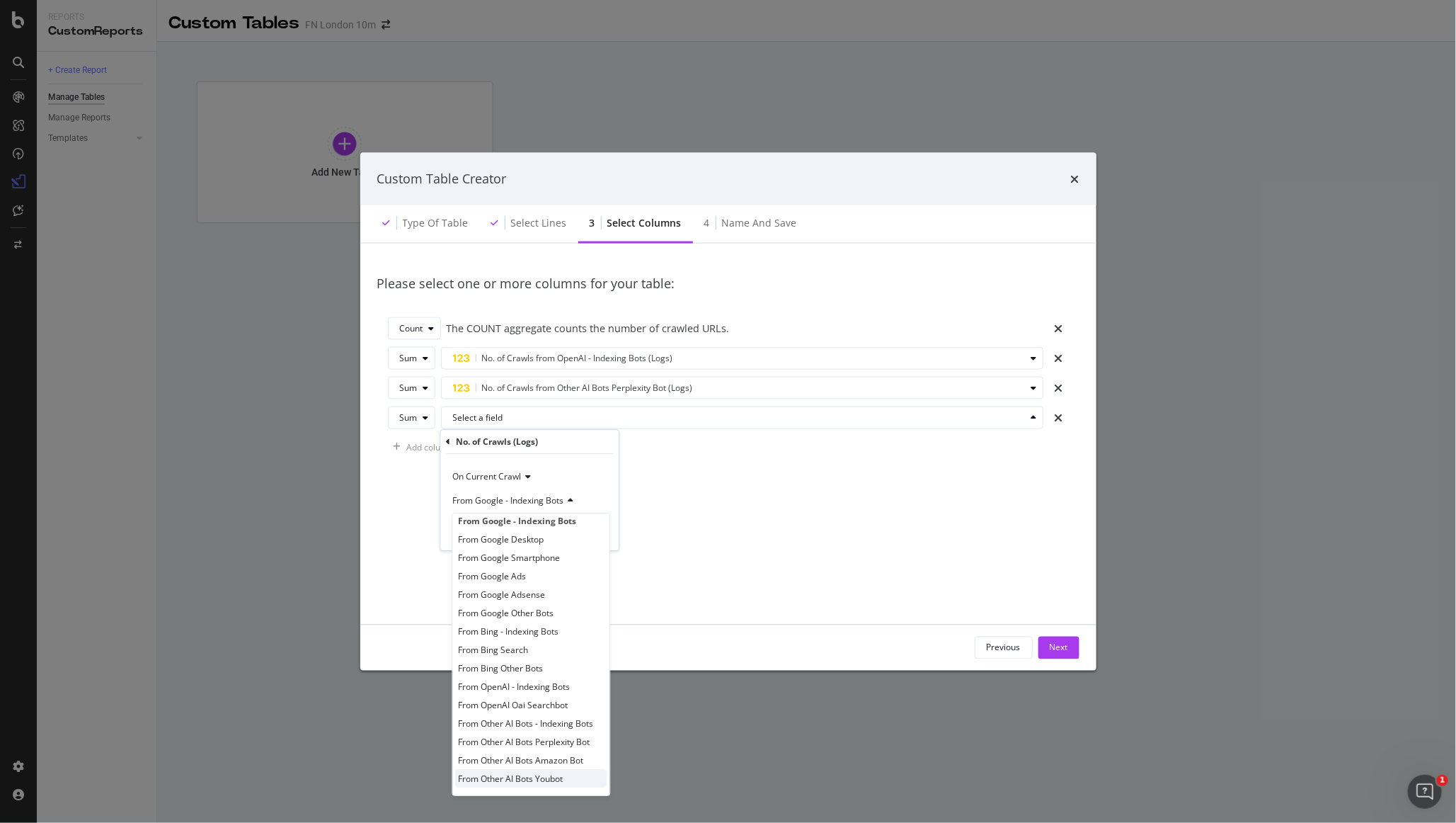
click at [544, 772] on span "From Other AI Bots Youbot" at bounding box center [511, 778] width 104 height 12
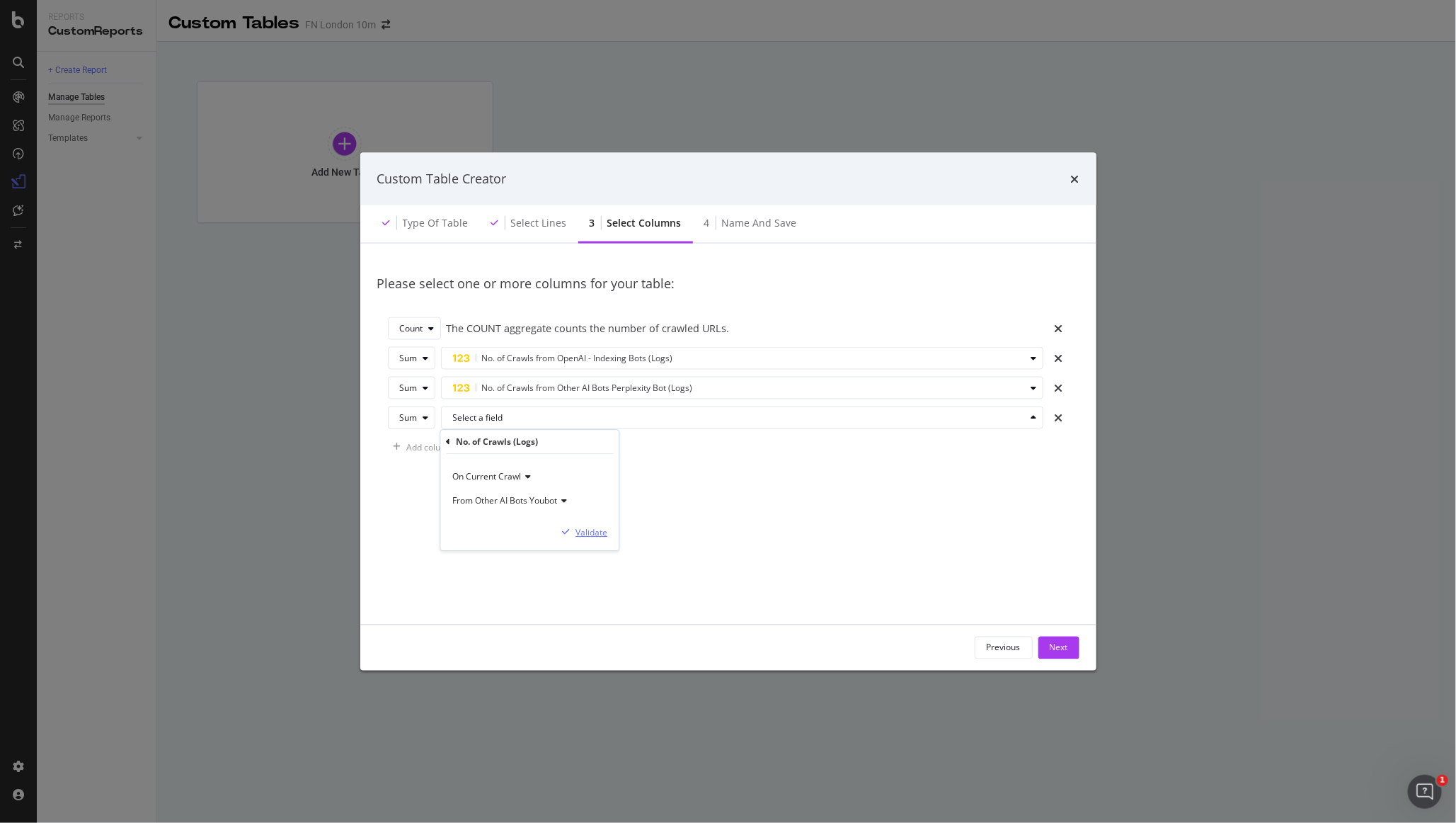
click at [582, 537] on div "Validate" at bounding box center [591, 532] width 32 height 12
click at [428, 443] on div "Add column" at bounding box center [430, 446] width 47 height 12
click at [498, 454] on div "Select a field" at bounding box center [748, 447] width 590 height 20
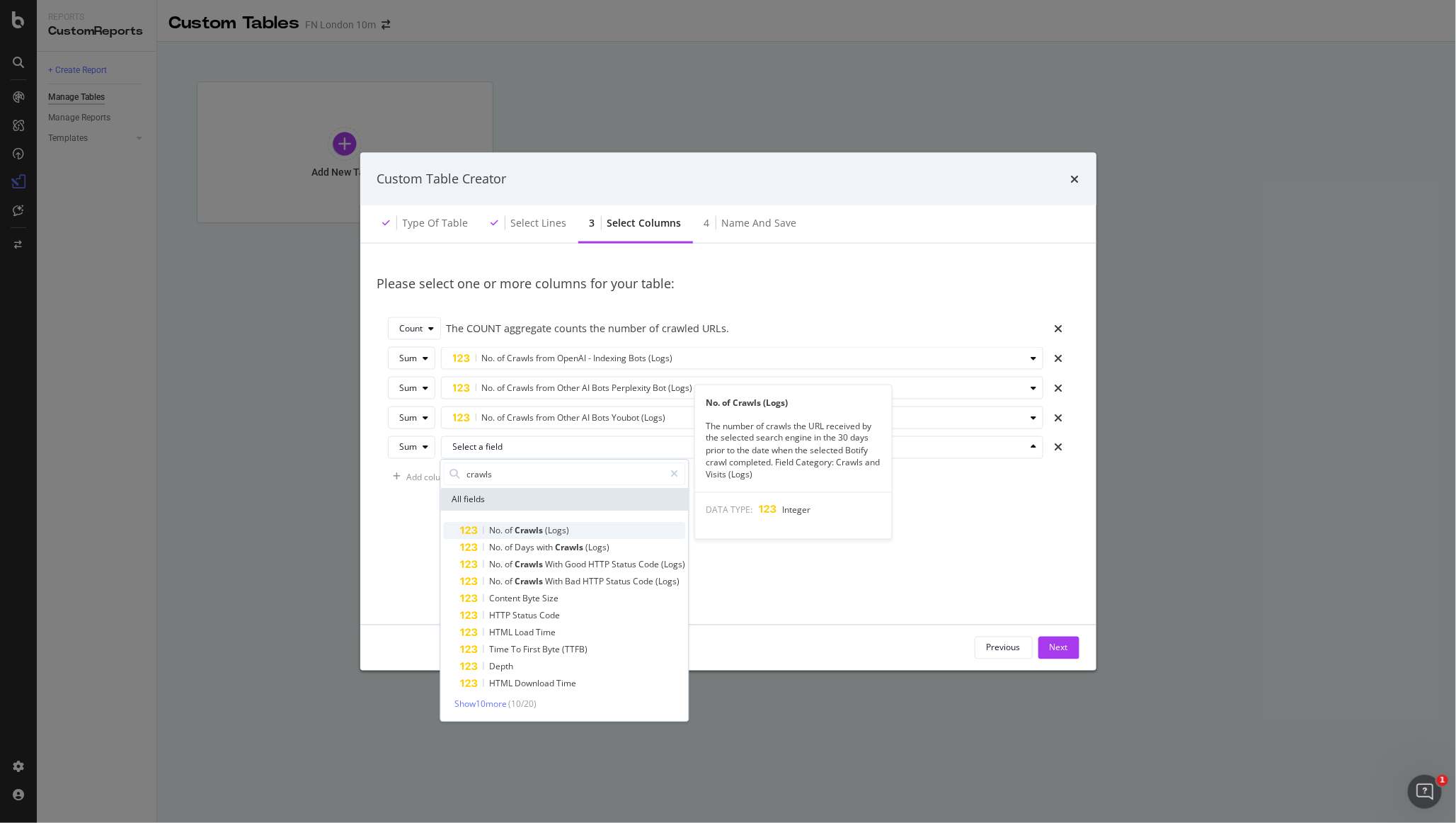
type input "crawls"
click at [551, 529] on span "(Logs)" at bounding box center [557, 529] width 24 height 12
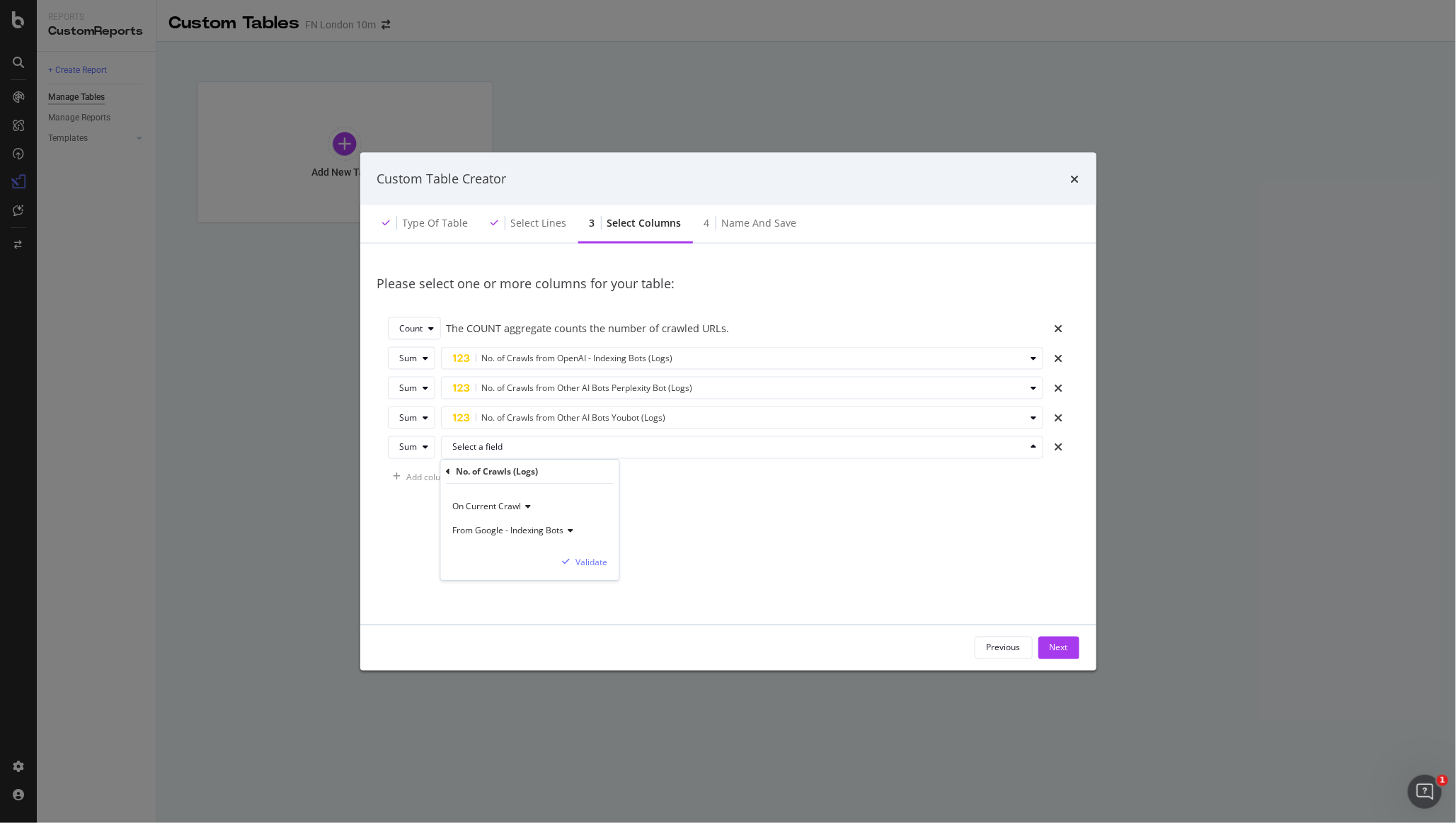
click at [552, 537] on div "From Google - Indexing Bots" at bounding box center [529, 531] width 156 height 24
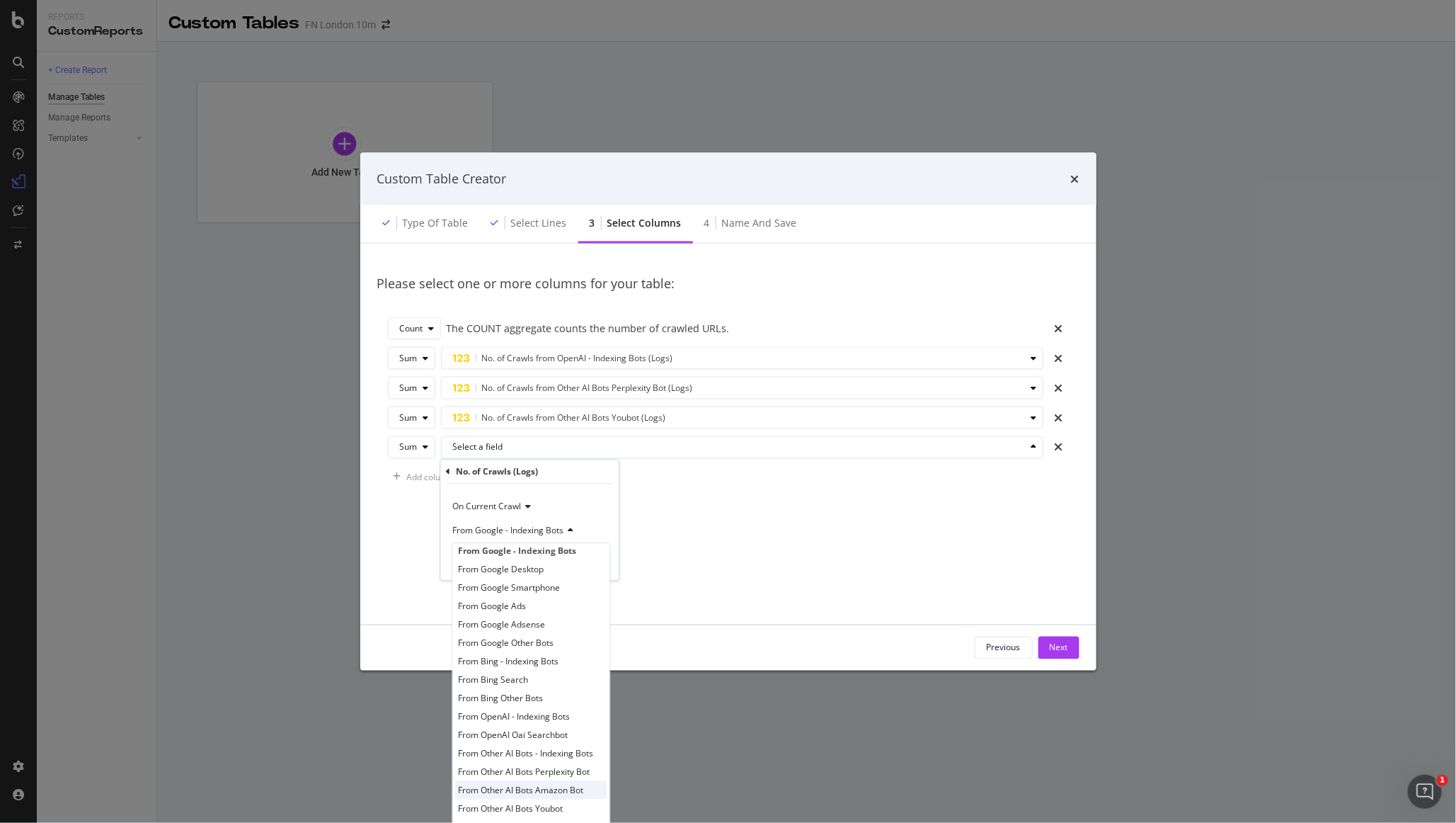
click at [537, 795] on span "From Other AI Bots Amazon Bot" at bounding box center [521, 789] width 125 height 12
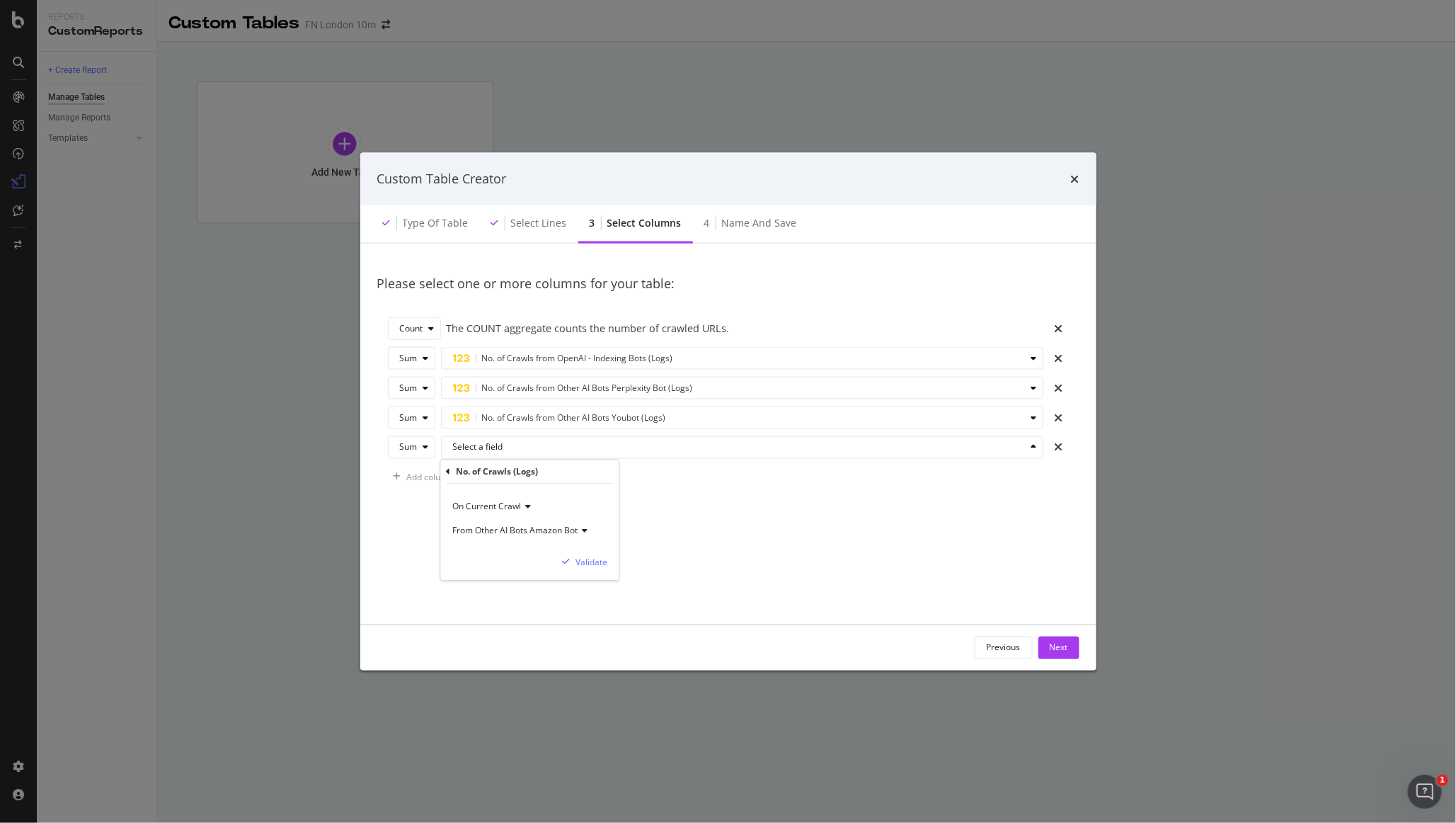
click at [609, 550] on div "On Current Crawl From Other AI Bots Amazon Bot Validate" at bounding box center [529, 532] width 178 height 97
click at [602, 558] on div "Validate" at bounding box center [591, 561] width 32 height 12
click at [437, 480] on div "Add column" at bounding box center [430, 476] width 47 height 12
click at [495, 474] on div "Select a field" at bounding box center [740, 477] width 573 height 9
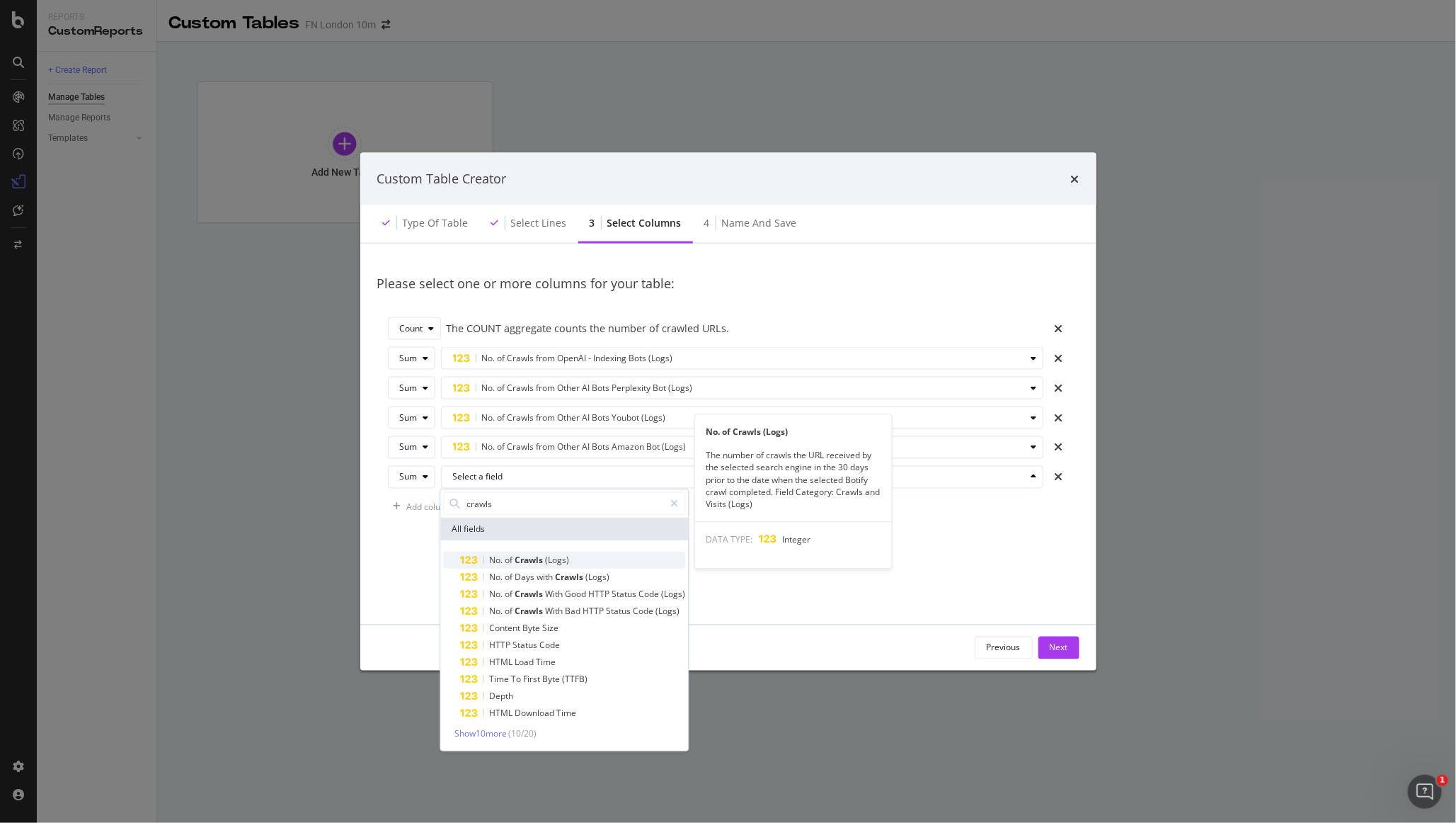
type input "crawls"
click at [535, 568] on div "No. of Crawls (Logs)" at bounding box center [573, 559] width 226 height 17
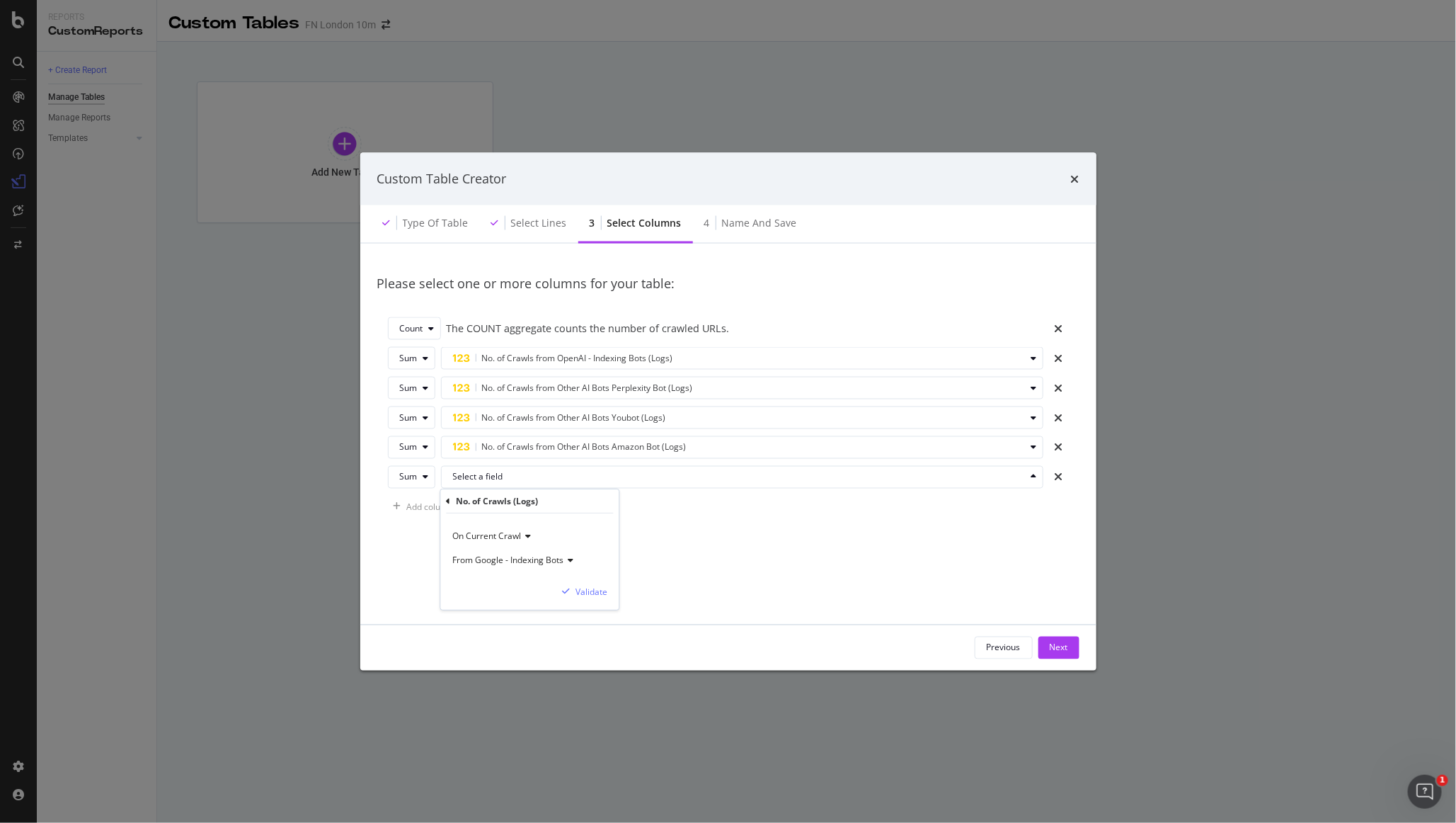
click at [560, 571] on div "From Google - Indexing Bots" at bounding box center [529, 560] width 156 height 24
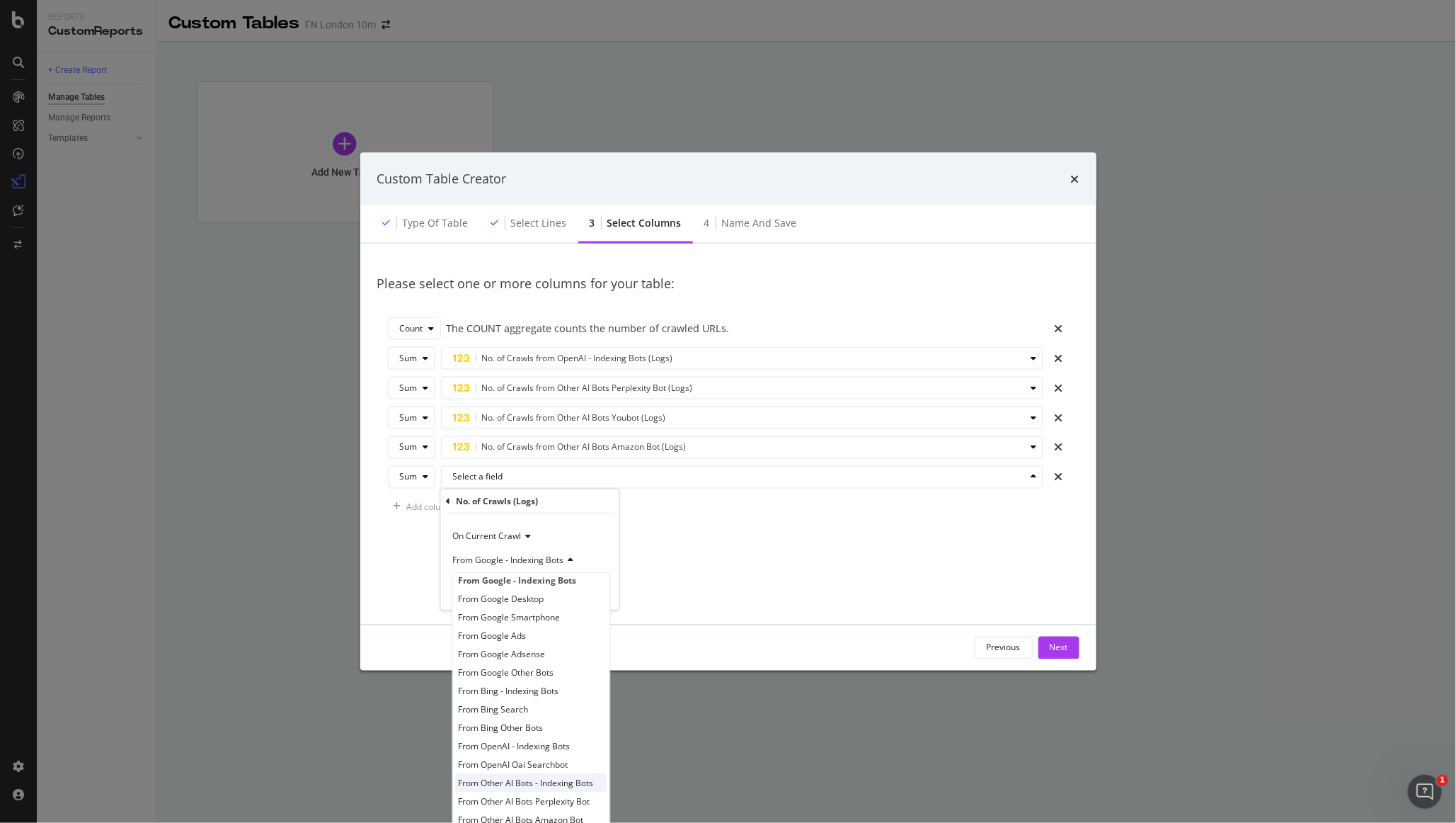
click at [586, 777] on span "From Other AI Bots - Indexing Bots" at bounding box center [526, 783] width 135 height 12
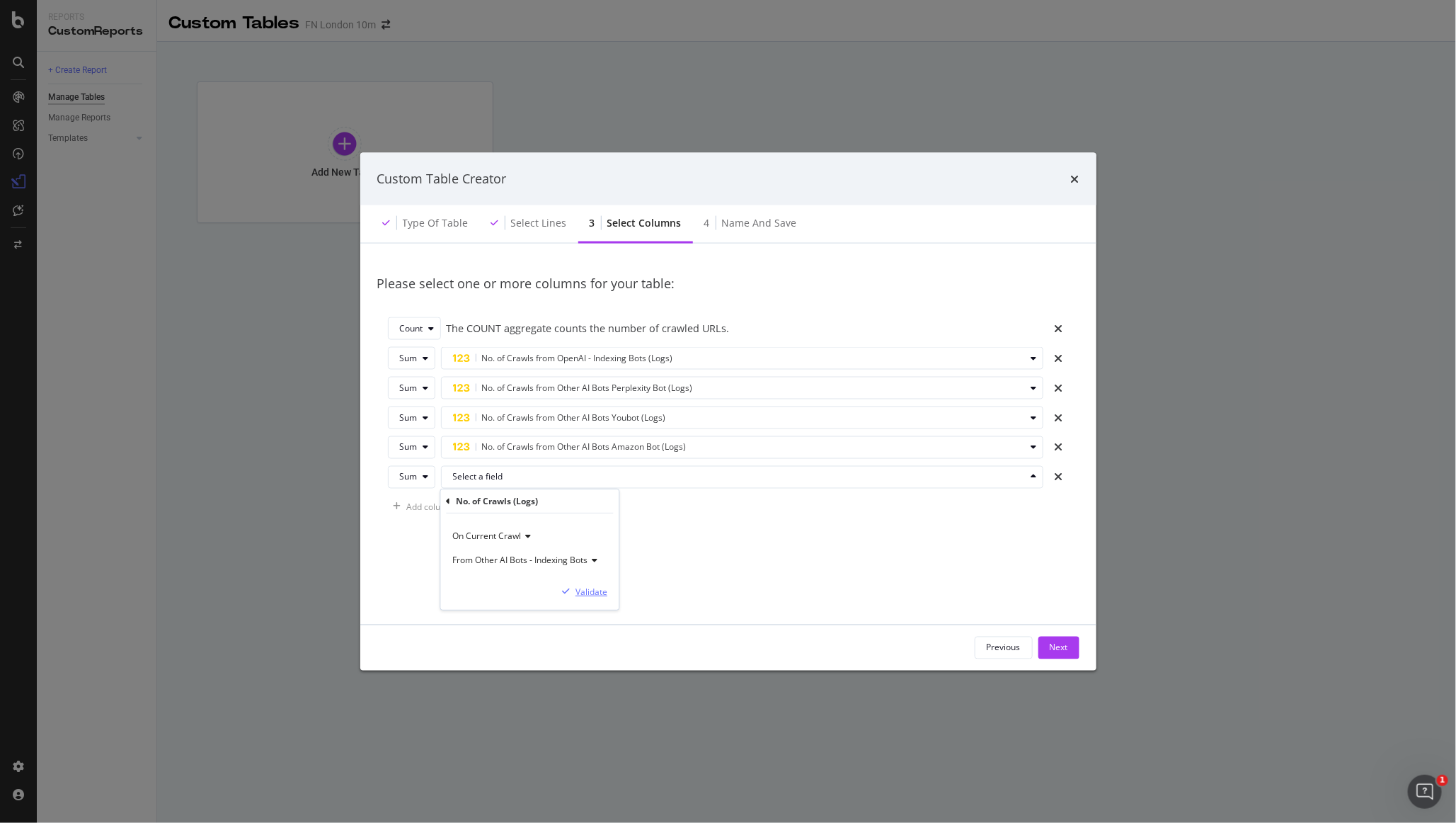
click at [588, 590] on div "Validate" at bounding box center [591, 591] width 32 height 12
click at [421, 515] on div "Add column" at bounding box center [420, 506] width 66 height 21
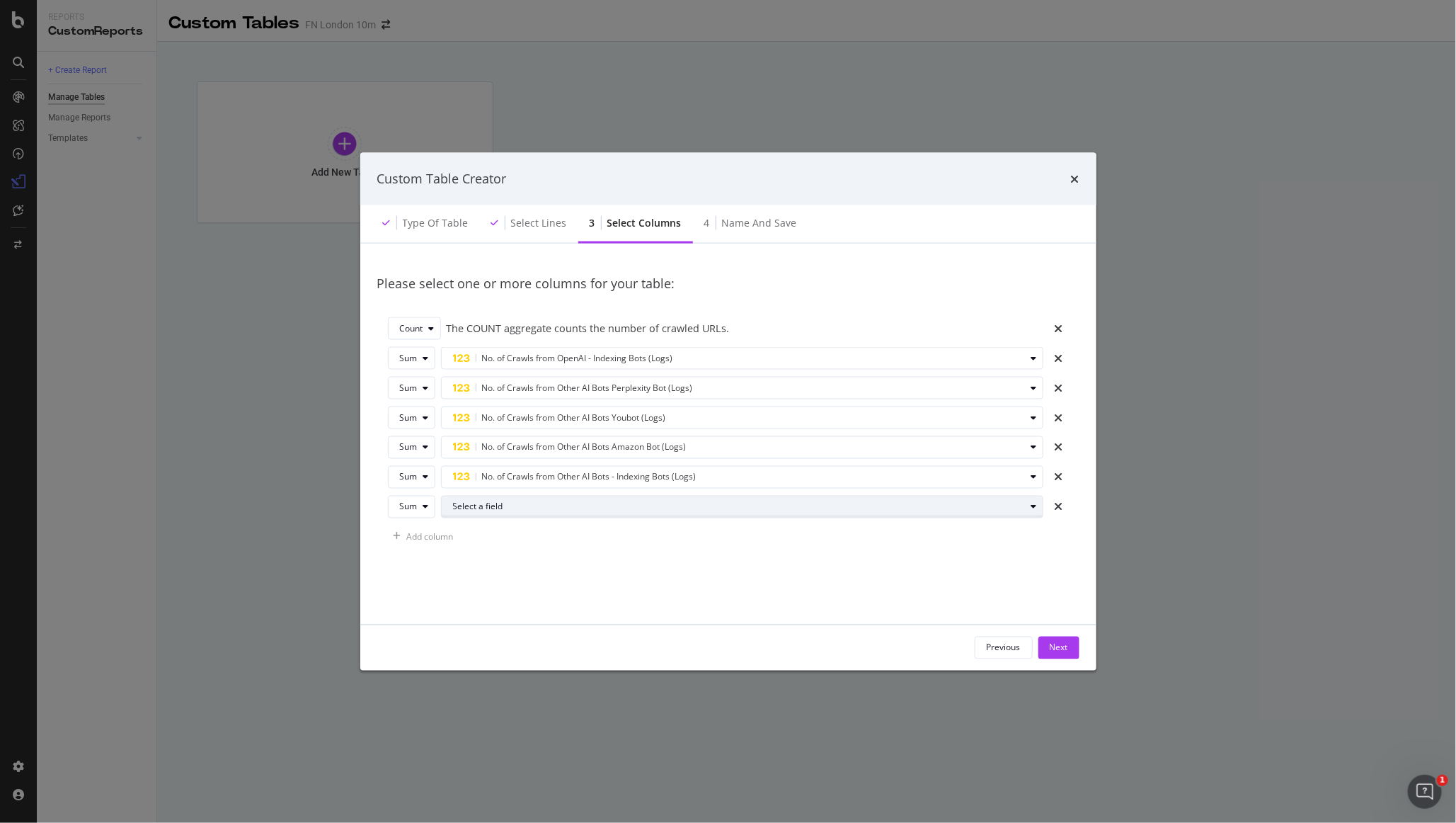
click at [468, 513] on div "Select a field" at bounding box center [748, 506] width 590 height 20
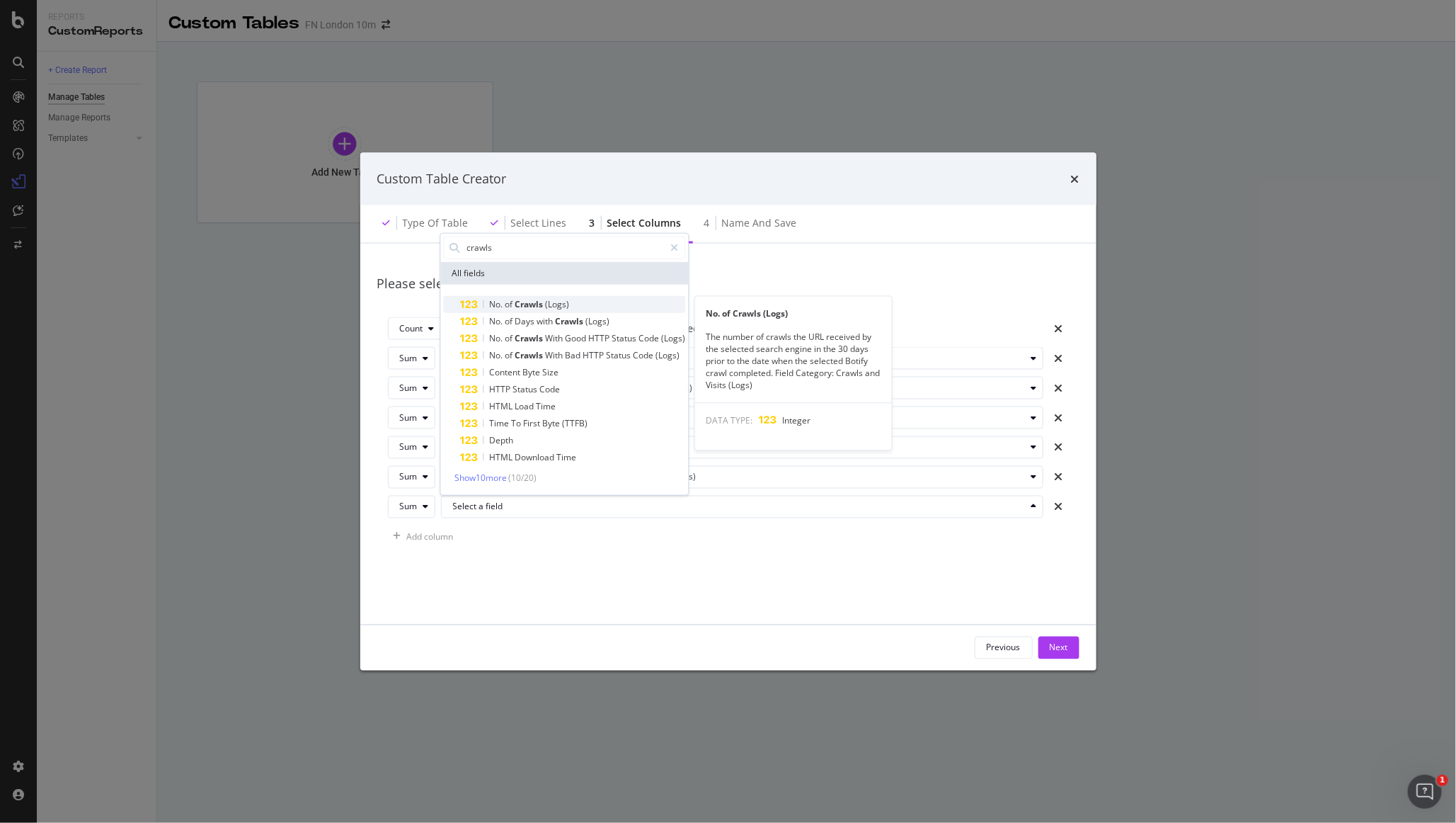
type input "crawls"
click at [502, 309] on span "No." at bounding box center [497, 303] width 16 height 12
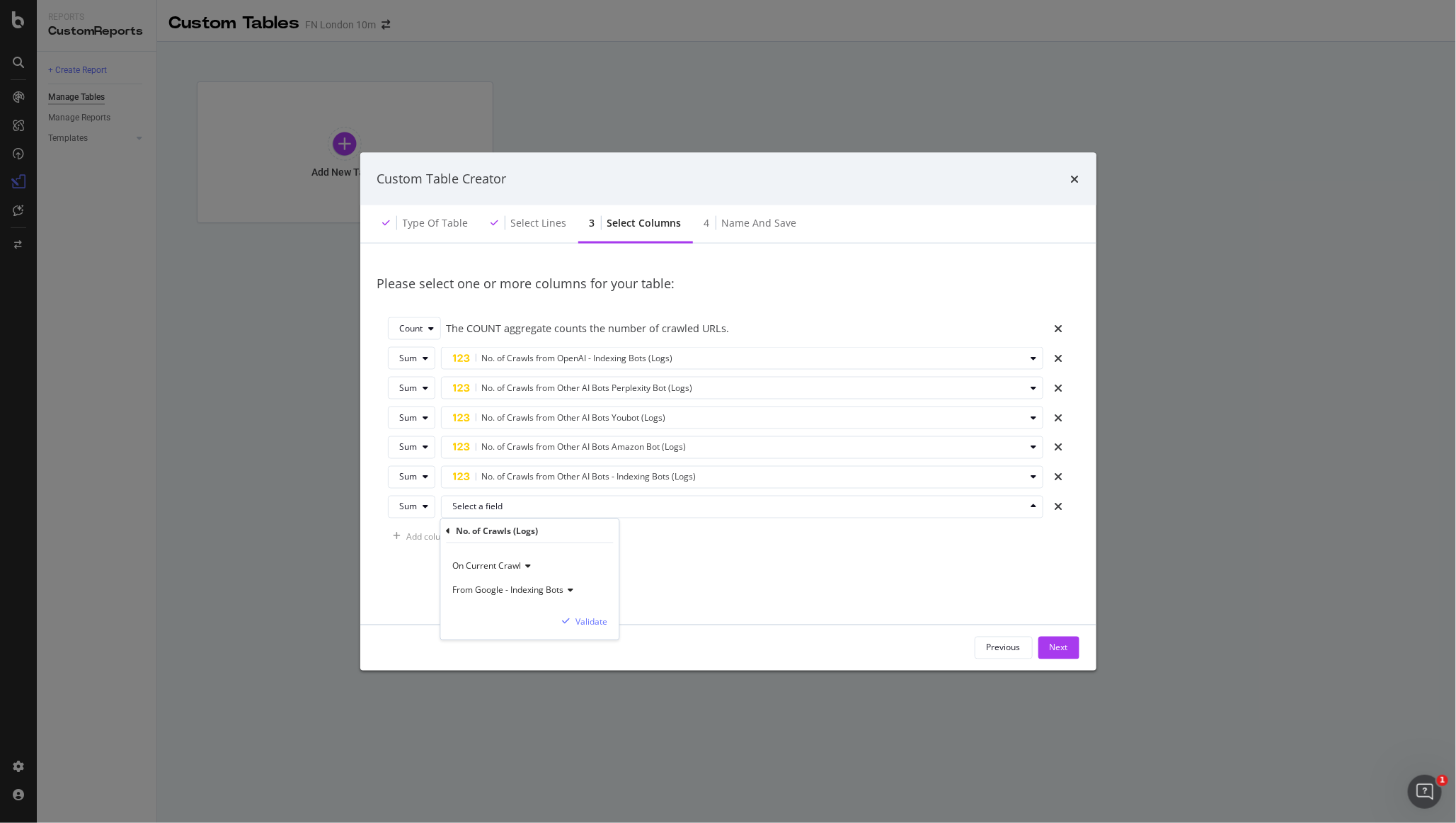
click at [524, 590] on span "From Google - Indexing Bots" at bounding box center [508, 589] width 111 height 12
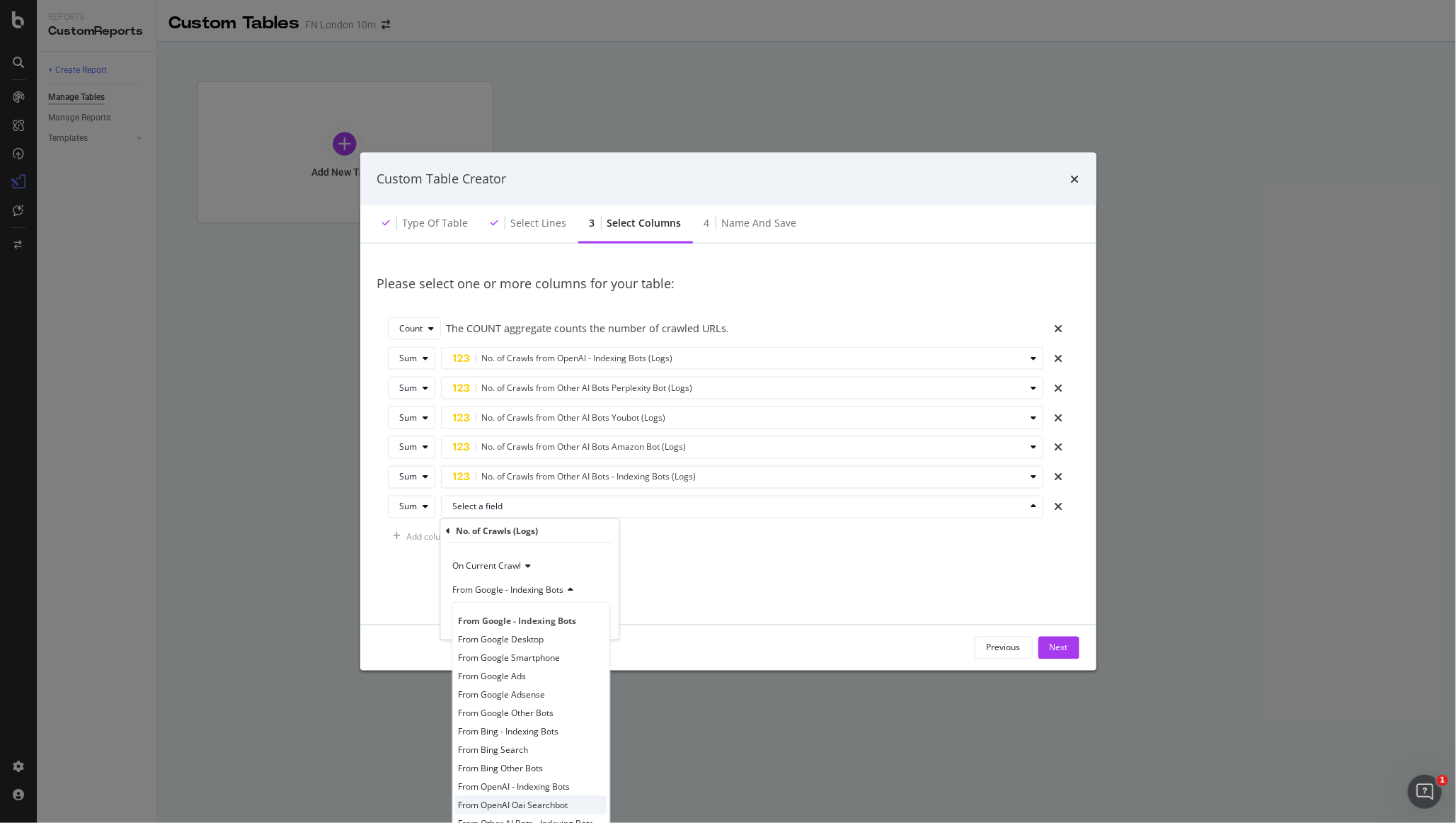
click at [574, 805] on div "From OpenAI Oai Searchbot" at bounding box center [530, 804] width 151 height 18
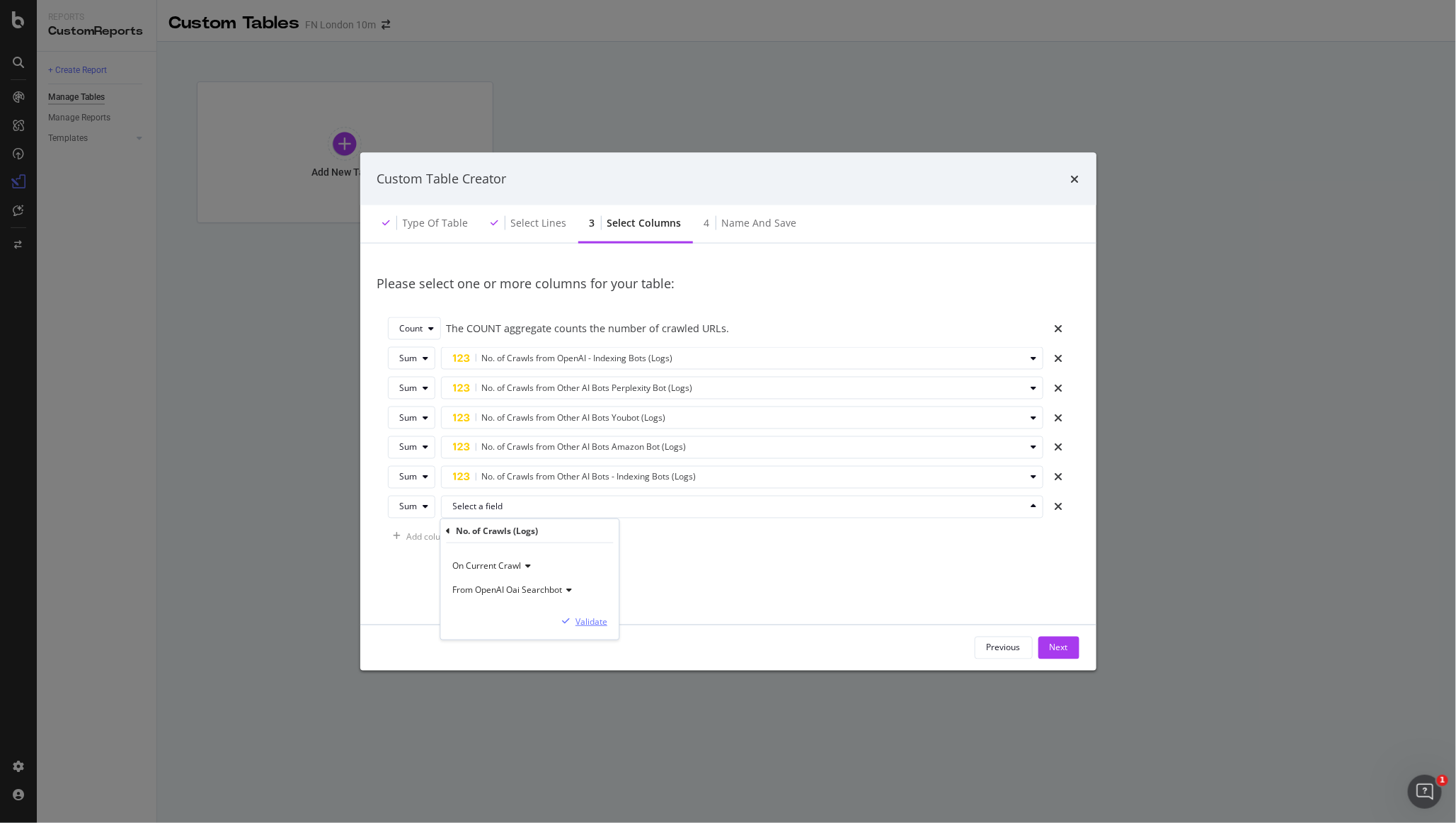
click at [601, 618] on div "Validate" at bounding box center [591, 620] width 32 height 12
click at [884, 645] on div "Next" at bounding box center [1059, 647] width 18 height 12
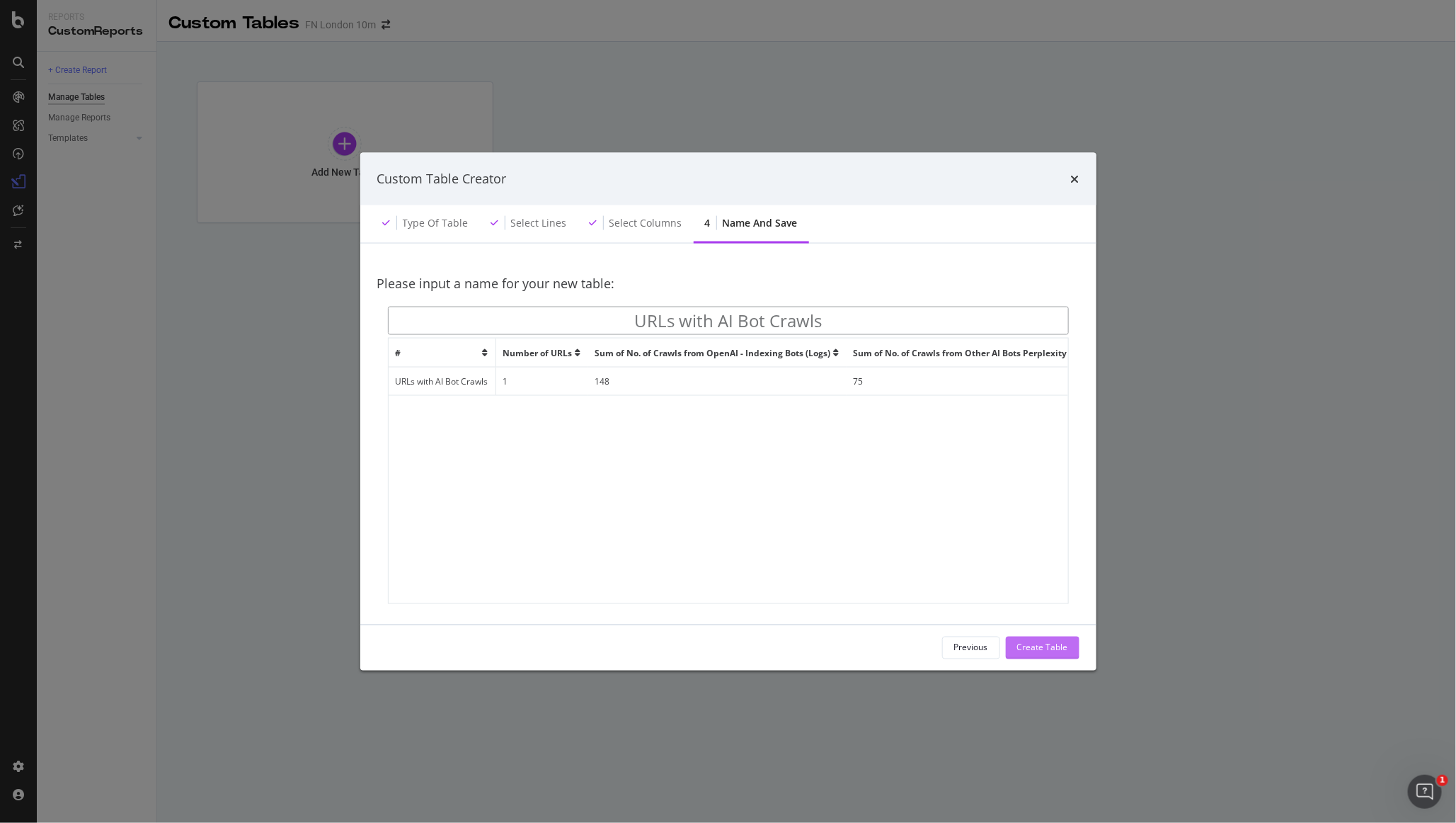
type input "URLs with AI Bot Crawls"
click at [884, 642] on div "Create Table" at bounding box center [1043, 647] width 51 height 12
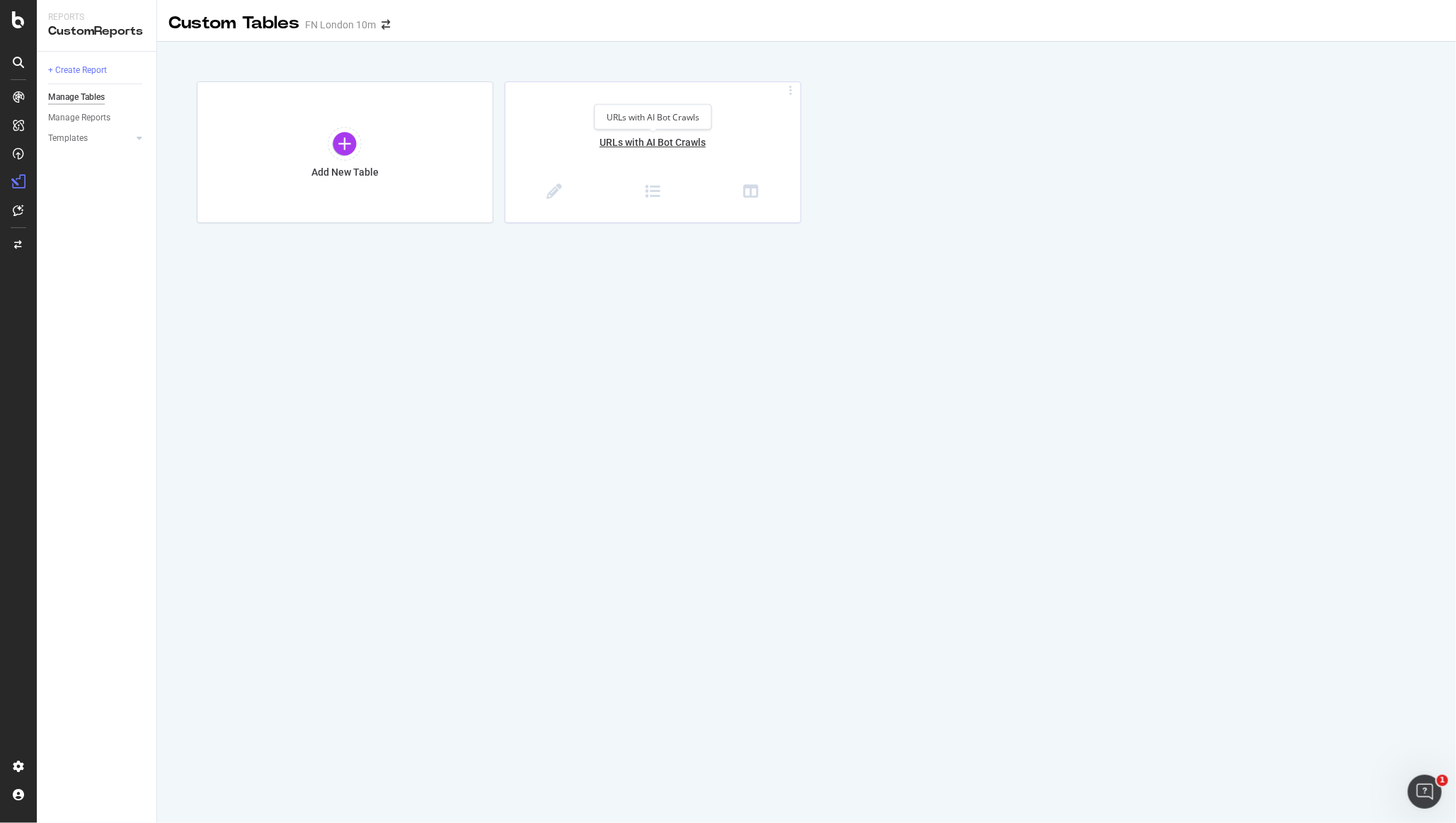
click at [657, 145] on div "URLs with AI Bot Crawls" at bounding box center [653, 150] width 295 height 30
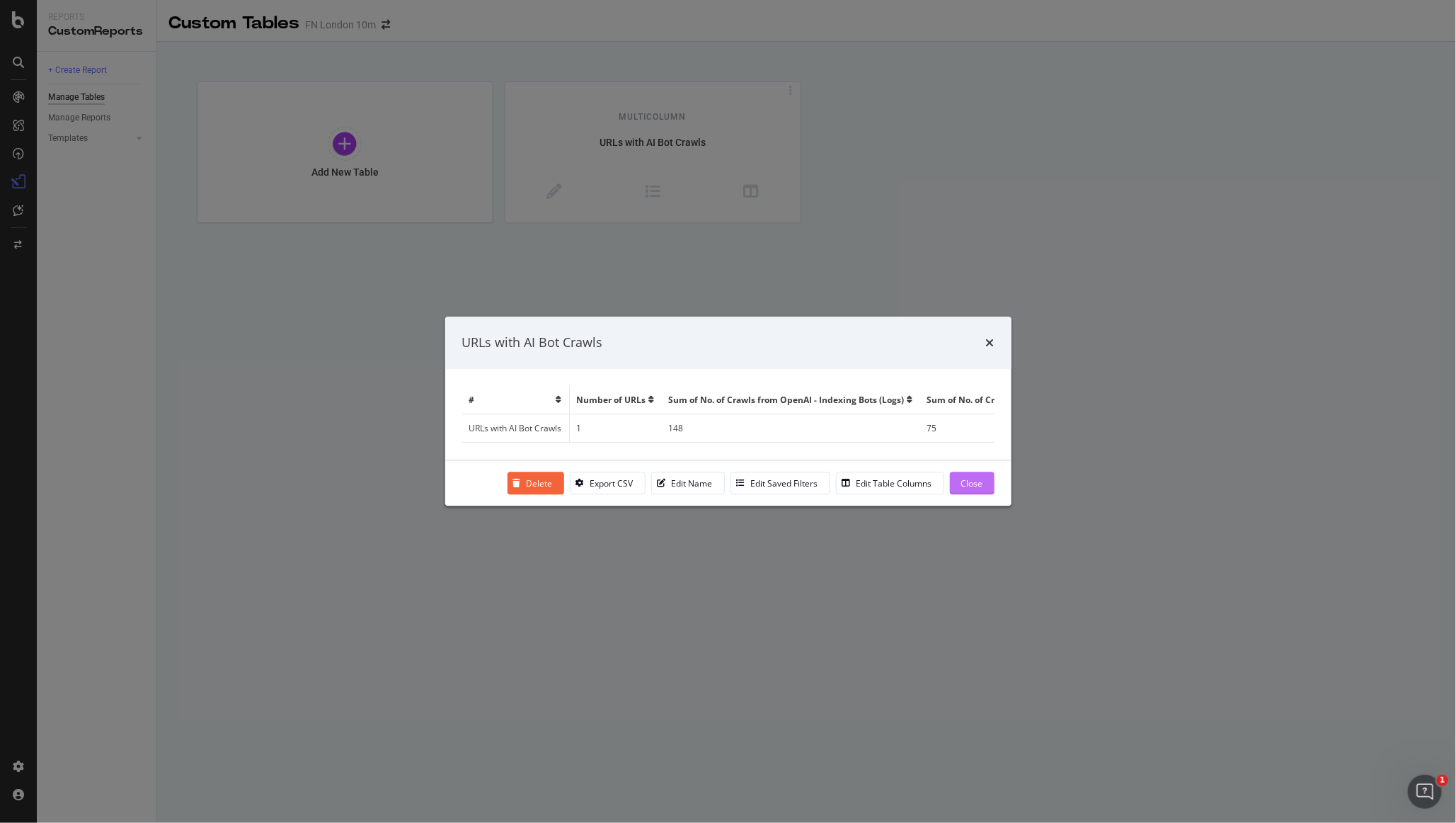
click at [884, 479] on div "Close" at bounding box center [973, 483] width 22 height 12
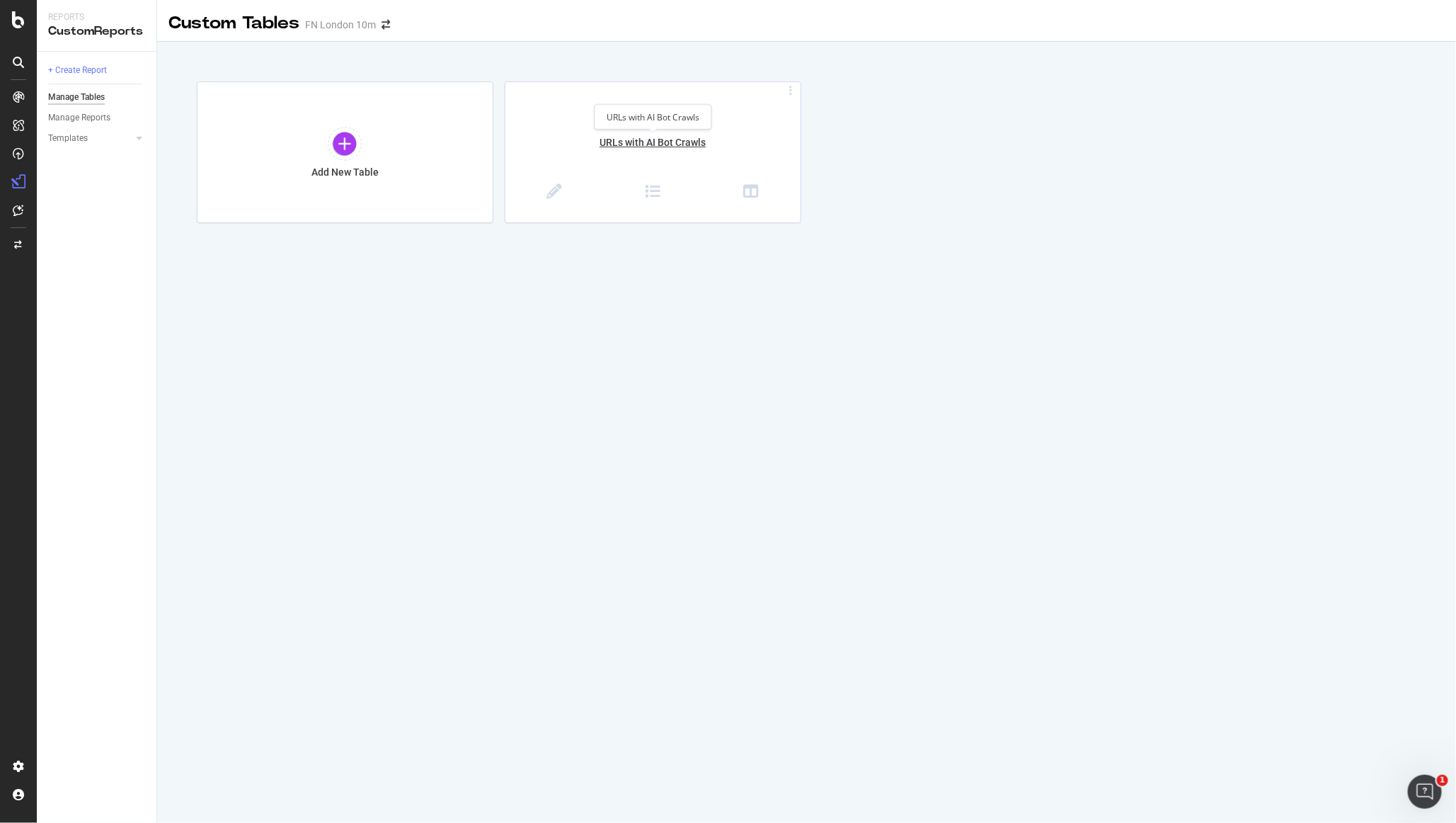
click at [620, 146] on div "URLs with AI Bot Crawls" at bounding box center [653, 150] width 295 height 30
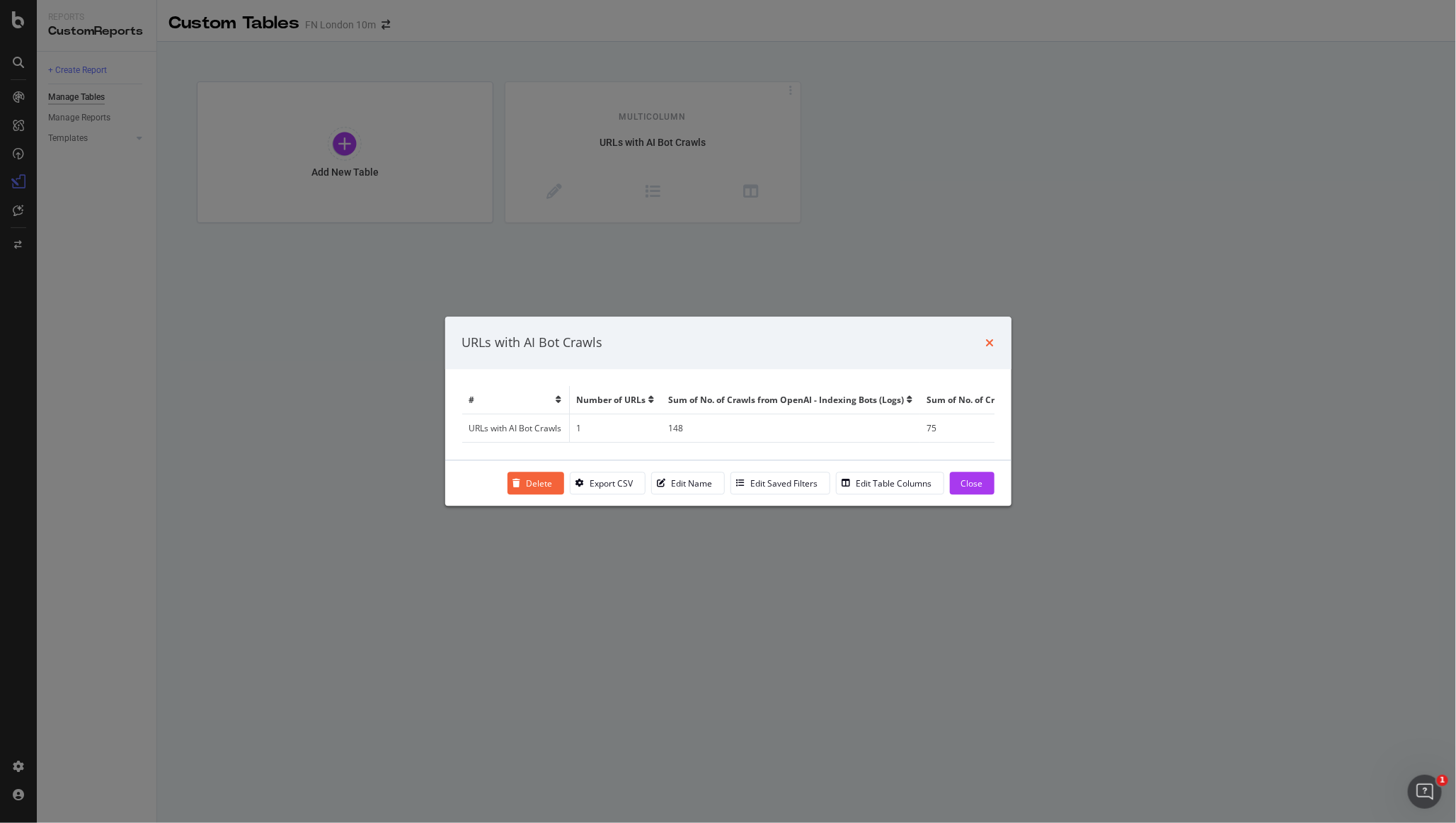
click at [884, 341] on icon "times" at bounding box center [990, 343] width 9 height 11
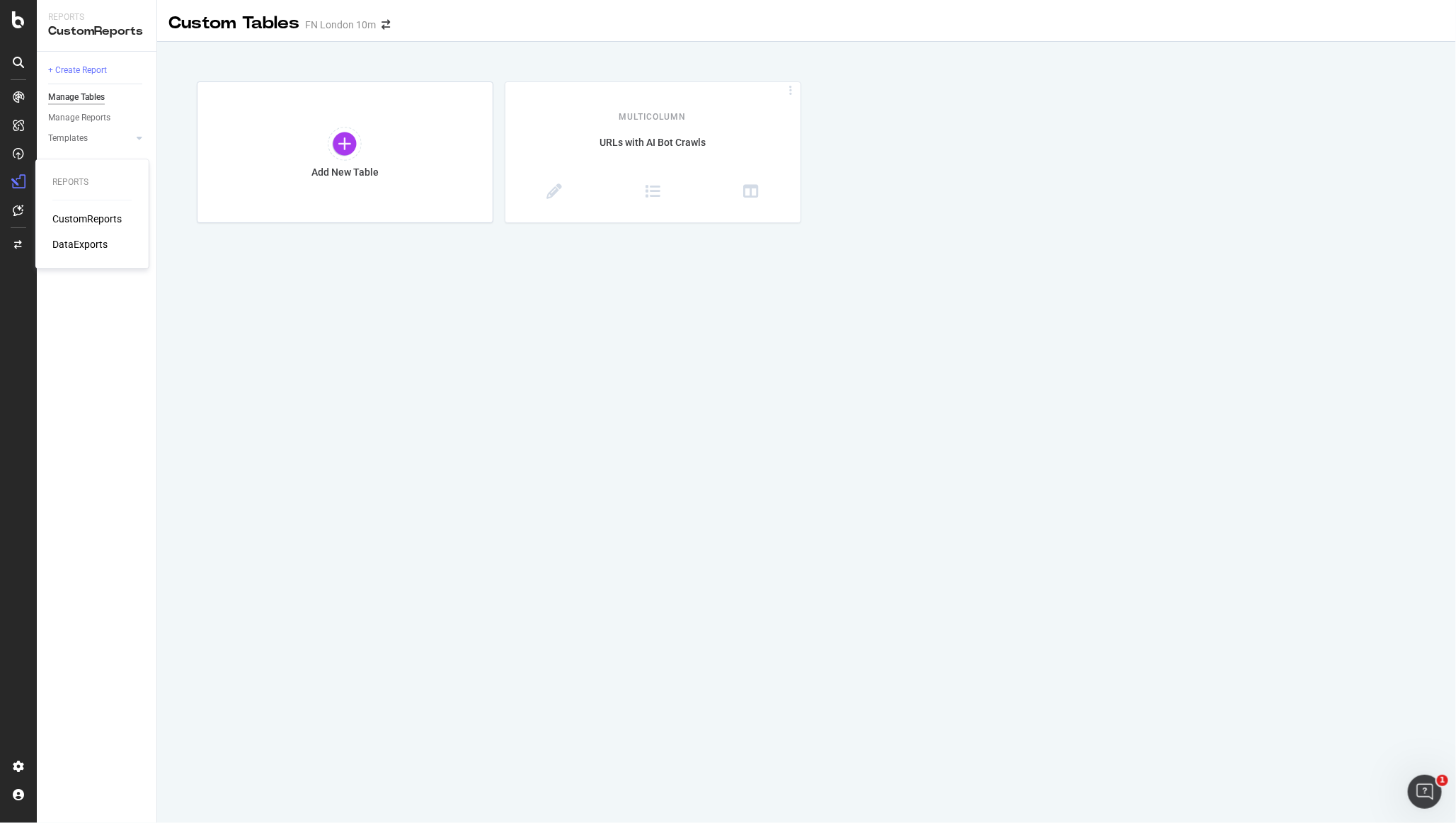
click at [62, 210] on div "Reports CustomReports DataExports" at bounding box center [92, 214] width 102 height 104
click at [62, 218] on div "CustomReports" at bounding box center [87, 219] width 70 height 14
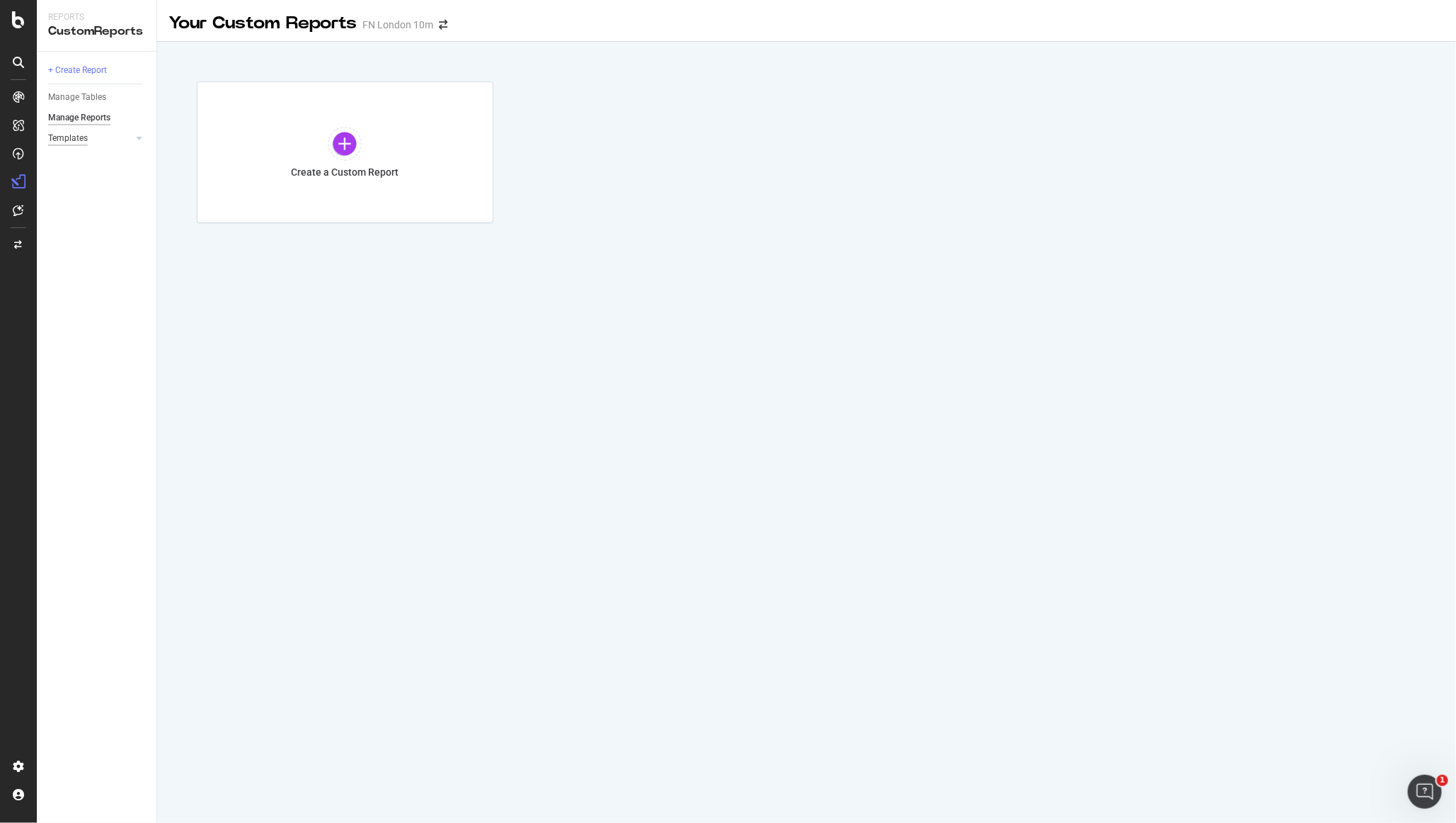
click at [84, 140] on div "Templates" at bounding box center [68, 138] width 40 height 15
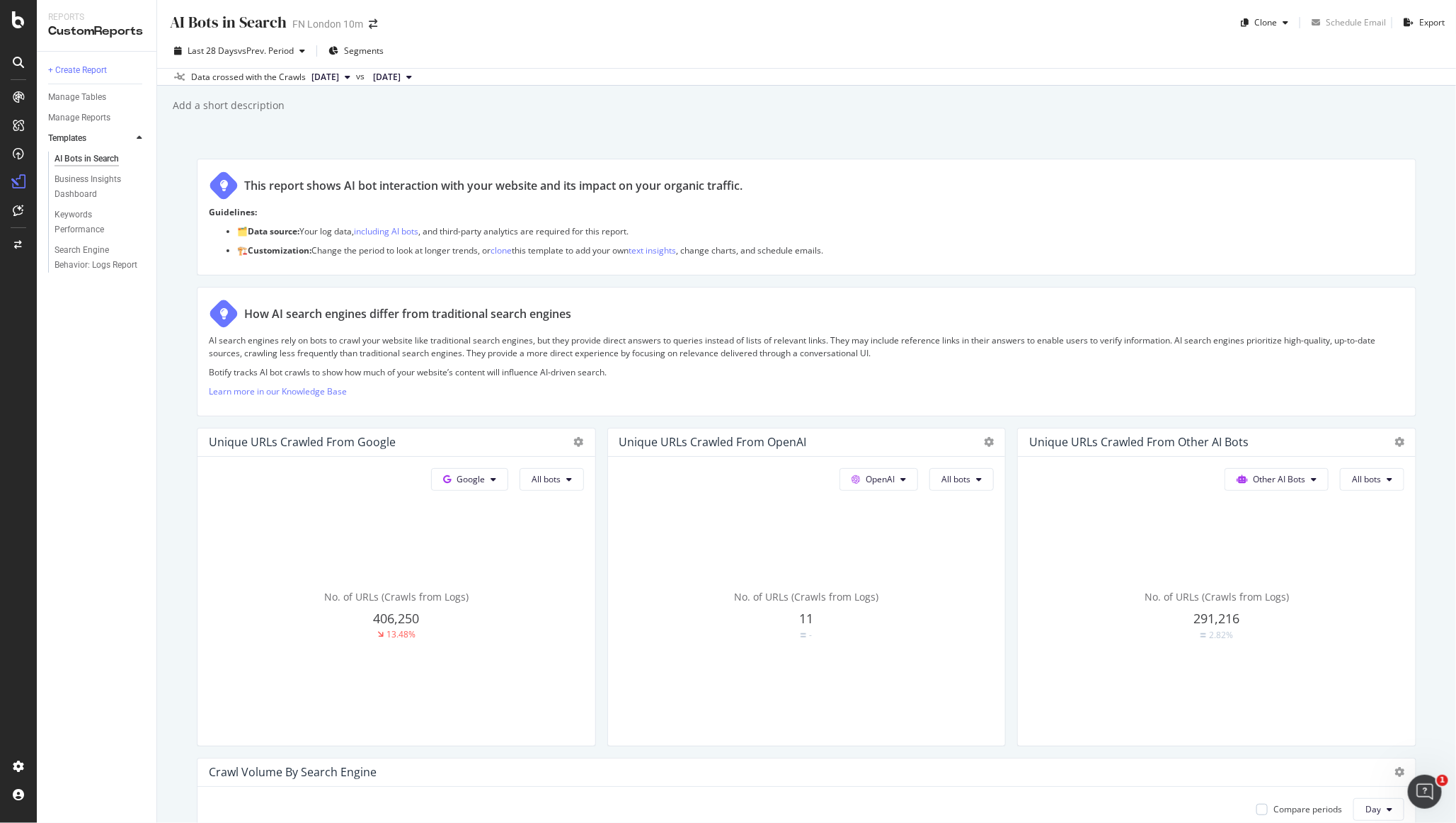
click at [374, 138] on div "AI Bots in Search AI Bots in Search FN [GEOGRAPHIC_DATA] 10m Clone Schedule Ema…" at bounding box center [807, 412] width 1299 height 823
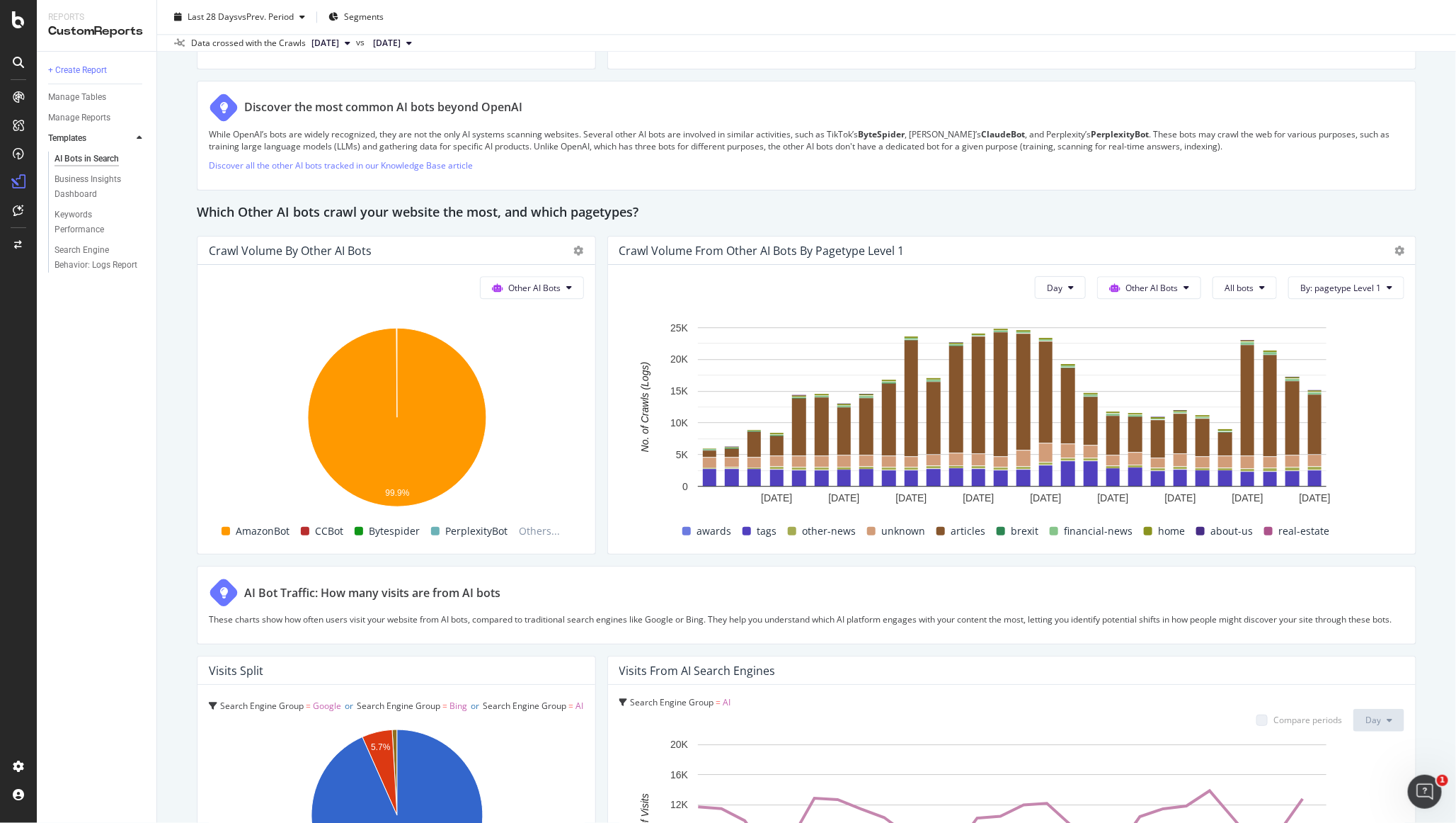
scroll to position [1919, 0]
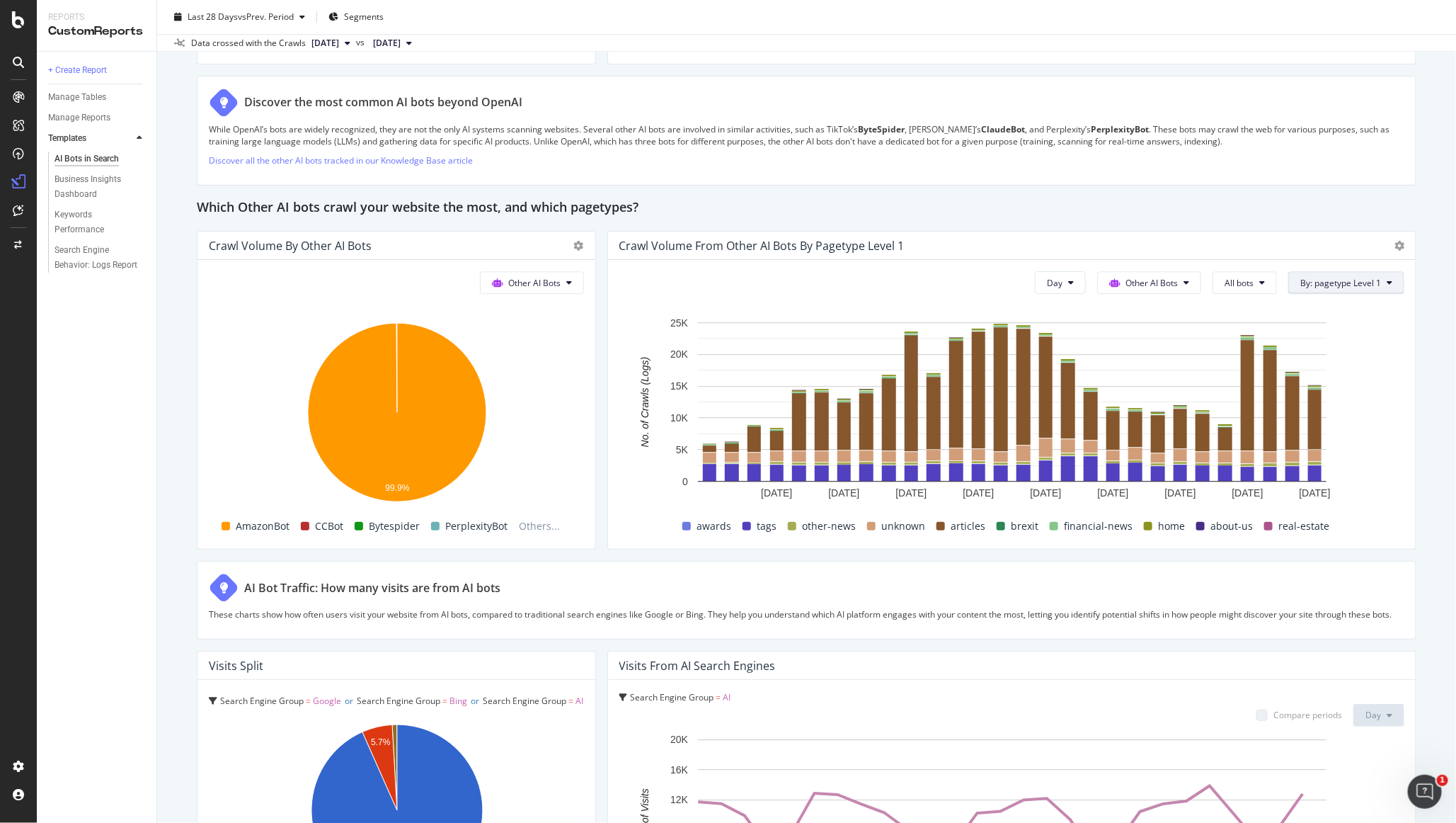
click at [884, 288] on button "By: pagetype Level 1" at bounding box center [1346, 283] width 116 height 23
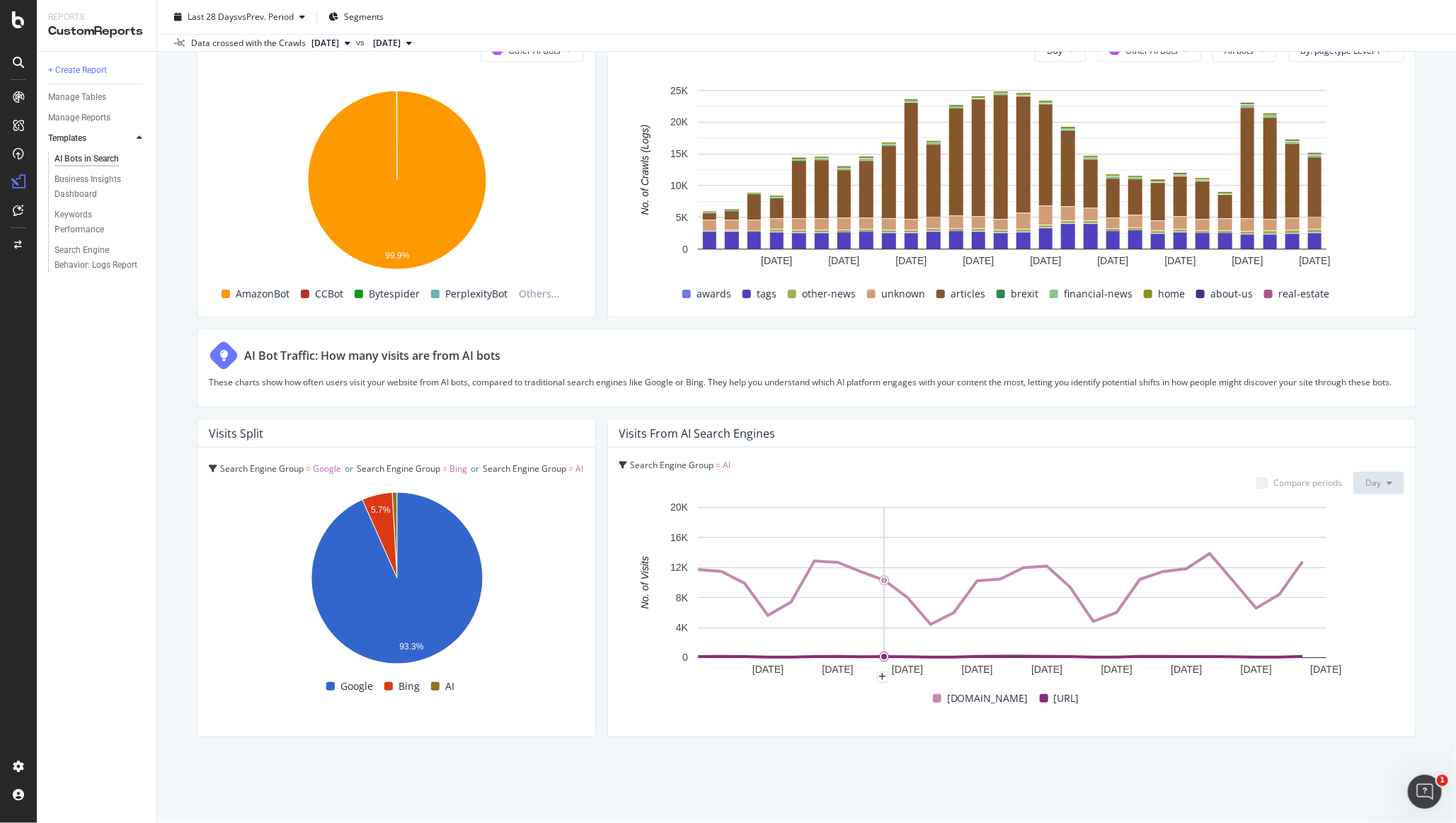
click at [161, 589] on div "AI Bots in Search AI Bots in Search FN [GEOGRAPHIC_DATA] 10m Clone Schedule Ema…" at bounding box center [807, 412] width 1299 height 823
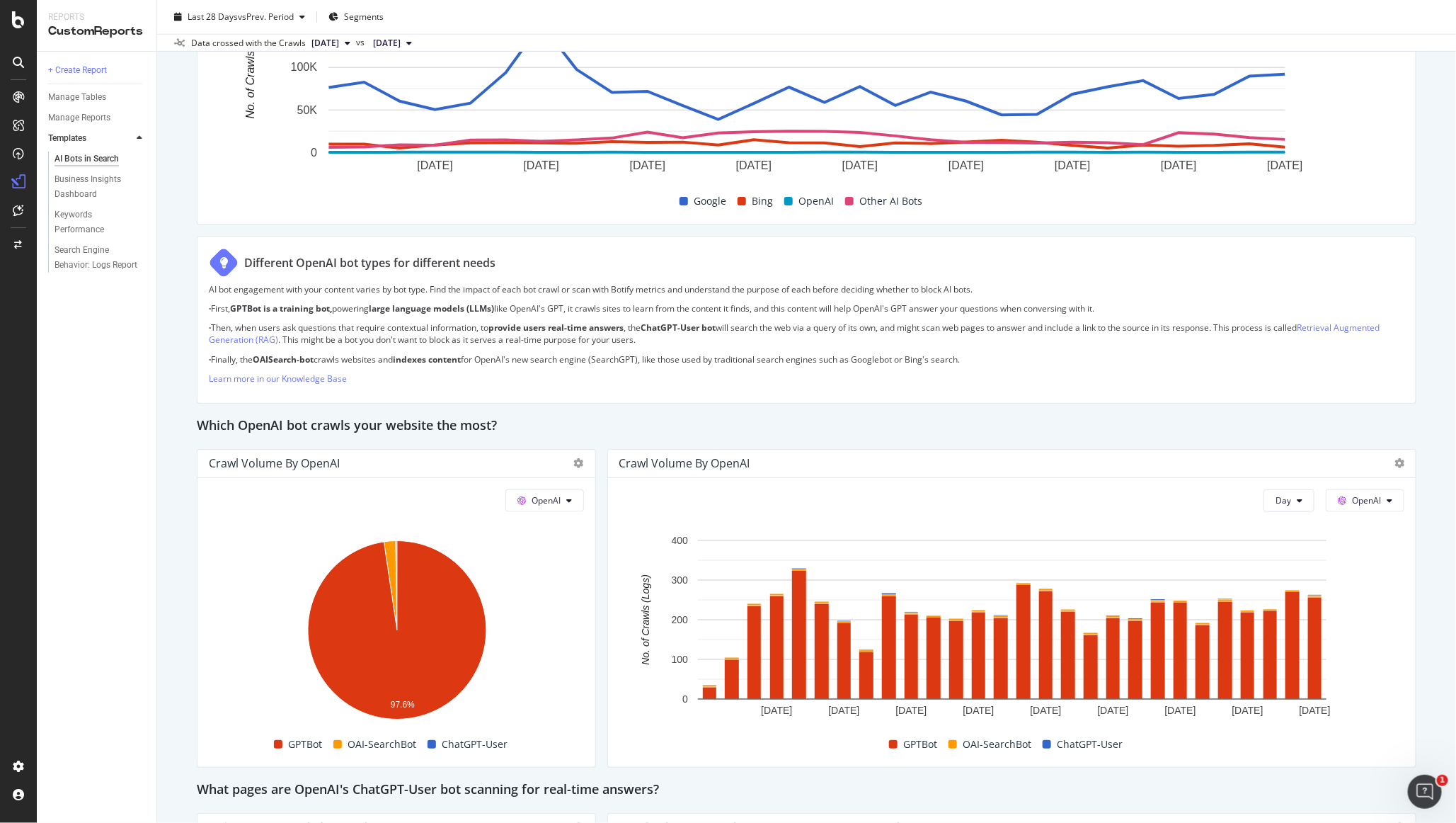
scroll to position [0, 0]
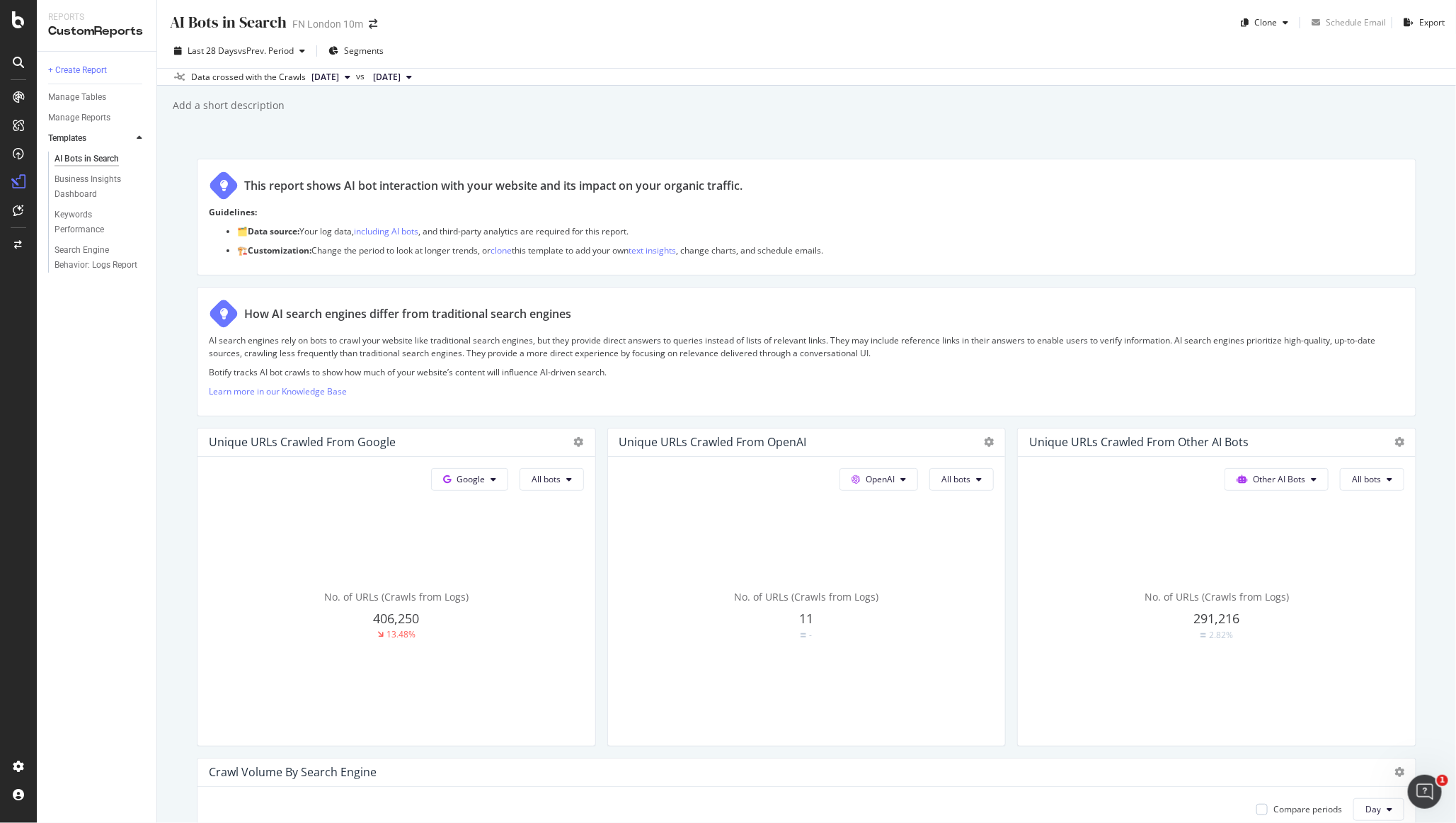
click at [179, 710] on div "AI Bots in Search AI Bots in Search FN [GEOGRAPHIC_DATA] 10m Clone Schedule Ema…" at bounding box center [807, 412] width 1299 height 823
